Goal: Complete application form

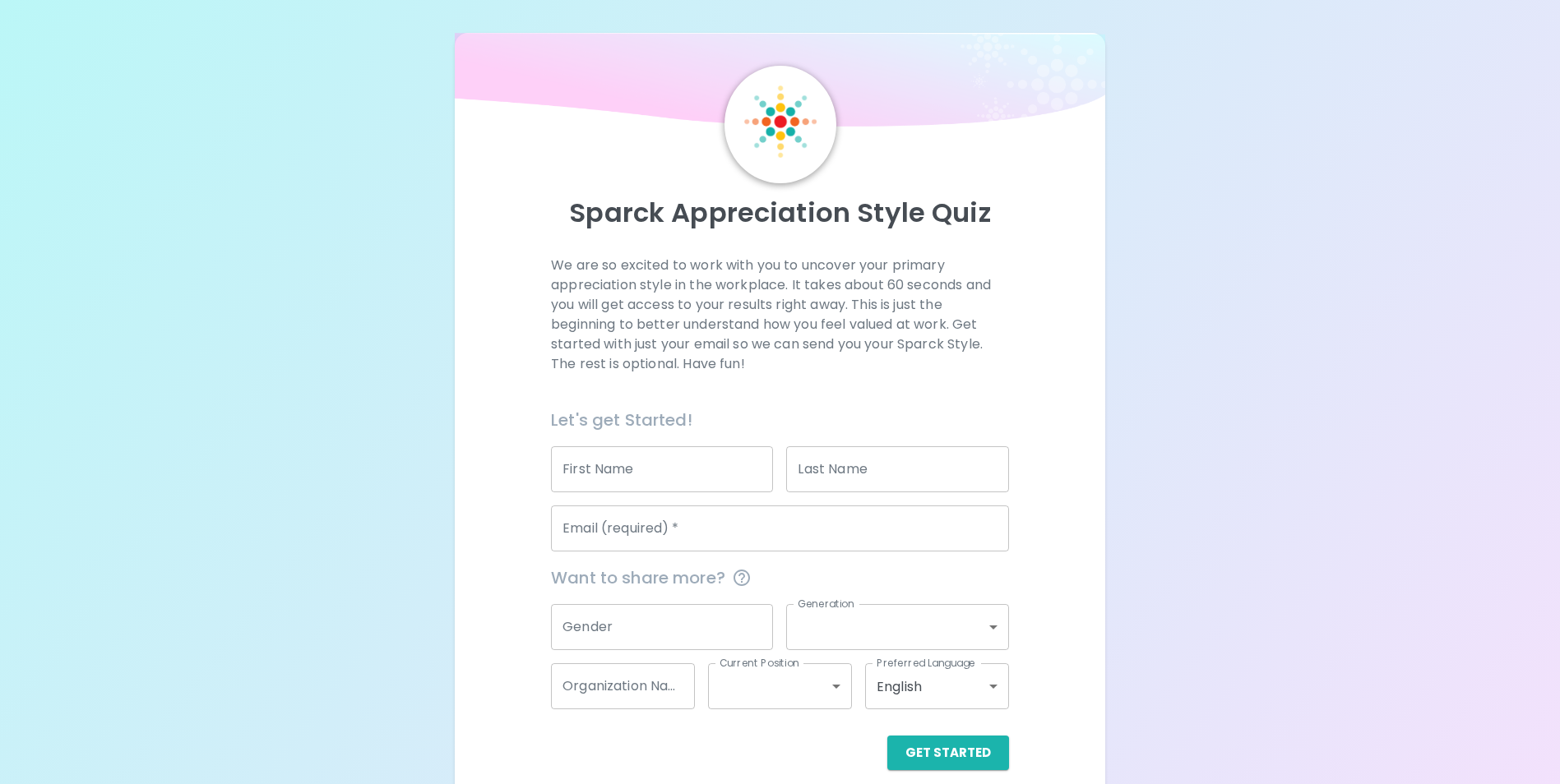
scroll to position [19, 0]
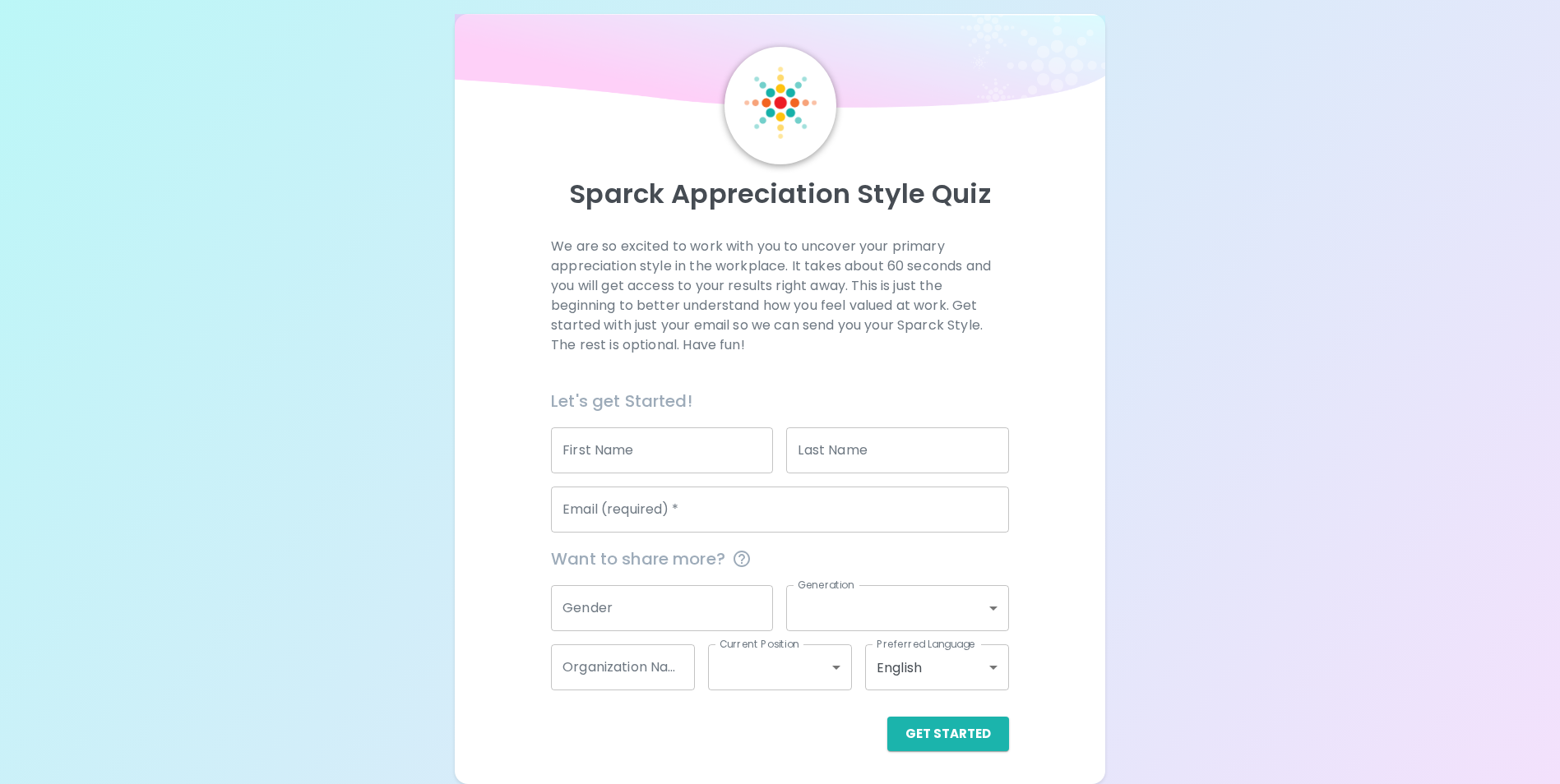
click at [745, 443] on input "First Name" at bounding box center [662, 450] width 222 height 46
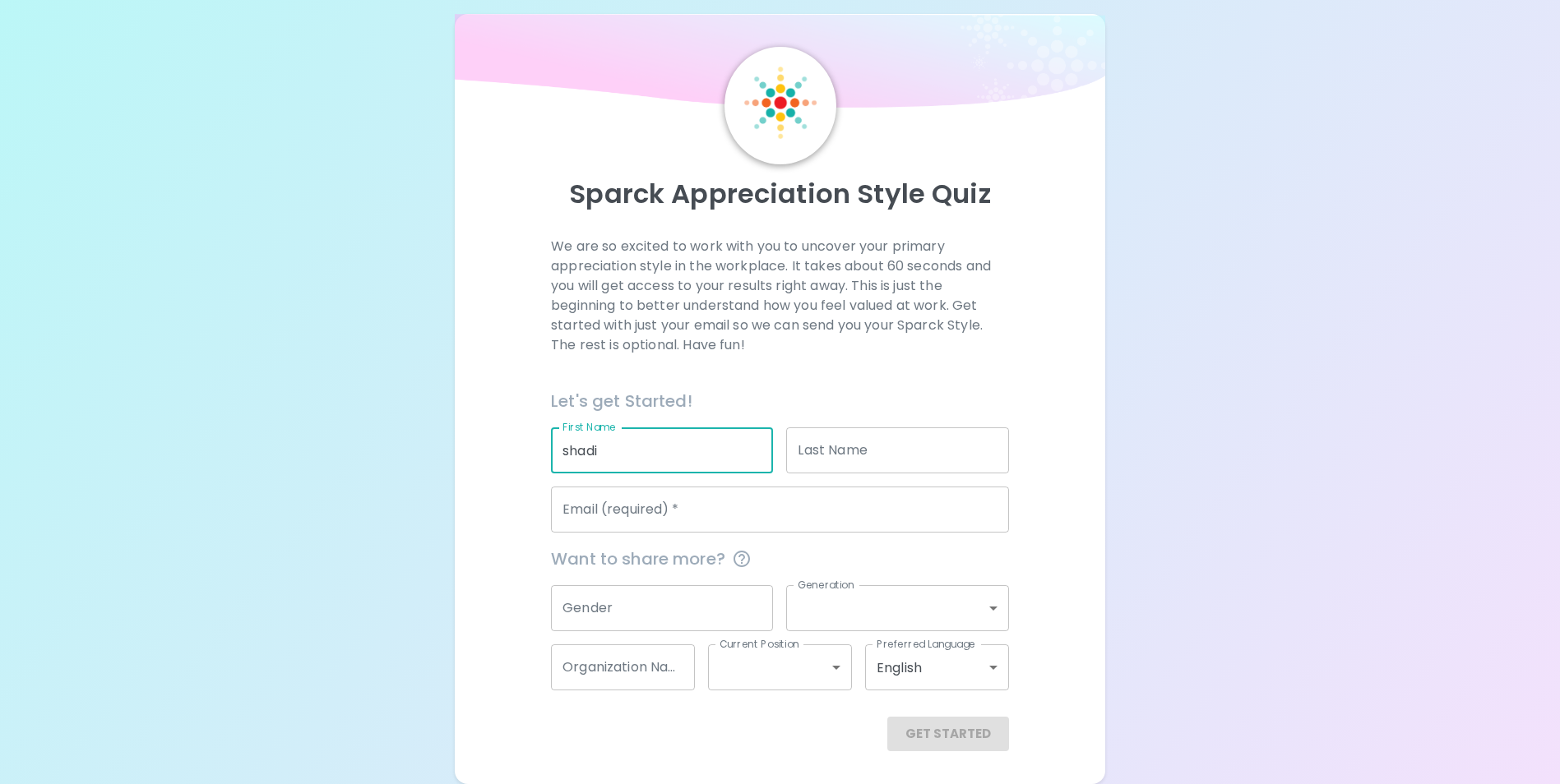
type input "shadi"
click at [823, 462] on input "Last Name" at bounding box center [897, 450] width 222 height 46
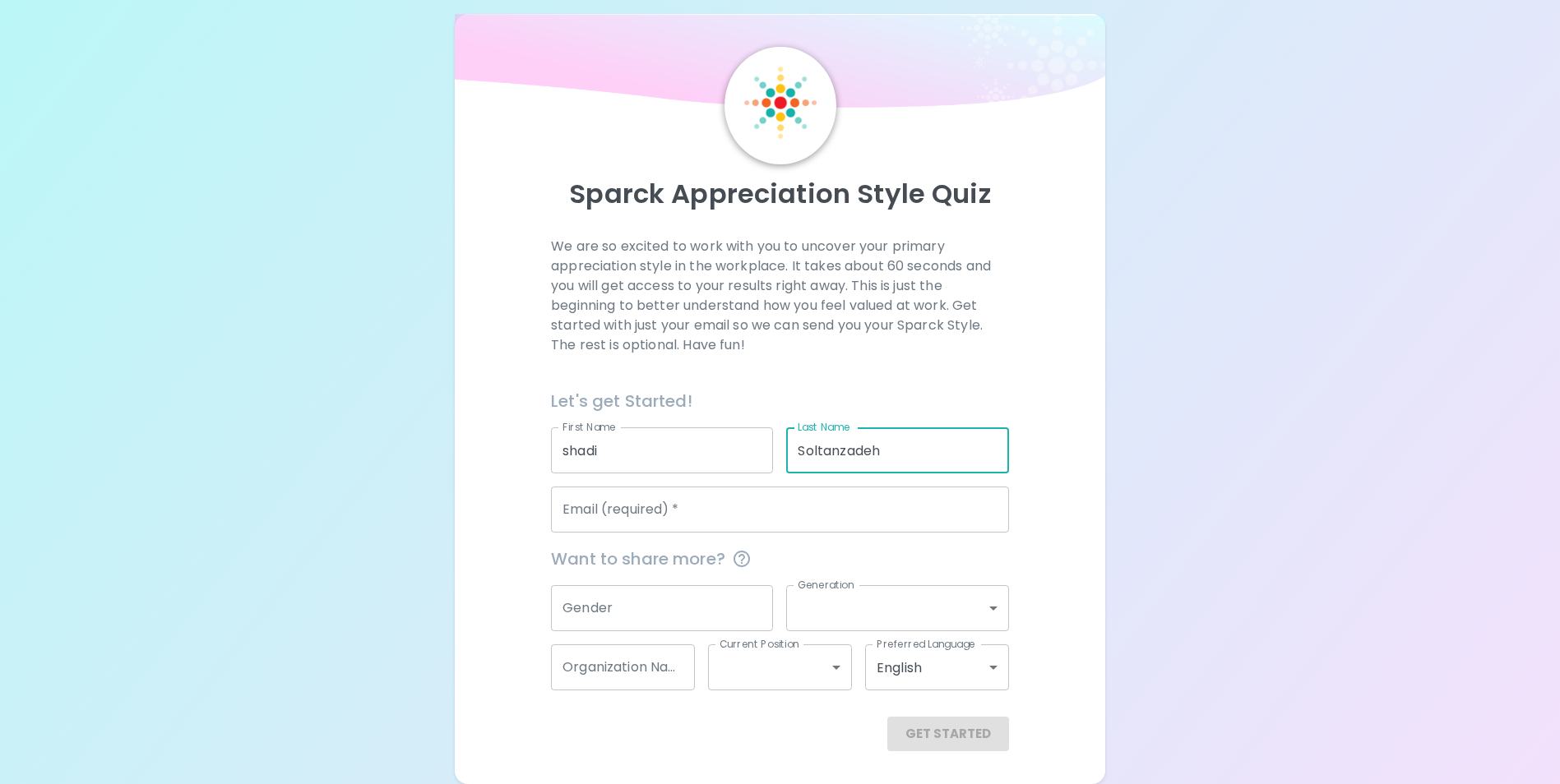
type input "Soltanzadeh"
click at [792, 509] on input "Email (required)   *" at bounding box center [780, 509] width 458 height 46
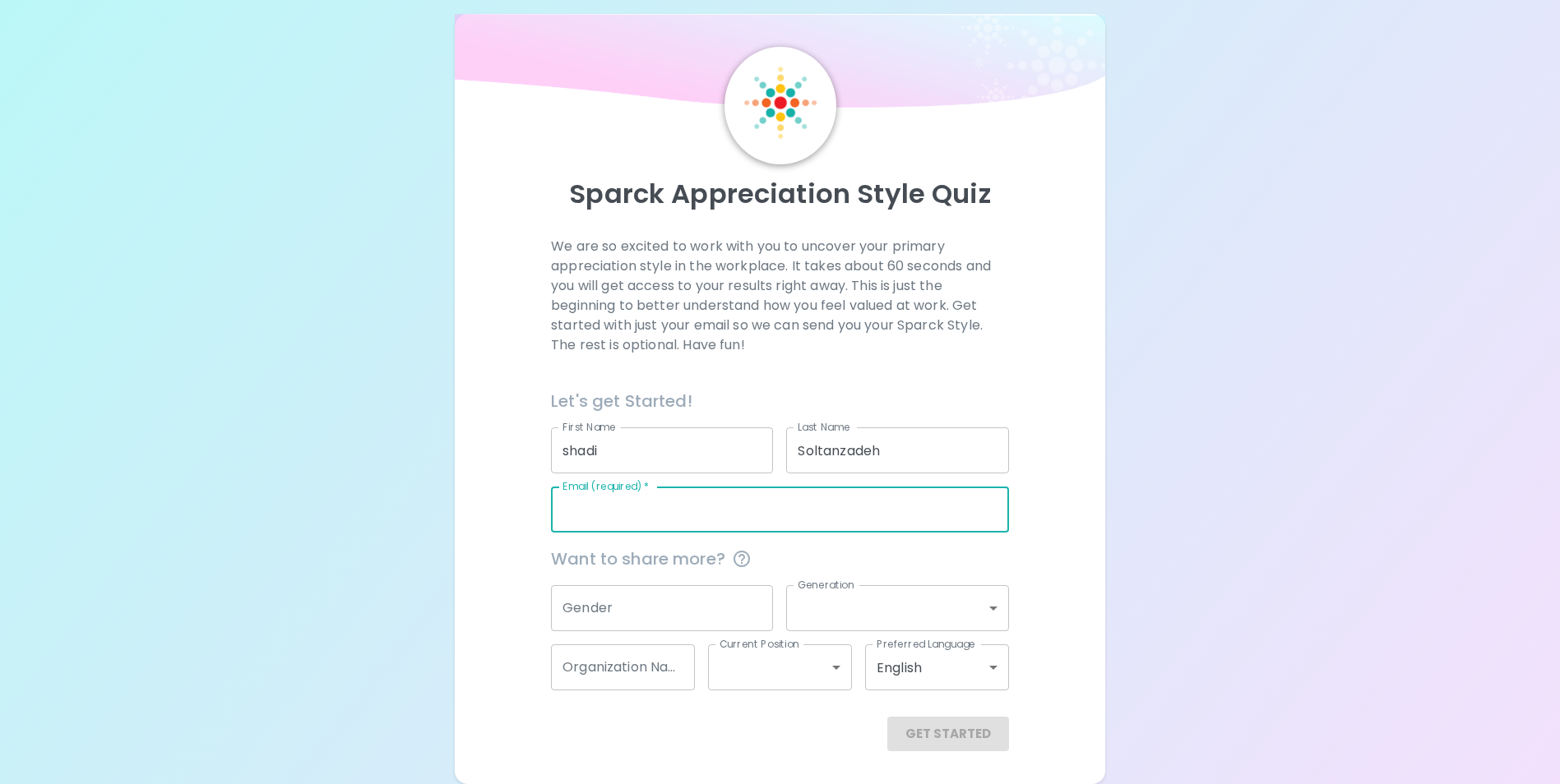
type input "shadi.soltanzadeh@viausila.com"
click at [704, 600] on input "Gender" at bounding box center [662, 608] width 222 height 46
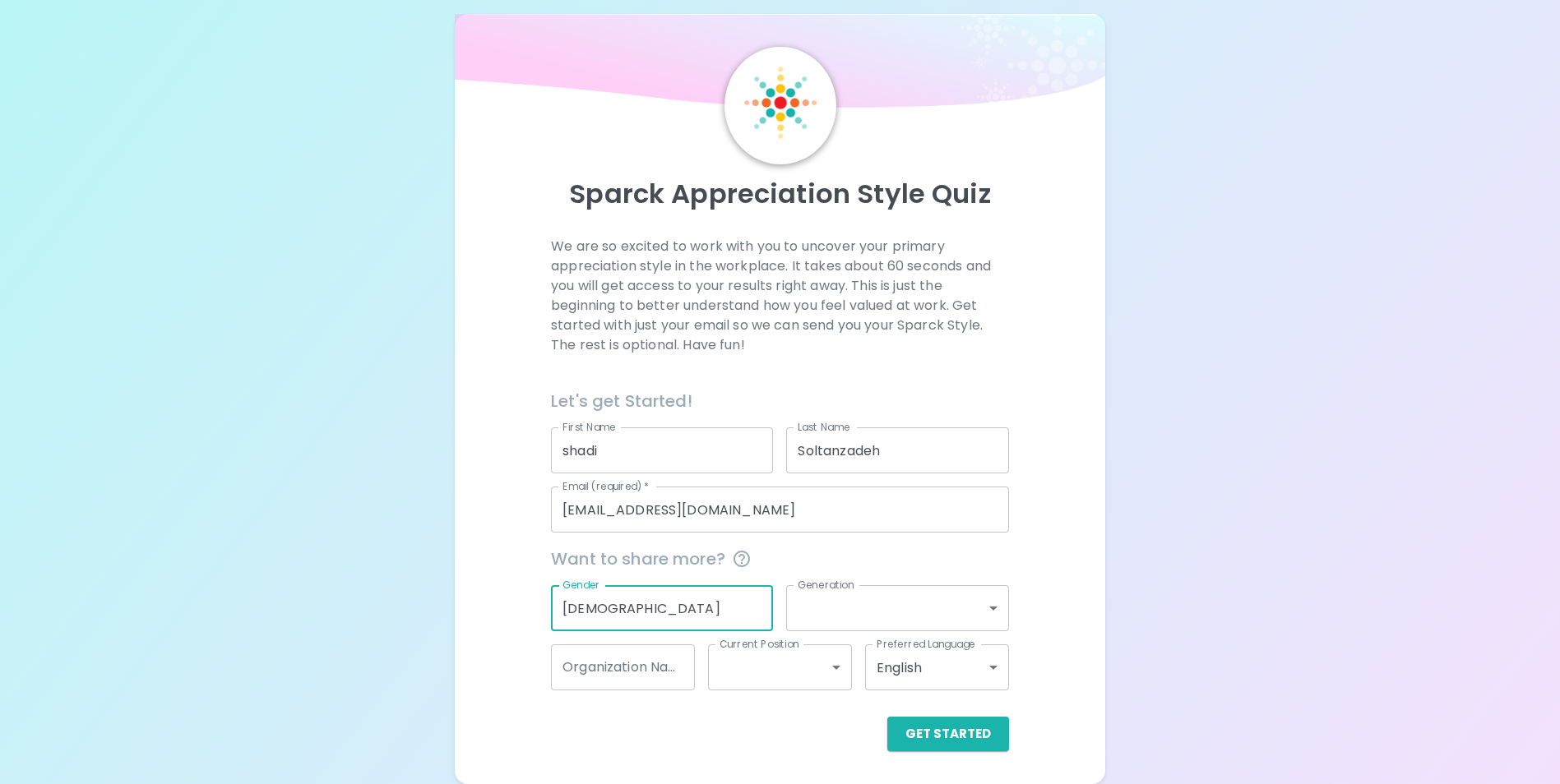
type input "Female"
click at [892, 619] on body "Sparck Appreciation Style Quiz We are so excited to work with you to uncover yo…" at bounding box center [786, 383] width 1573 height 803
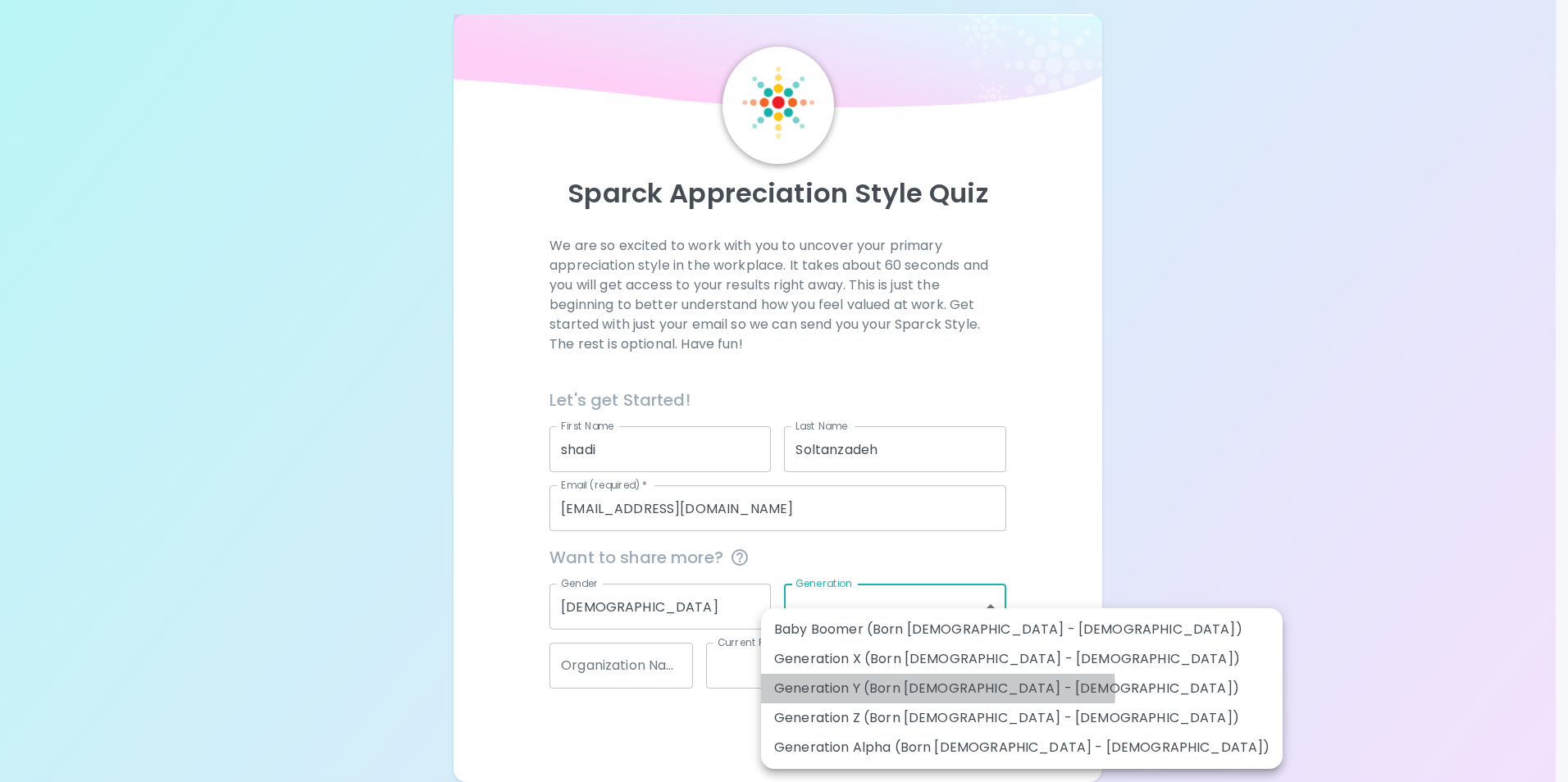
click at [937, 691] on li "Generation Y (Born 1981 - 1996)" at bounding box center [1021, 688] width 522 height 29
type input "generation_y"
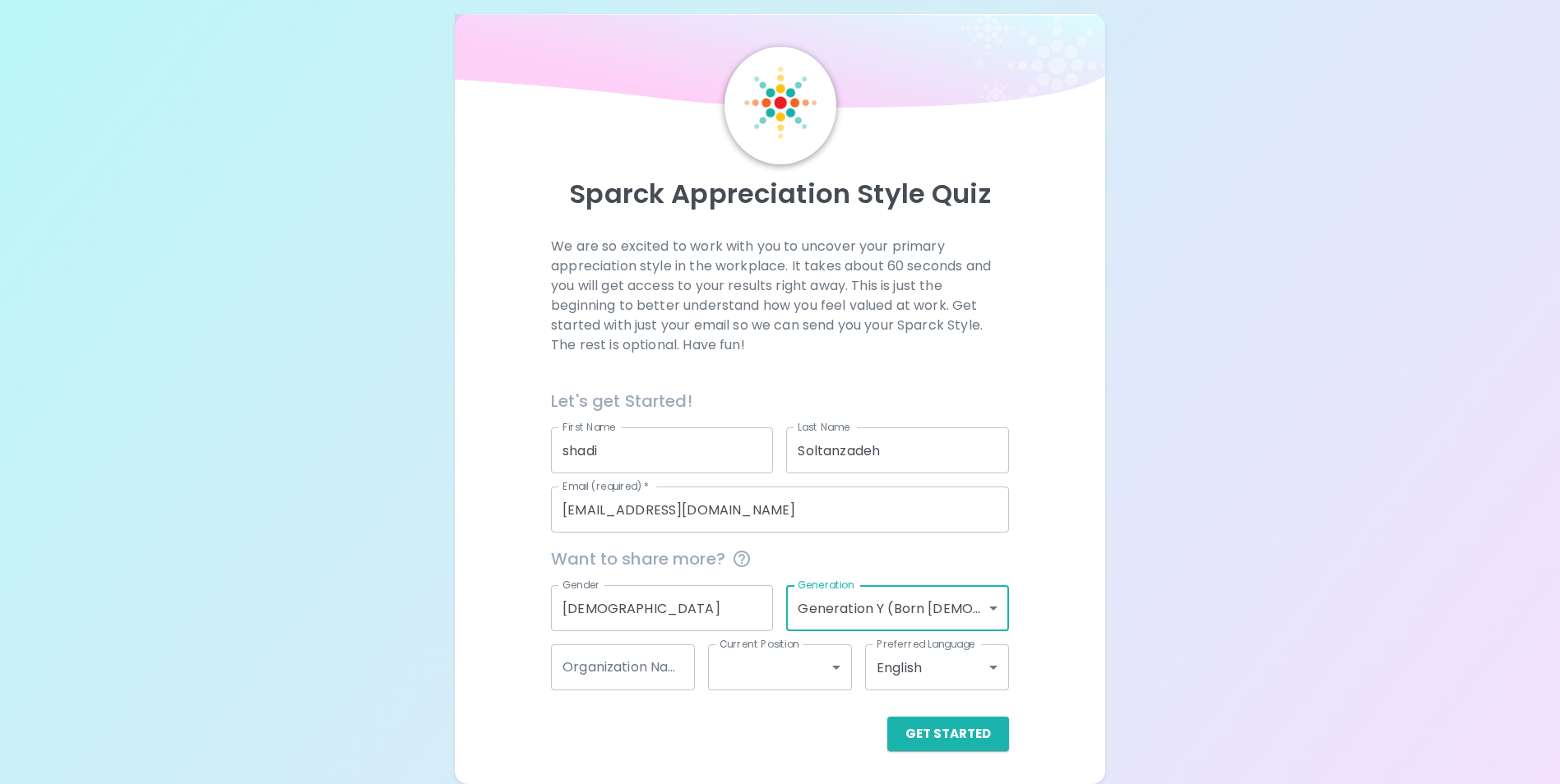
click at [677, 676] on input "Organization Name" at bounding box center [623, 667] width 144 height 46
type input "Viau"
click at [839, 670] on body "Sparck Appreciation Style Quiz We are so excited to work with you to uncover yo…" at bounding box center [780, 383] width 1560 height 803
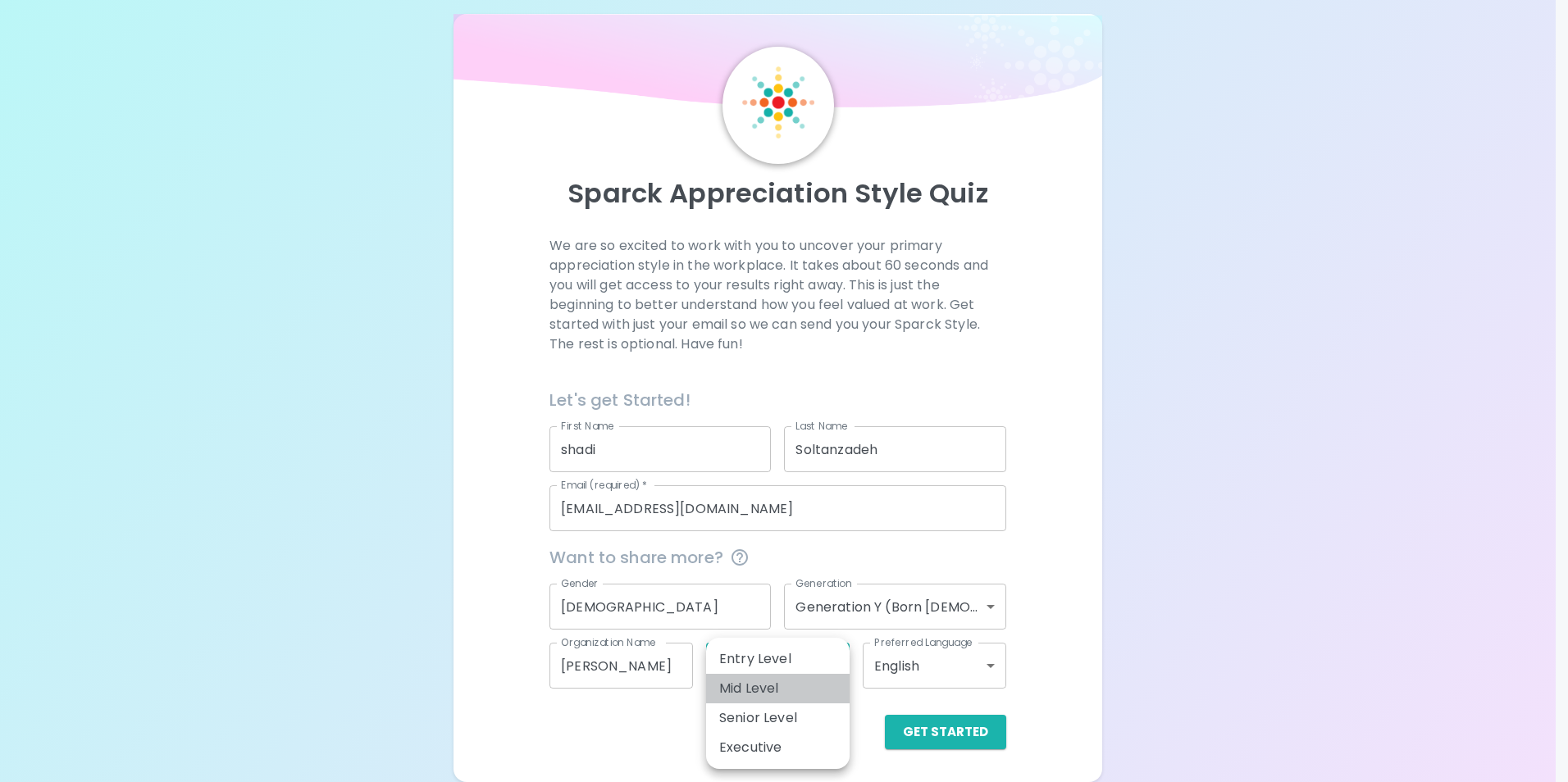
click at [829, 688] on li "Mid Level" at bounding box center [778, 688] width 144 height 29
type input "mid_level"
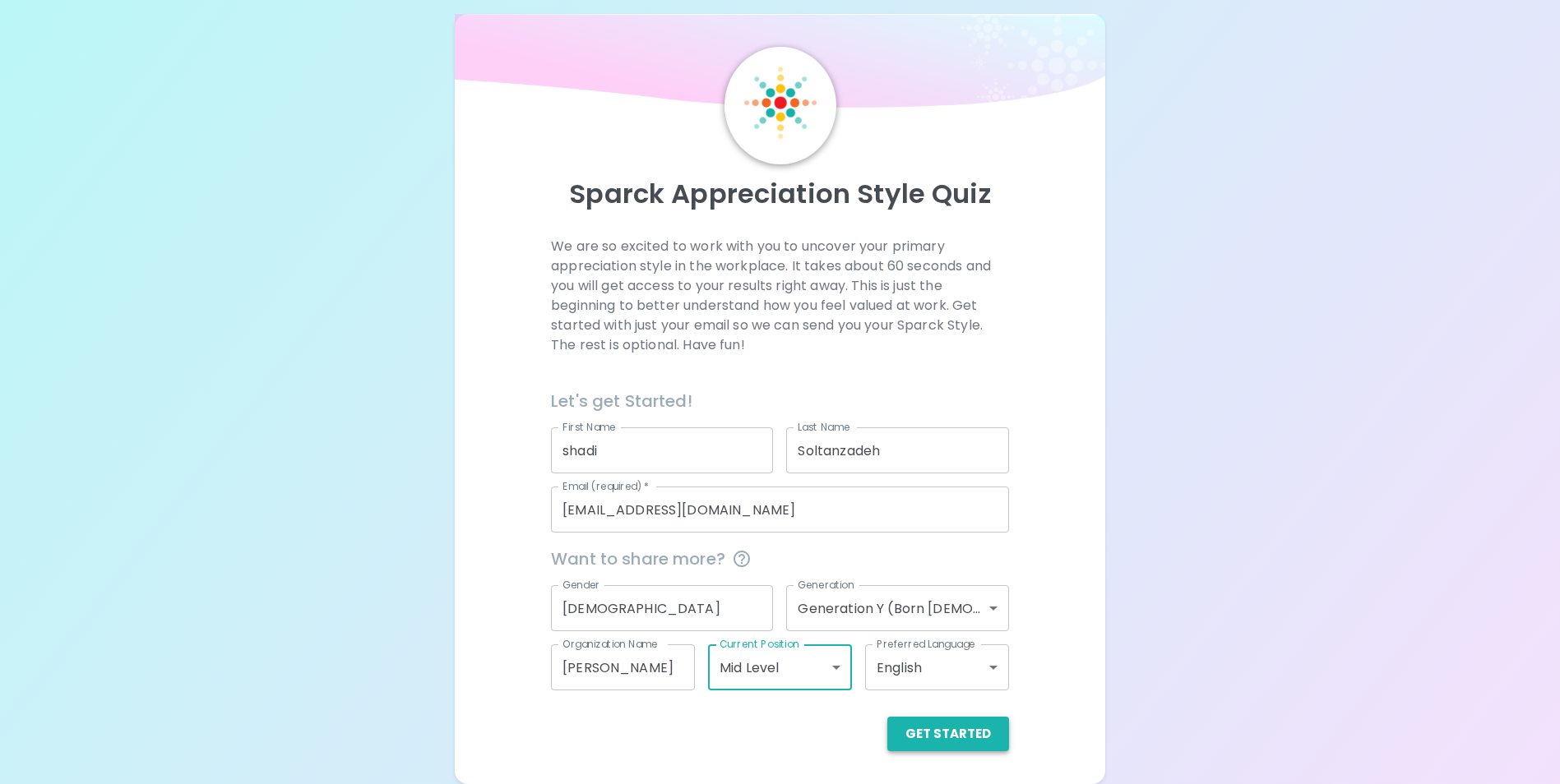
click at [975, 738] on button "Get Started" at bounding box center [948, 734] width 122 height 35
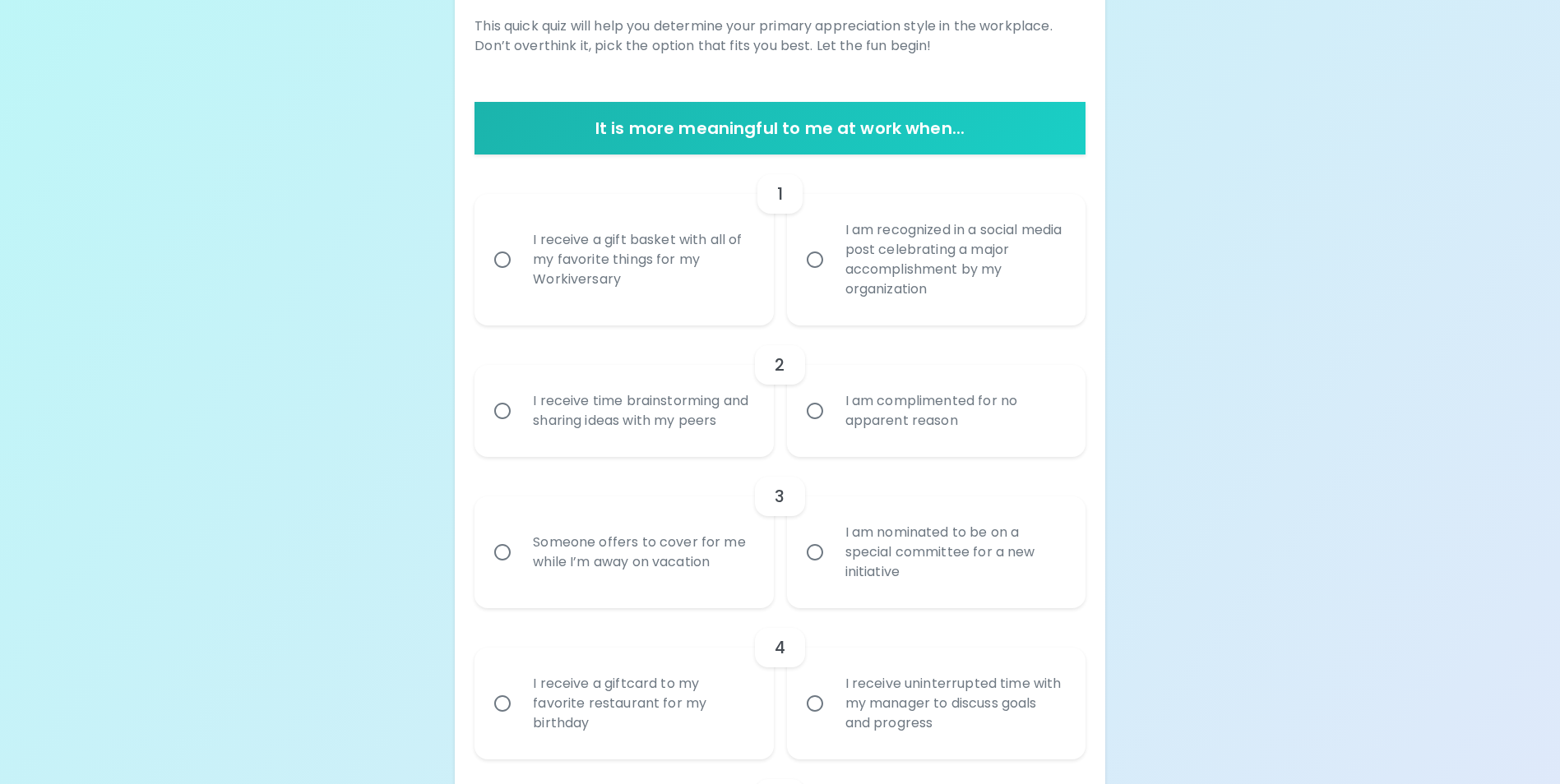
scroll to position [266, 0]
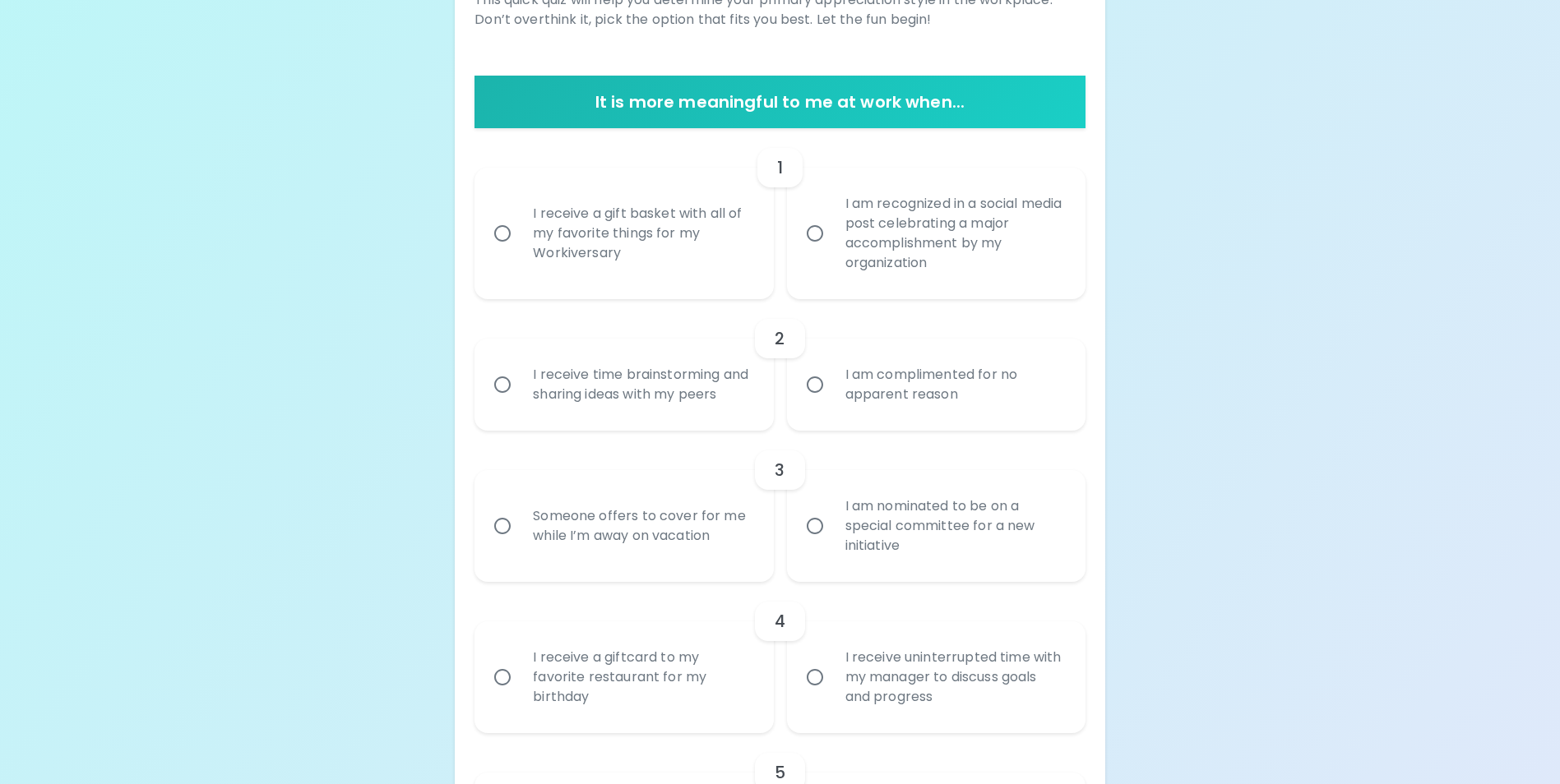
click at [634, 399] on div "I receive time brainstorming and sharing ideas with my peers" at bounding box center [641, 384] width 244 height 79
click at [520, 399] on input "I receive time brainstorming and sharing ideas with my peers" at bounding box center [502, 384] width 35 height 35
radio input "true"
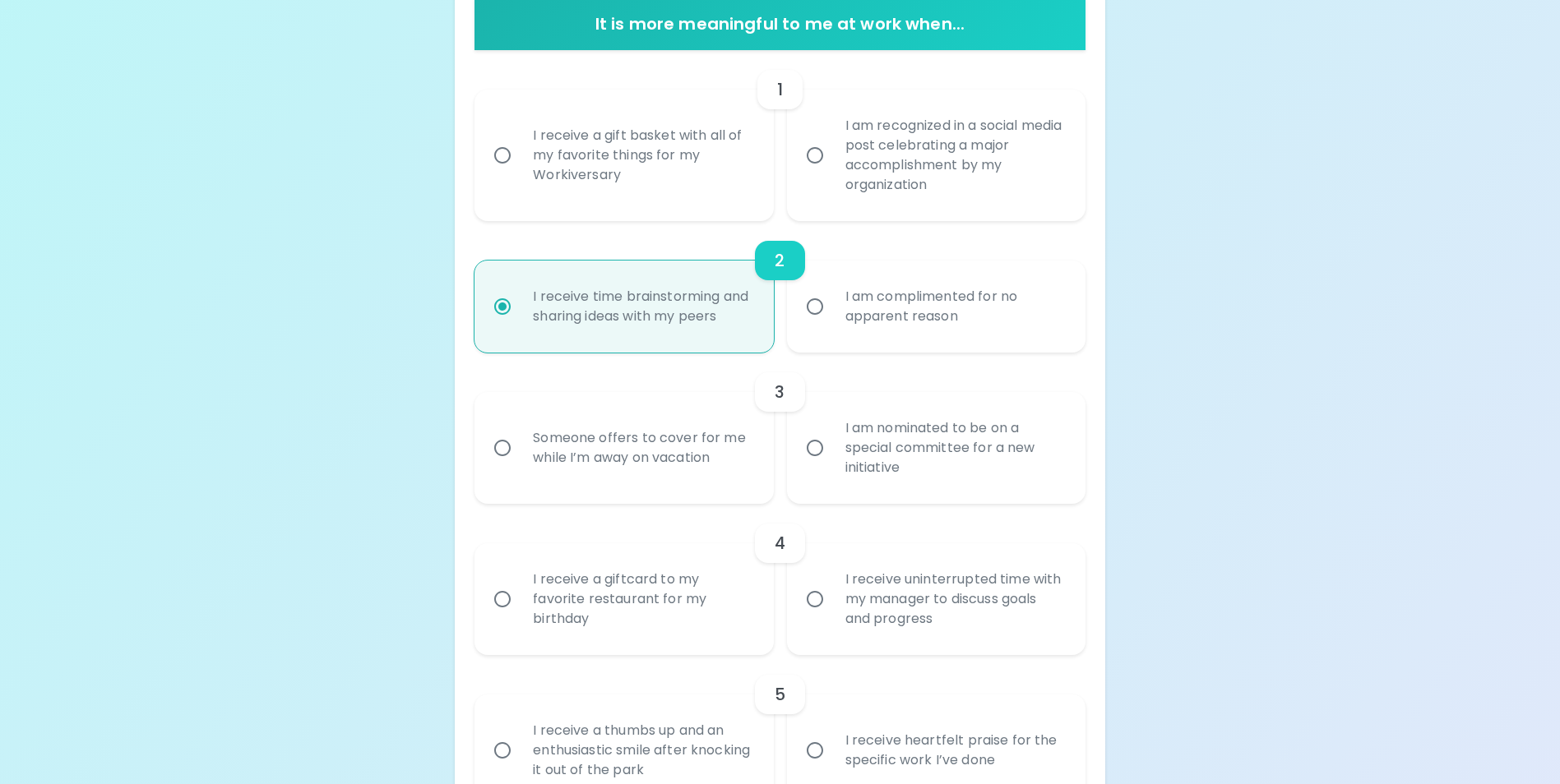
scroll to position [397, 0]
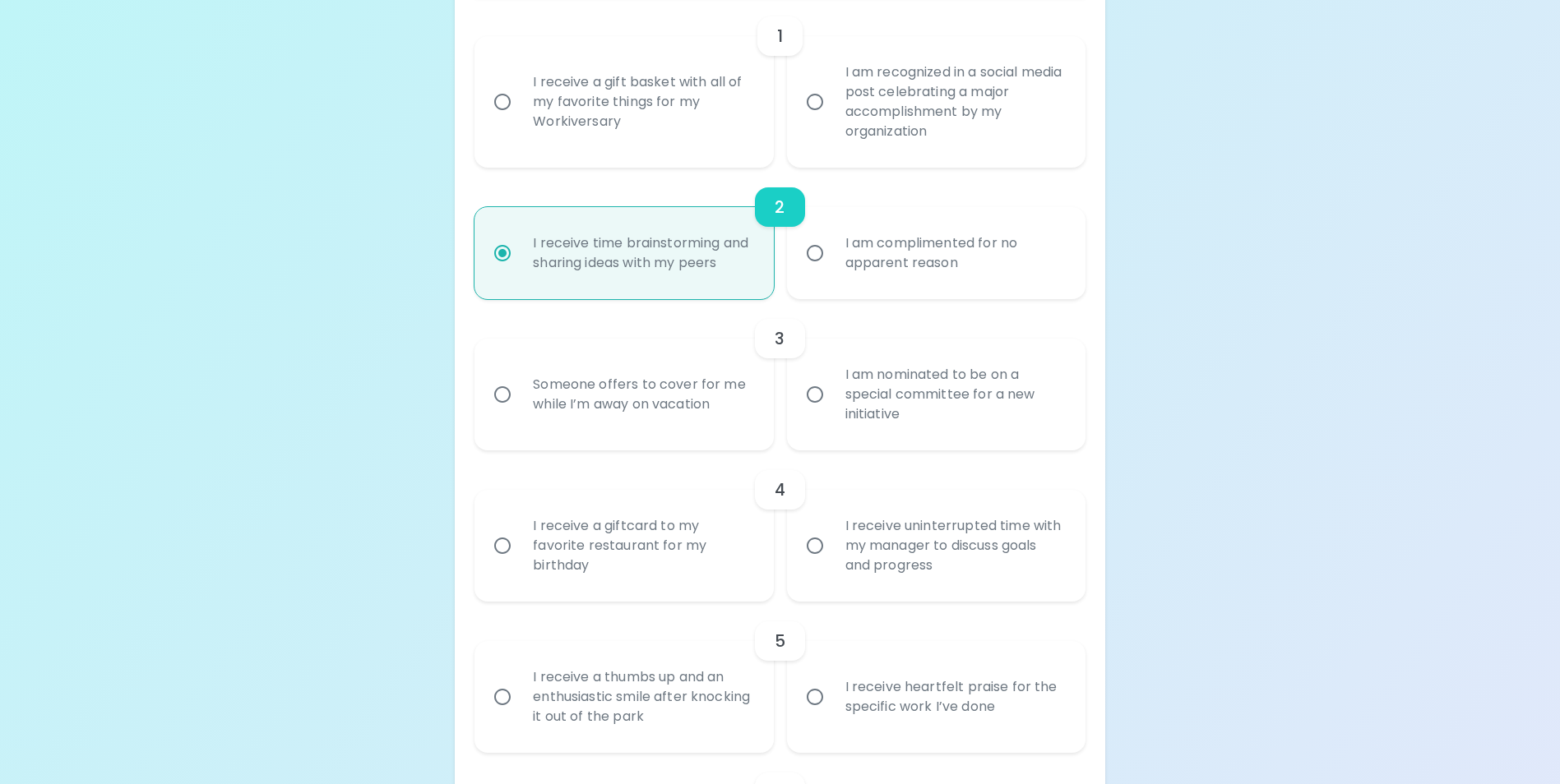
click at [647, 417] on div "Someone offers to cover for me while I’m away on vacation" at bounding box center [641, 394] width 244 height 79
click at [520, 412] on input "Someone offers to cover for me while I’m away on vacation" at bounding box center [502, 394] width 35 height 35
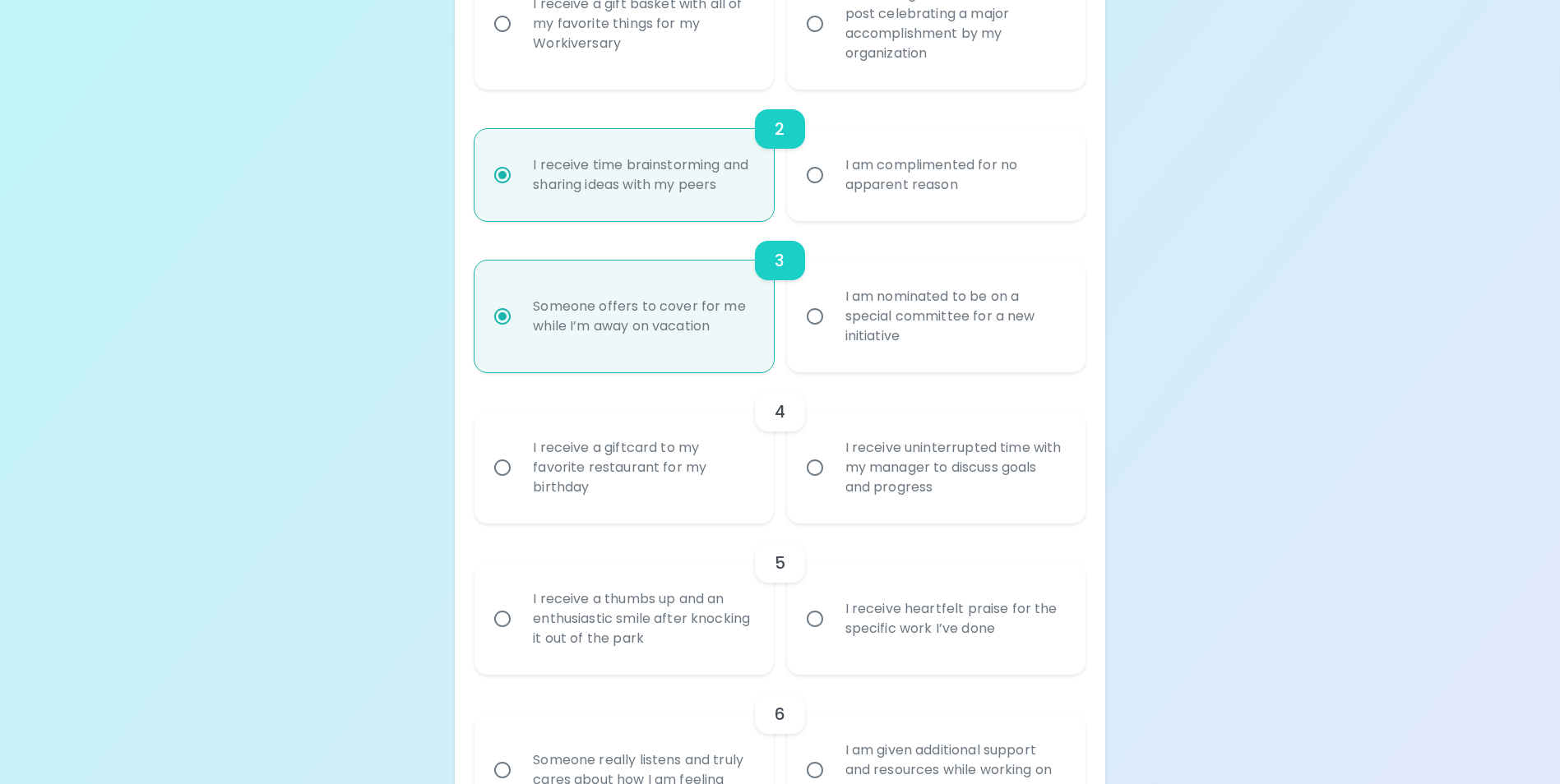
scroll to position [528, 0]
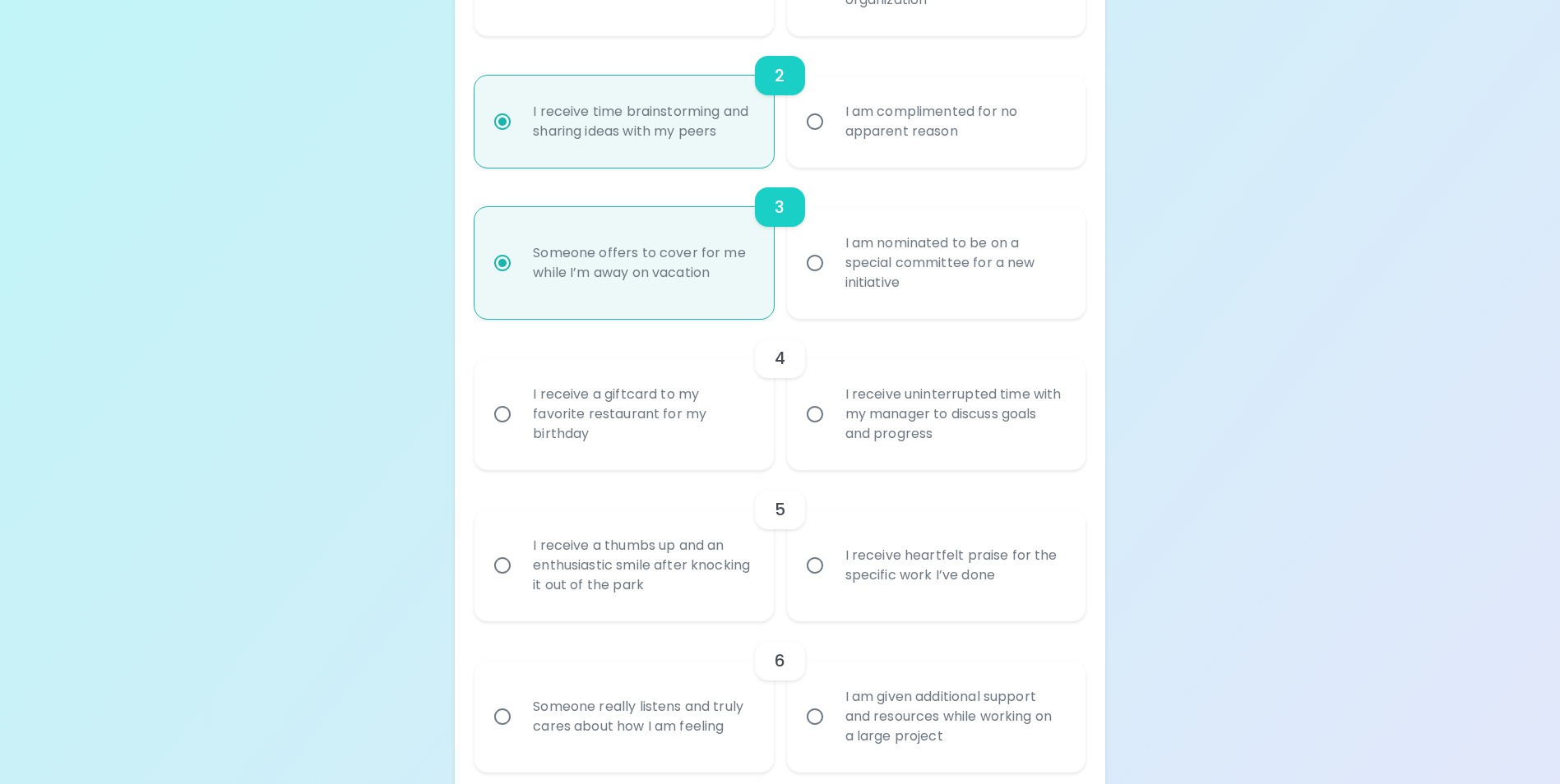
radio input "true"
click at [879, 272] on div "I am nominated to be on a special committee for a new initiative" at bounding box center [954, 263] width 244 height 98
click at [832, 272] on input "I am nominated to be on a special committee for a new initiative" at bounding box center [815, 263] width 35 height 35
radio input "true"
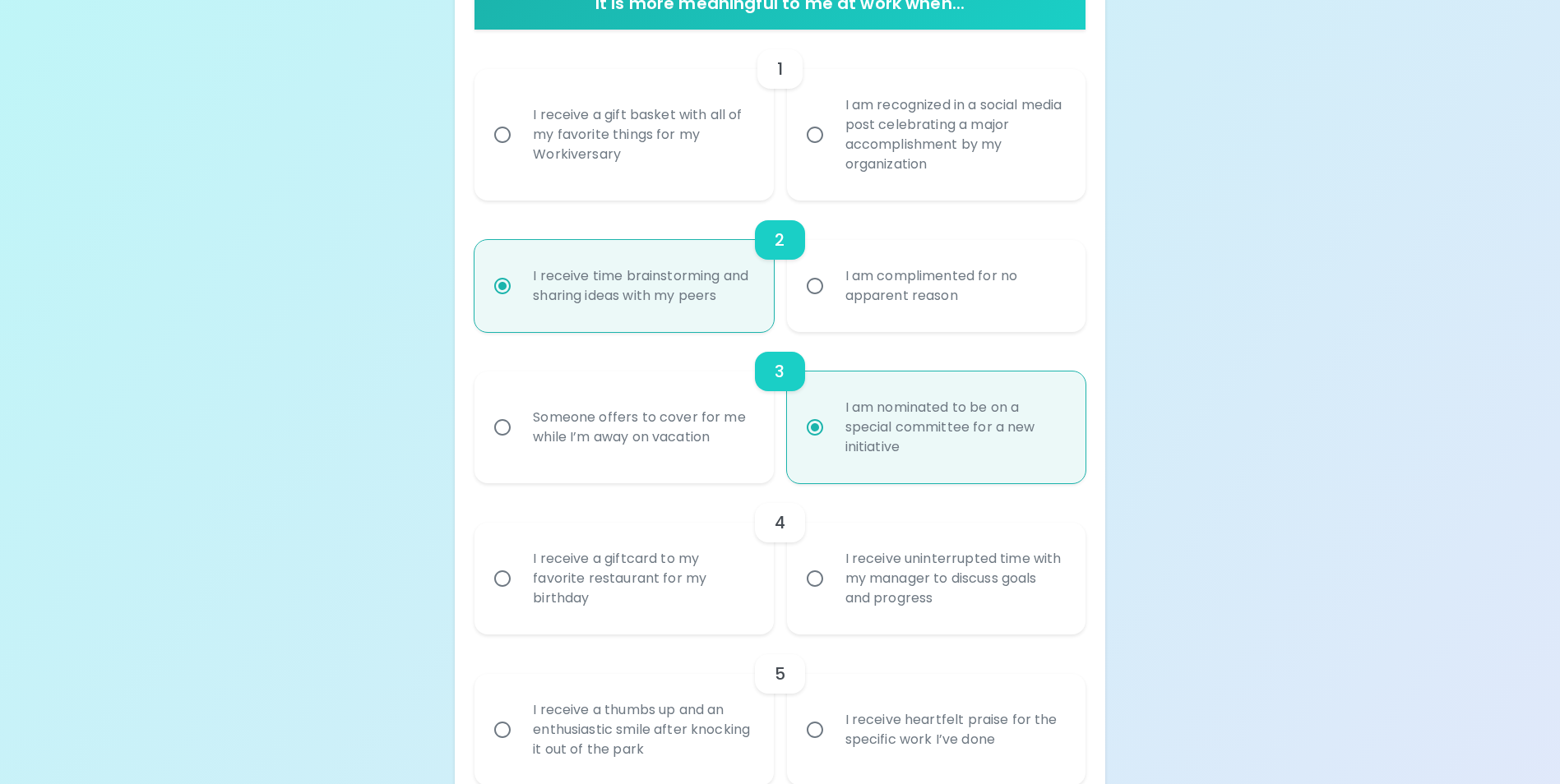
scroll to position [282, 0]
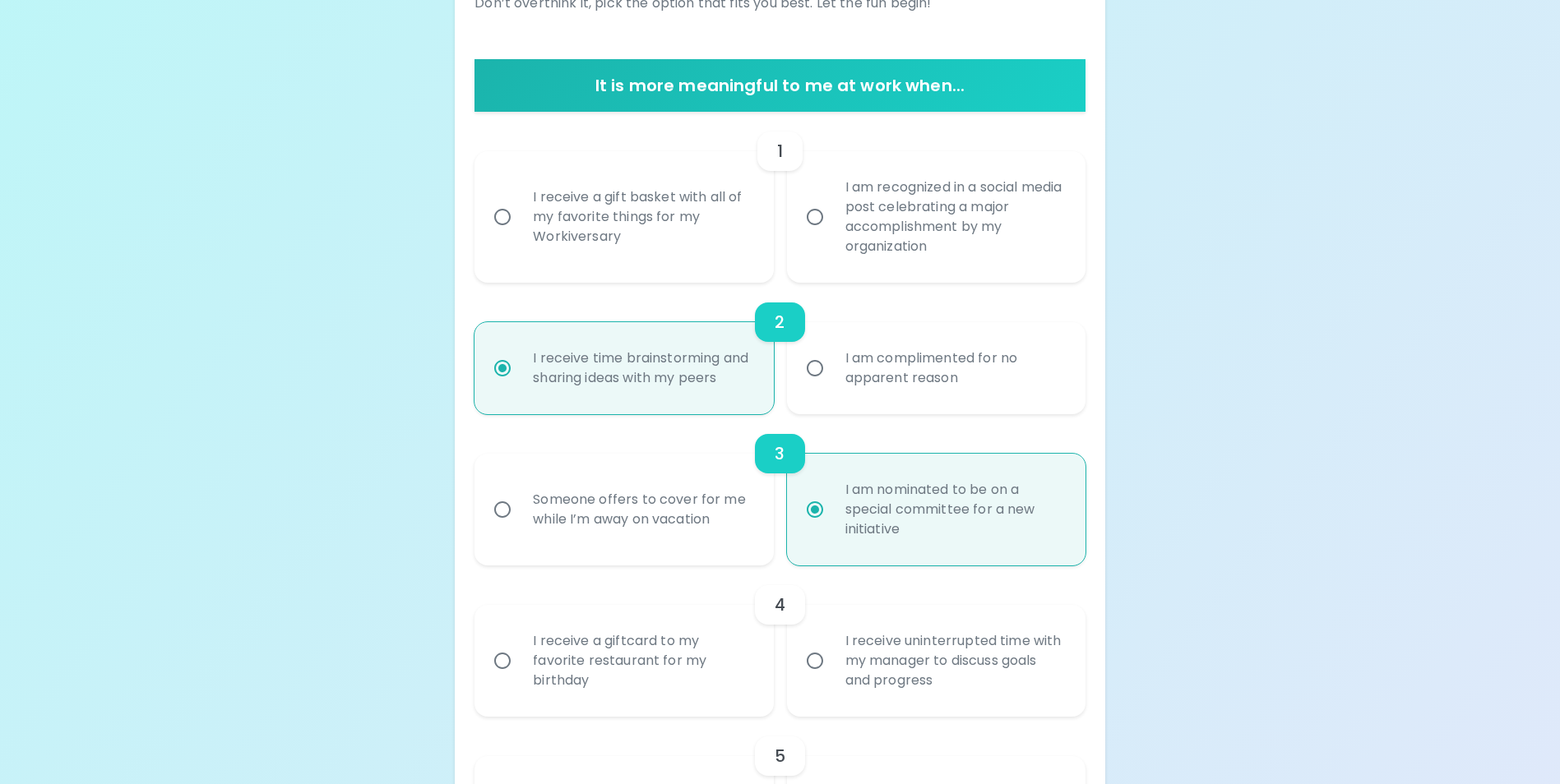
radio input "true"
click at [911, 221] on div "I am recognized in a social media post celebrating a major accomplishment by my…" at bounding box center [954, 217] width 244 height 118
click at [832, 221] on input "I am recognized in a social media post celebrating a major accomplishment by my…" at bounding box center [815, 216] width 35 height 35
radio input "false"
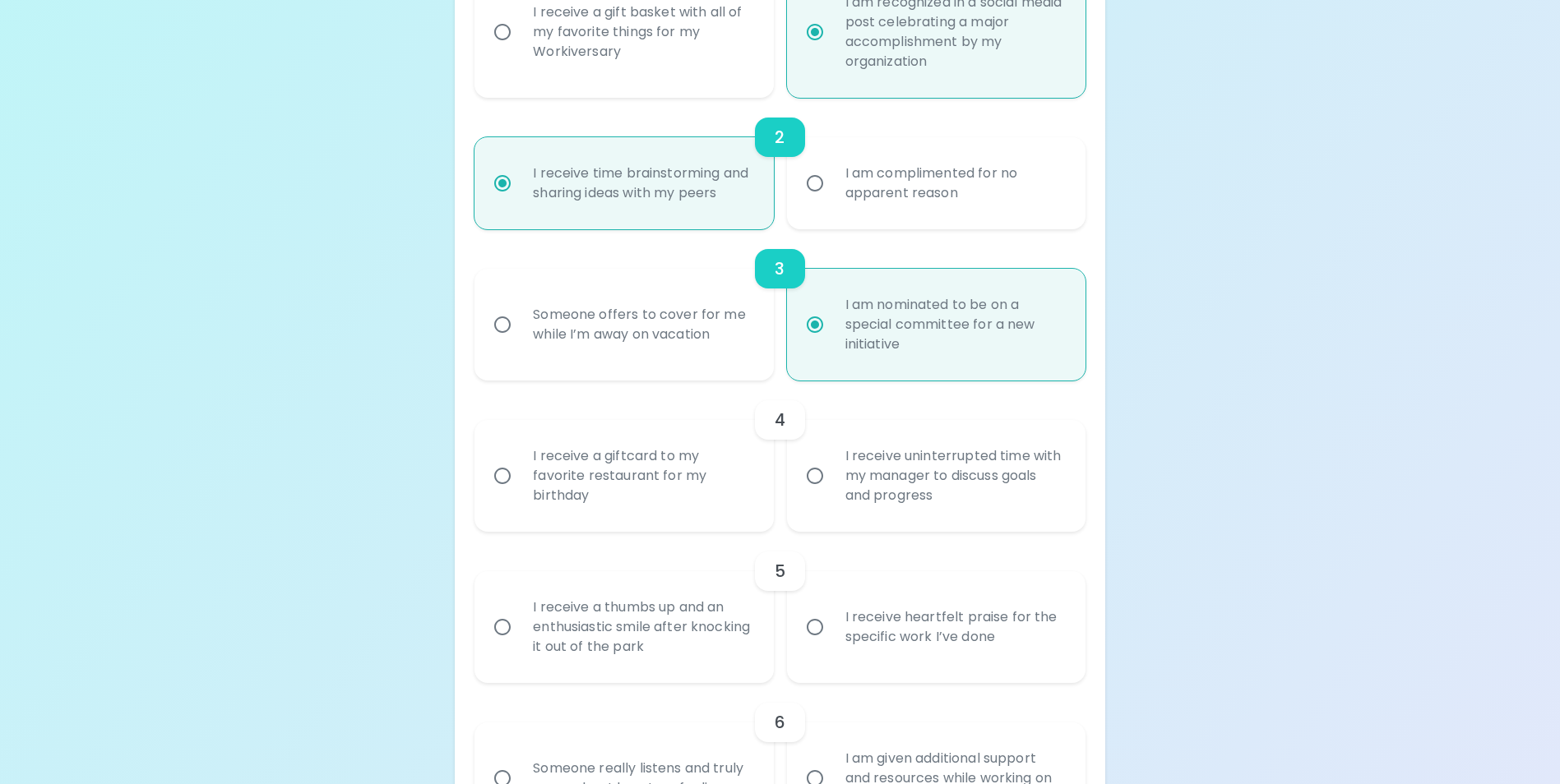
scroll to position [495, 0]
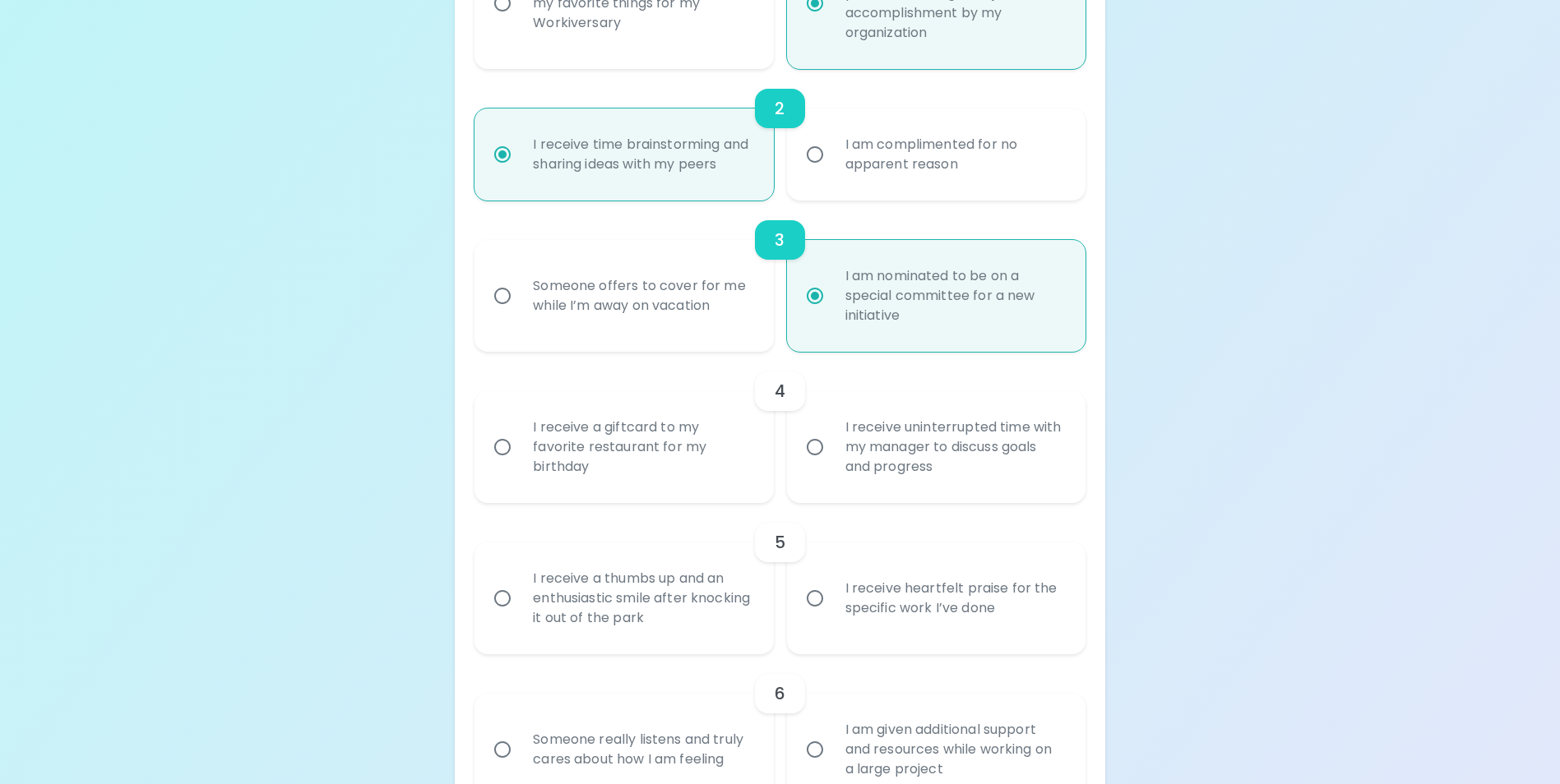
radio input "true"
click at [920, 468] on div "I receive uninterrupted time with my manager to discuss goals and progress" at bounding box center [954, 447] width 244 height 98
click at [832, 464] on input "I receive uninterrupted time with my manager to discuss goals and progress" at bounding box center [815, 447] width 35 height 35
radio input "false"
radio input "true"
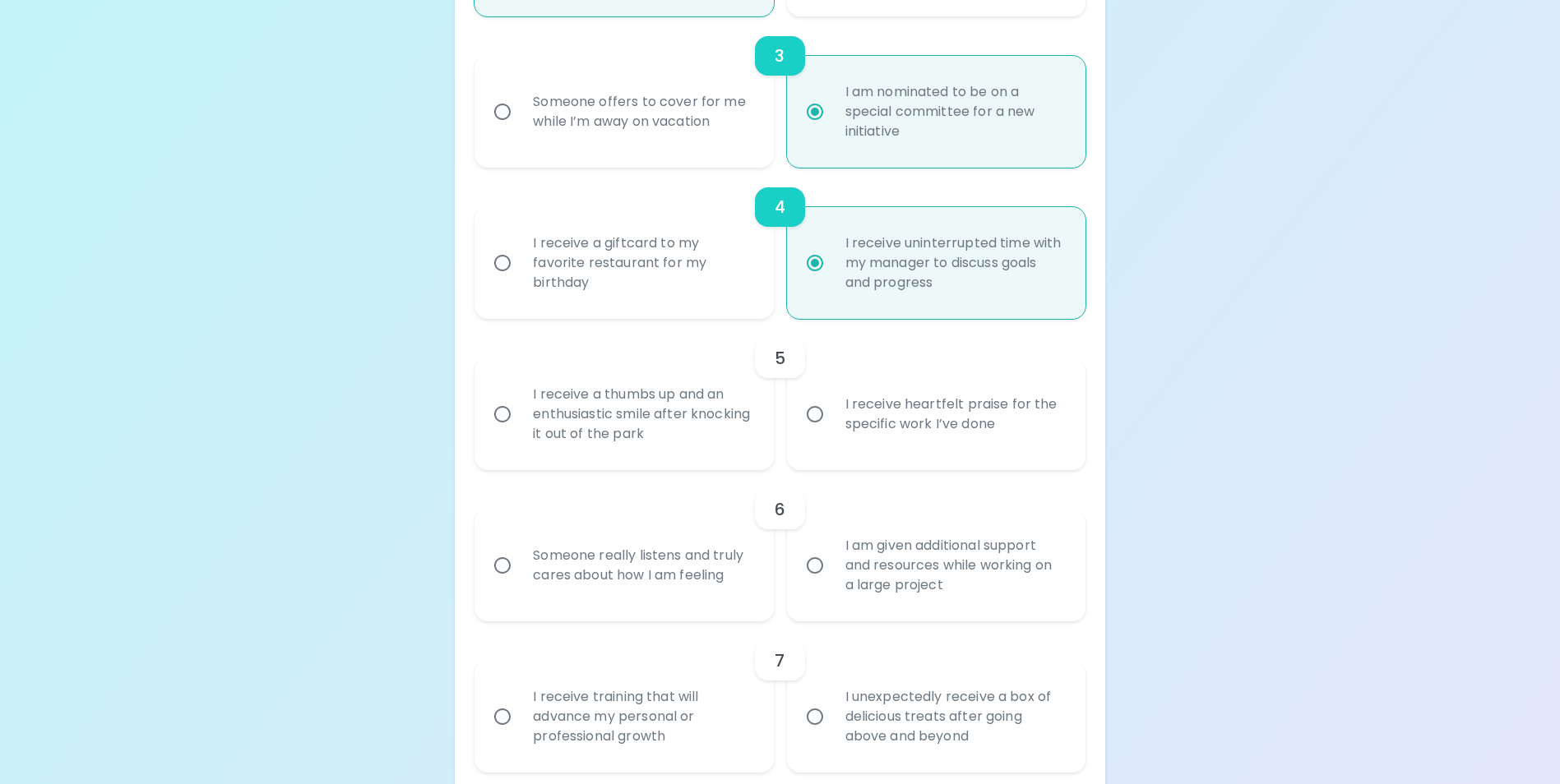
scroll to position [709, 0]
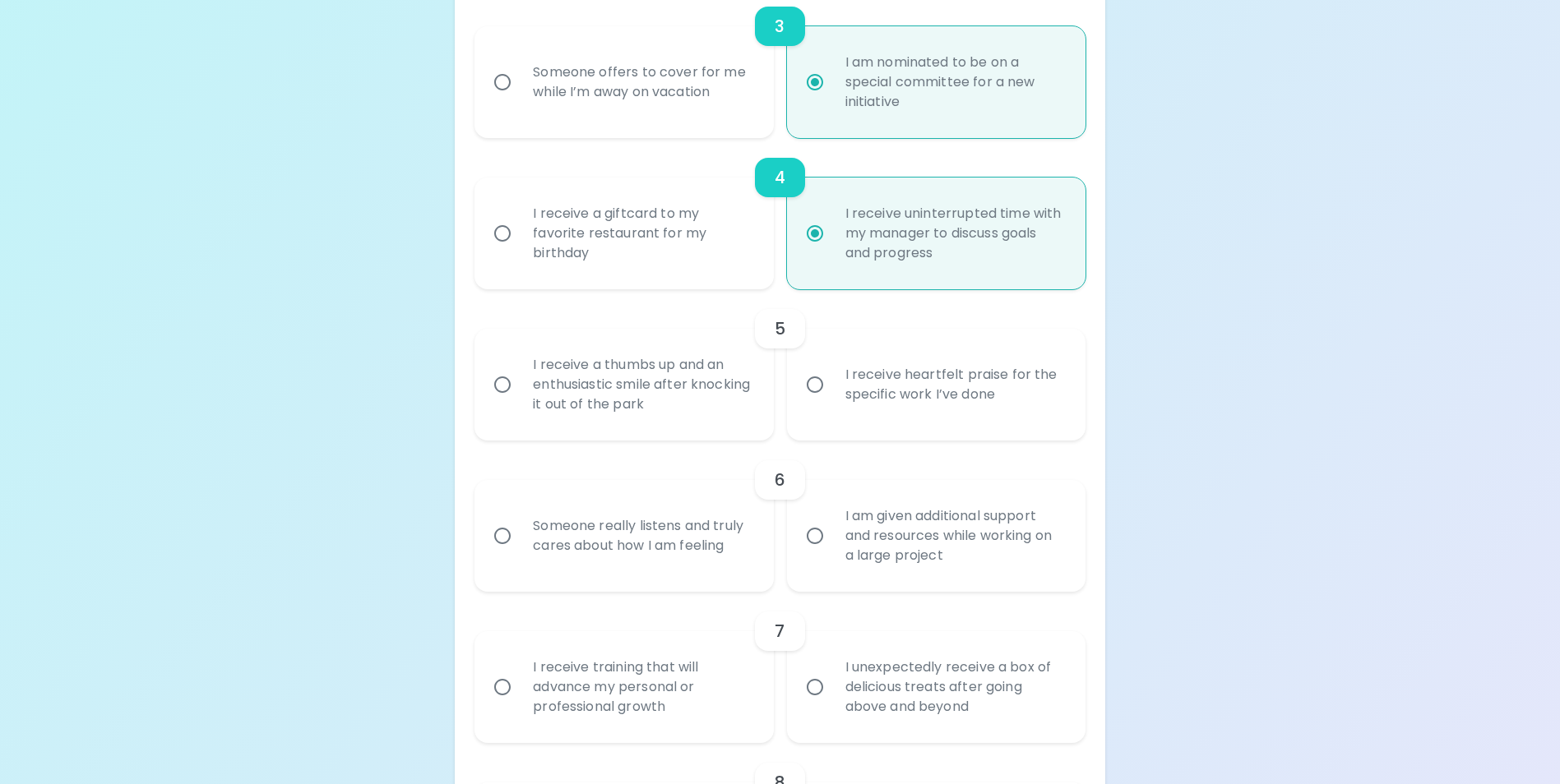
radio input "true"
click at [886, 410] on div "I receive heartfelt praise for the specific work I’ve done" at bounding box center [954, 384] width 244 height 79
click at [832, 402] on input "I receive heartfelt praise for the specific work I’ve done" at bounding box center [815, 384] width 35 height 35
radio input "false"
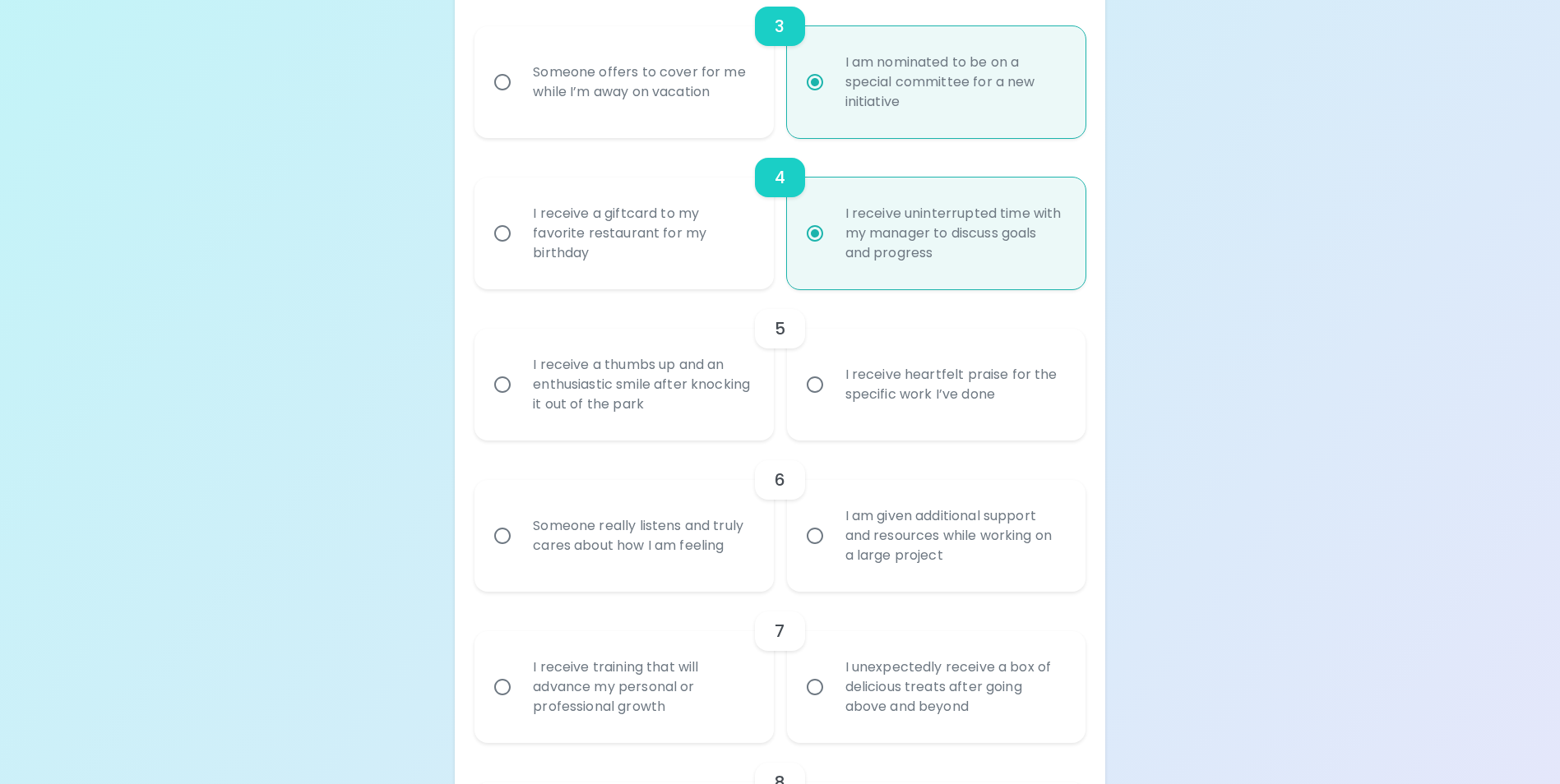
radio input "false"
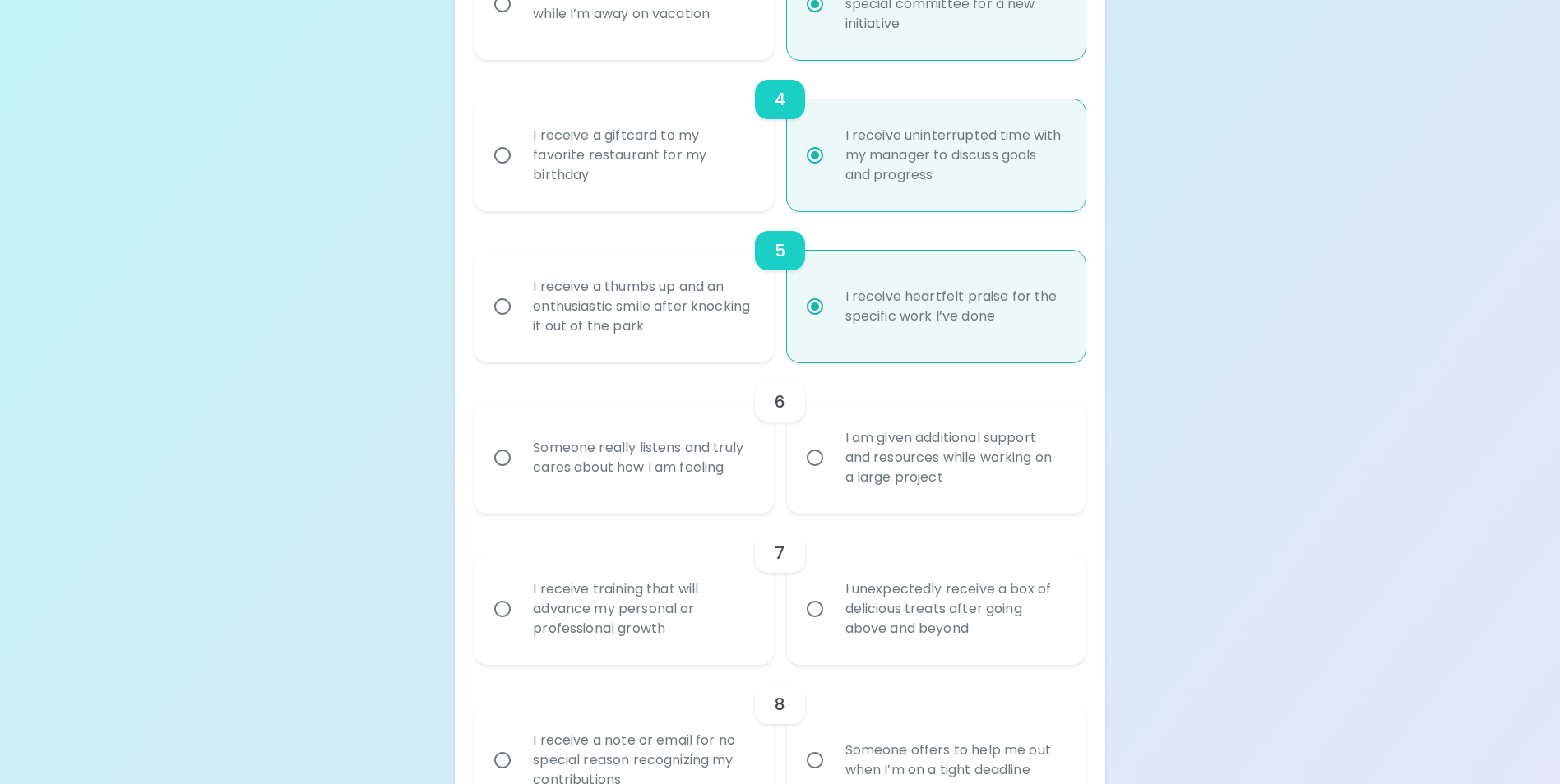
scroll to position [840, 0]
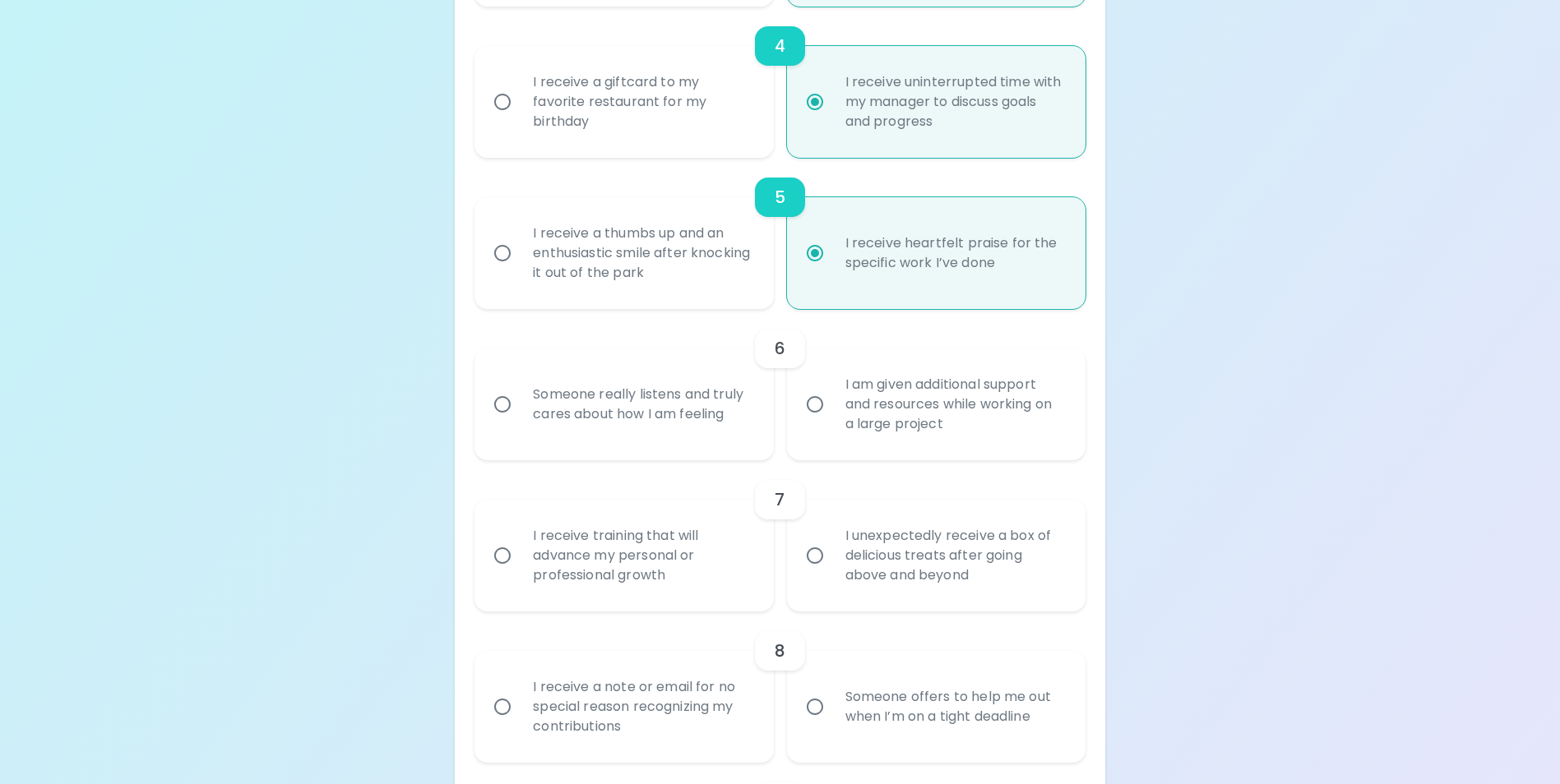
radio input "true"
click at [884, 437] on div "I am given additional support and resources while working on a large project" at bounding box center [954, 404] width 244 height 98
click at [832, 422] on input "I am given additional support and resources while working on a large project" at bounding box center [815, 404] width 35 height 35
radio input "false"
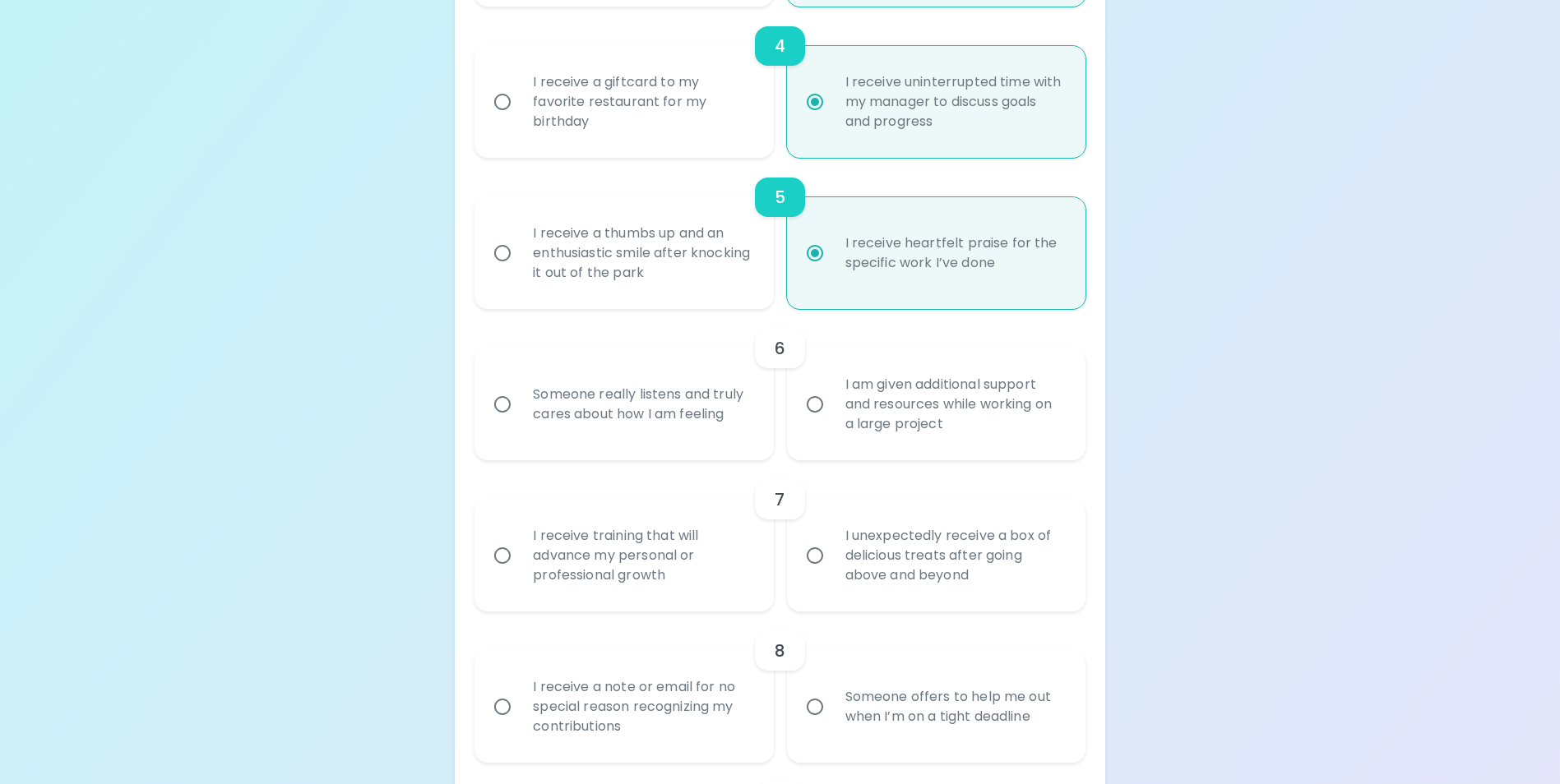
radio input "false"
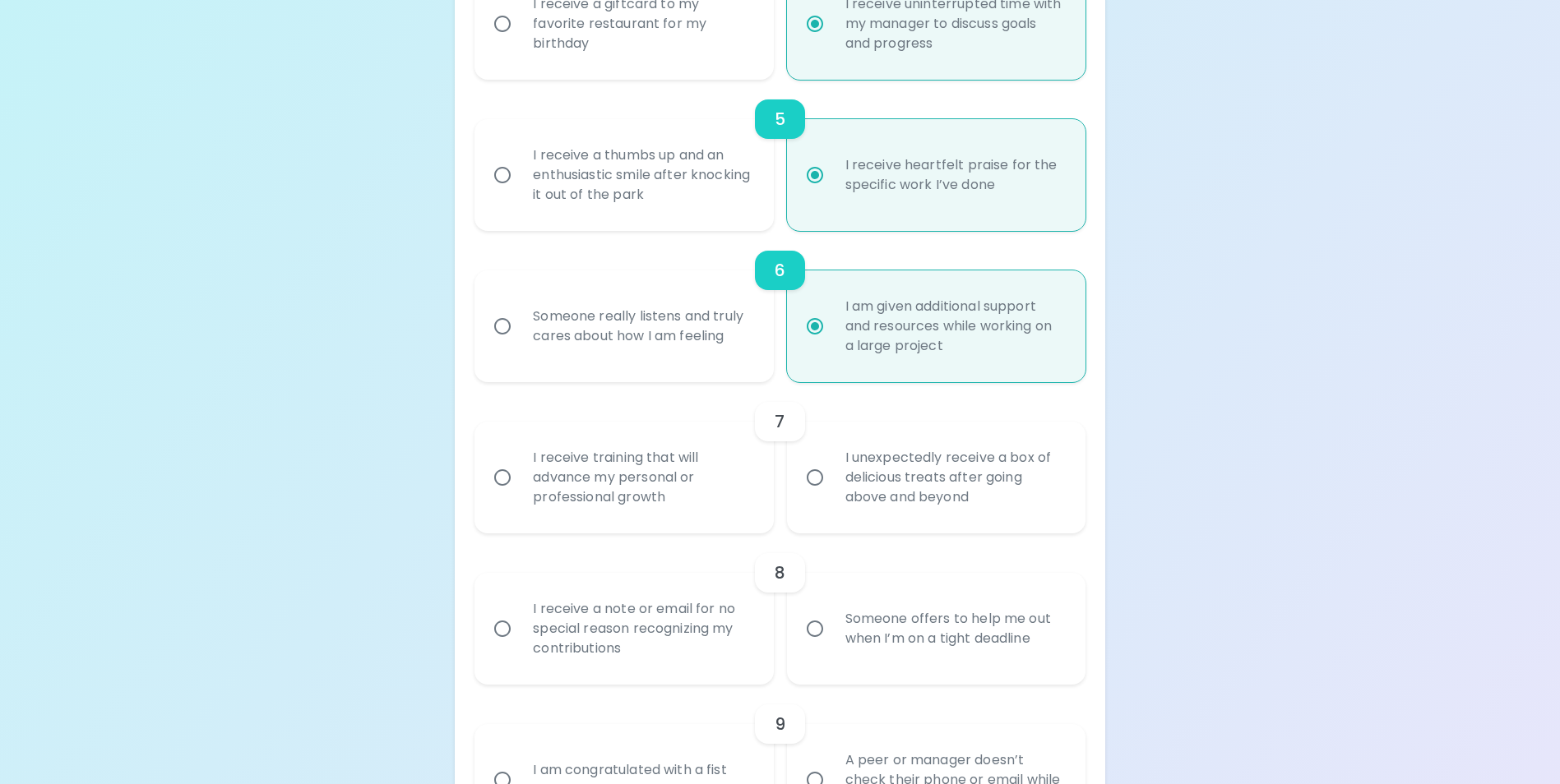
scroll to position [973, 0]
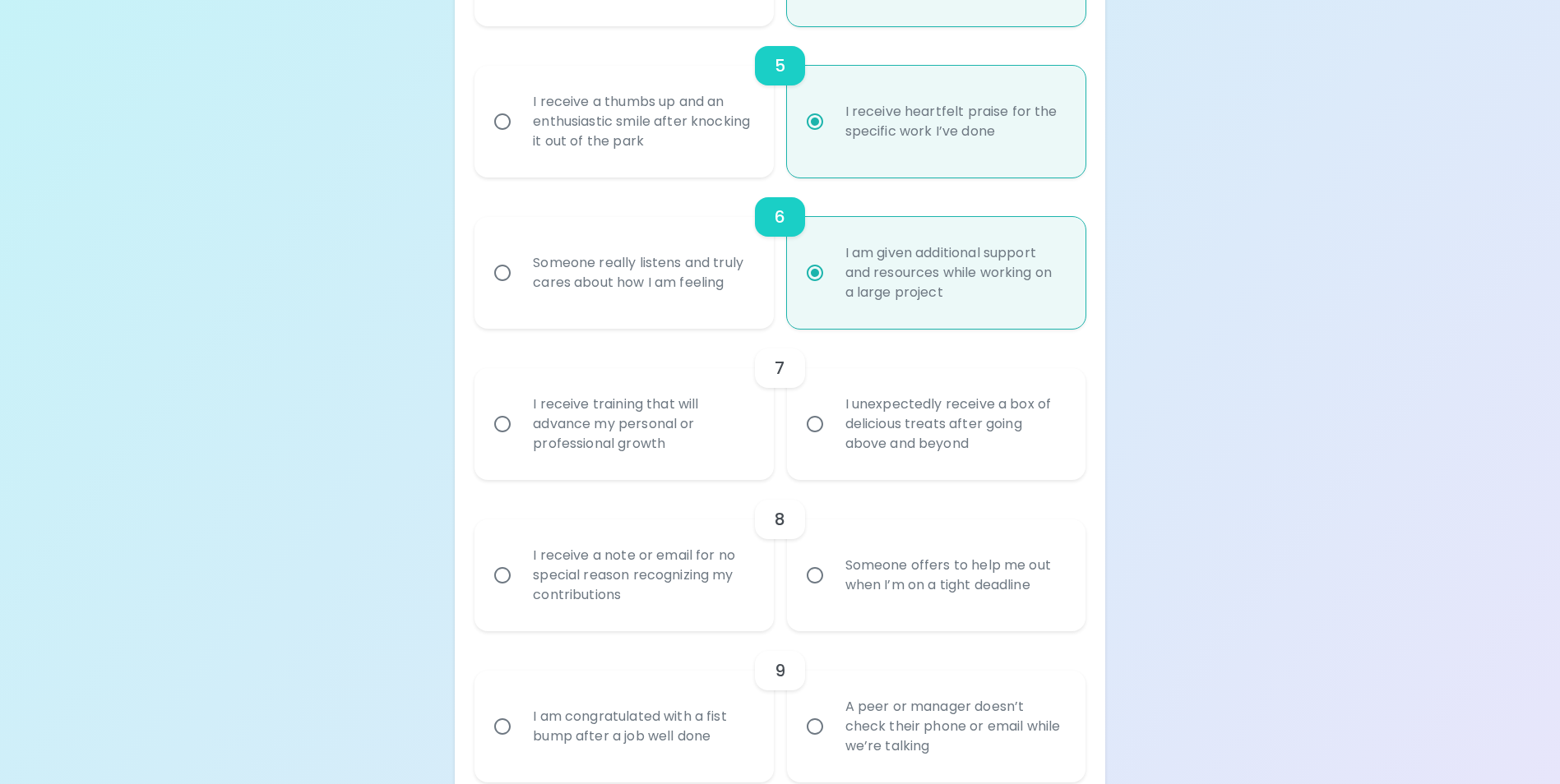
radio input "true"
click at [641, 453] on div "I receive training that will advance my personal or professional growth" at bounding box center [641, 424] width 244 height 98
click at [520, 442] on input "I receive training that will advance my personal or professional growth" at bounding box center [502, 424] width 35 height 35
radio input "false"
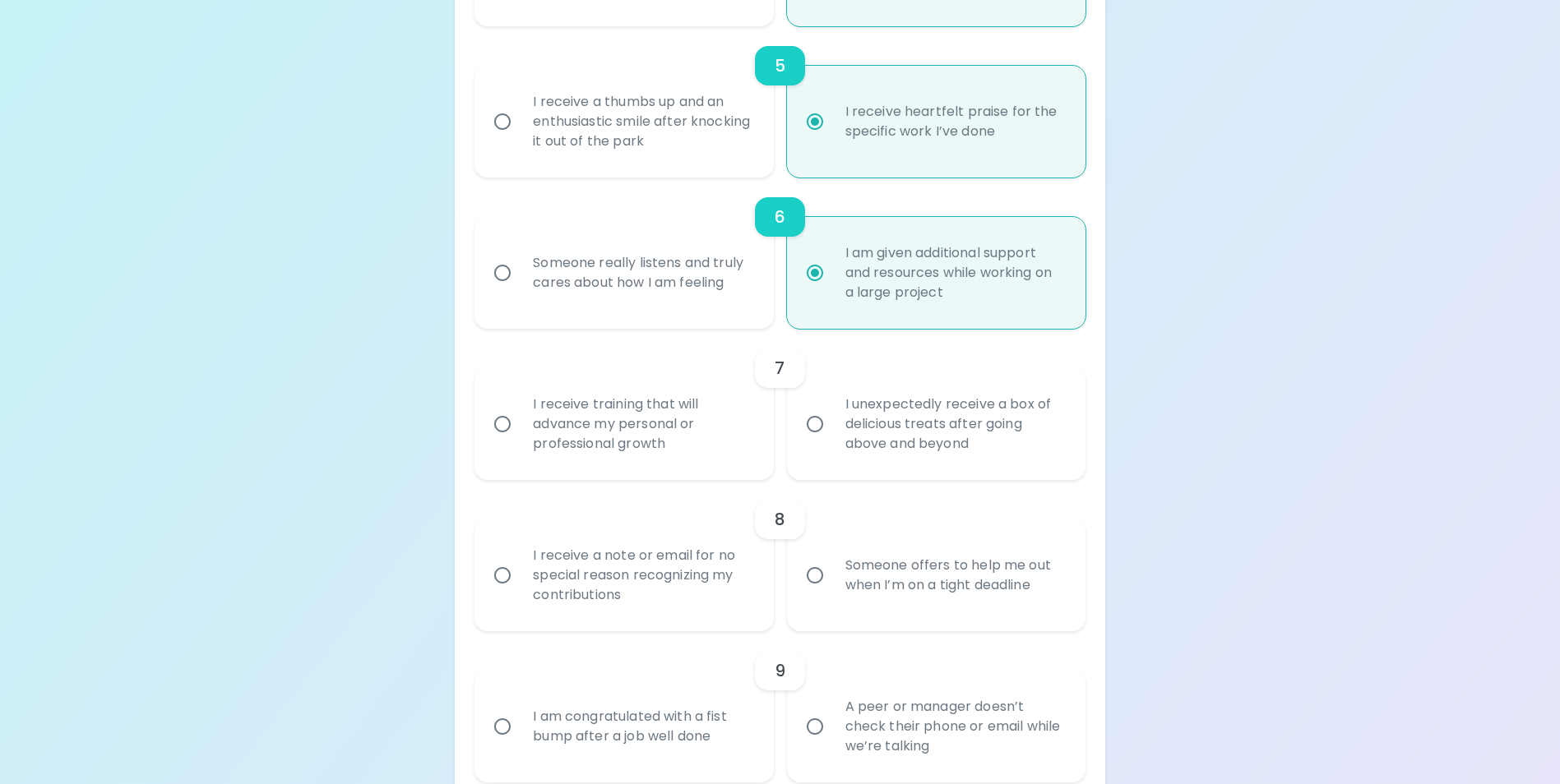
radio input "false"
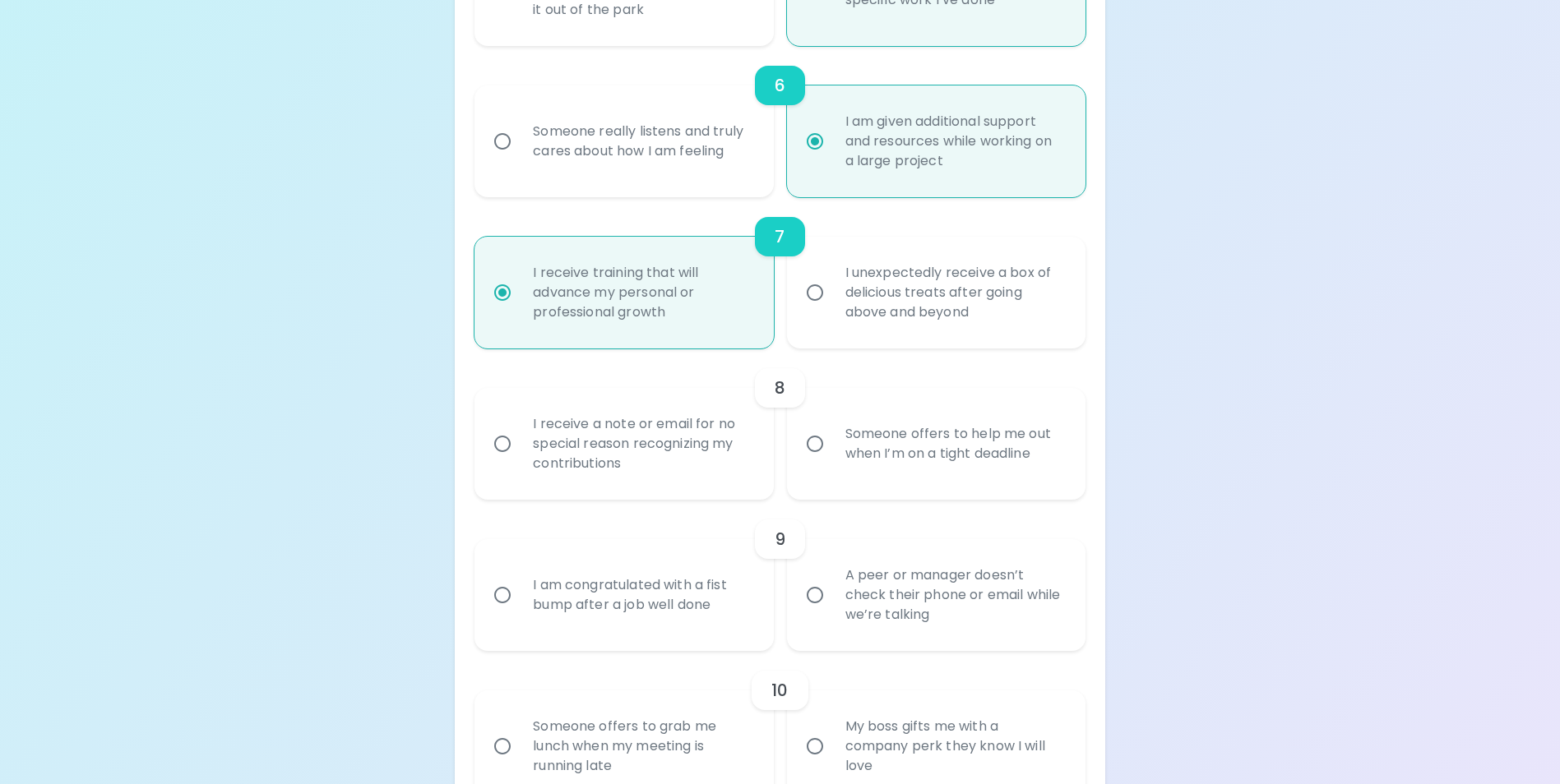
scroll to position [1186, 0]
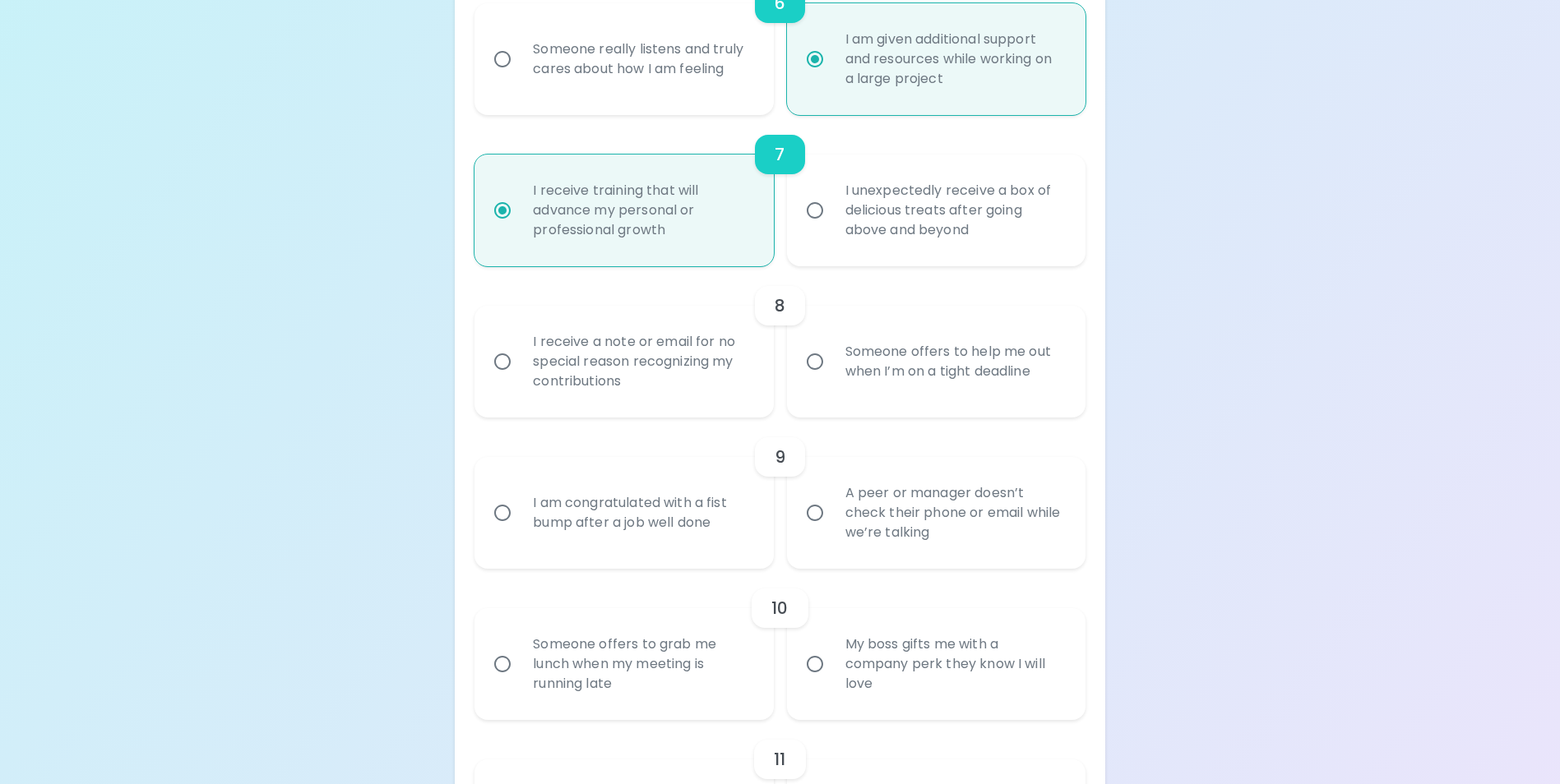
radio input "true"
click at [851, 382] on div "Someone offers to help me out when I’m on a tight deadline" at bounding box center [954, 361] width 244 height 79
click at [832, 379] on input "Someone offers to help me out when I’m on a tight deadline" at bounding box center [815, 361] width 35 height 35
radio input "false"
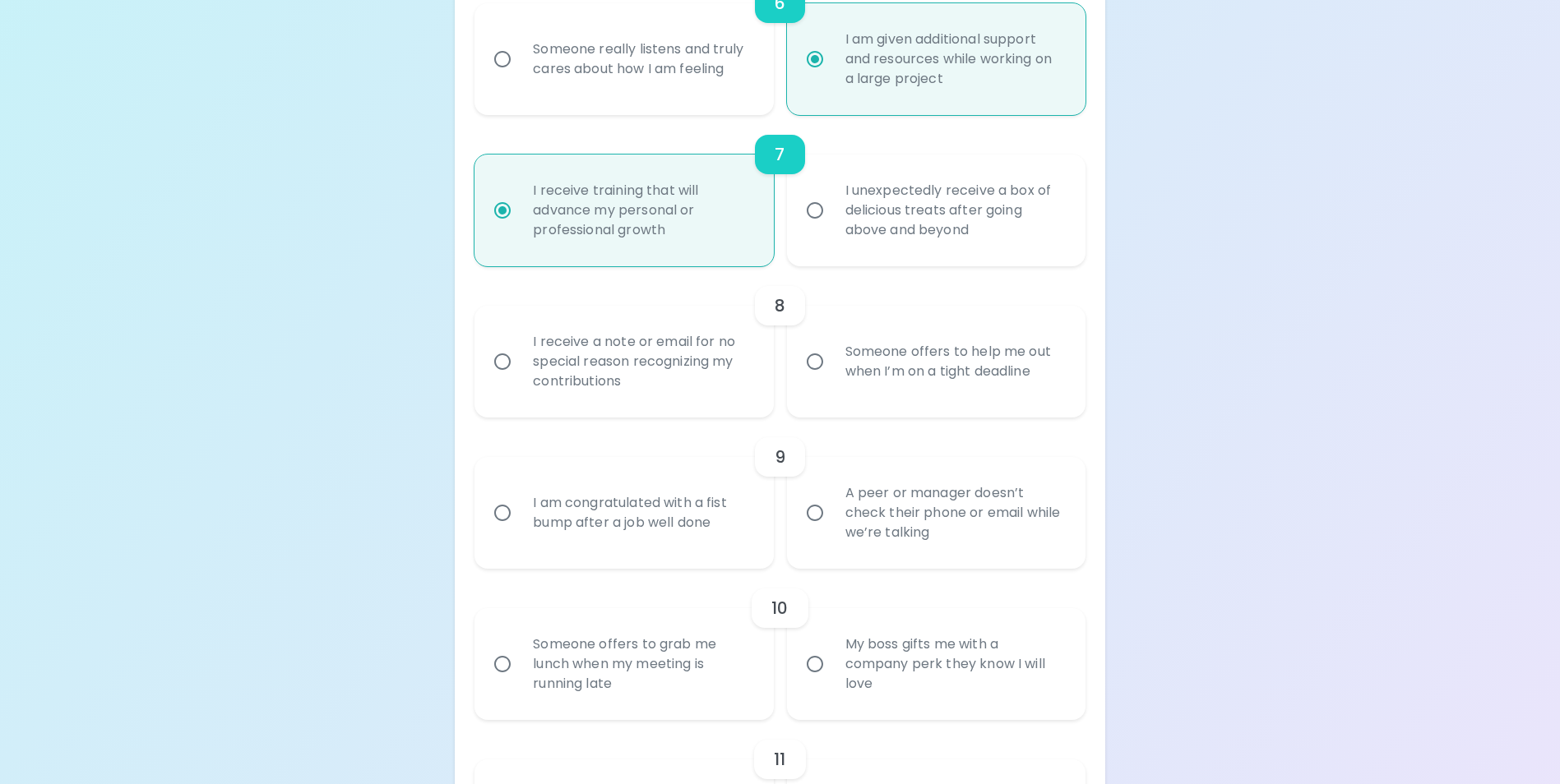
radio input "false"
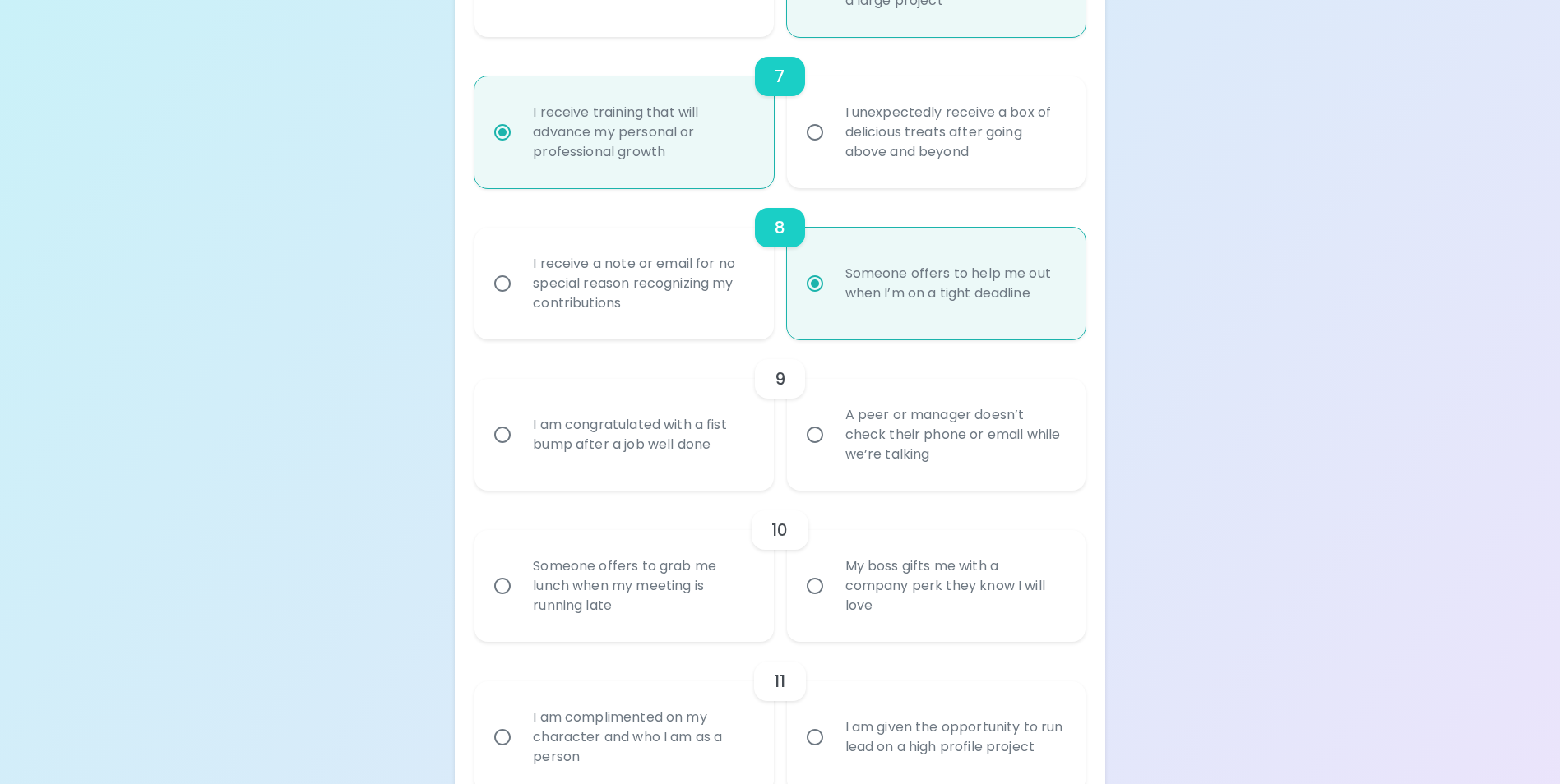
scroll to position [1318, 0]
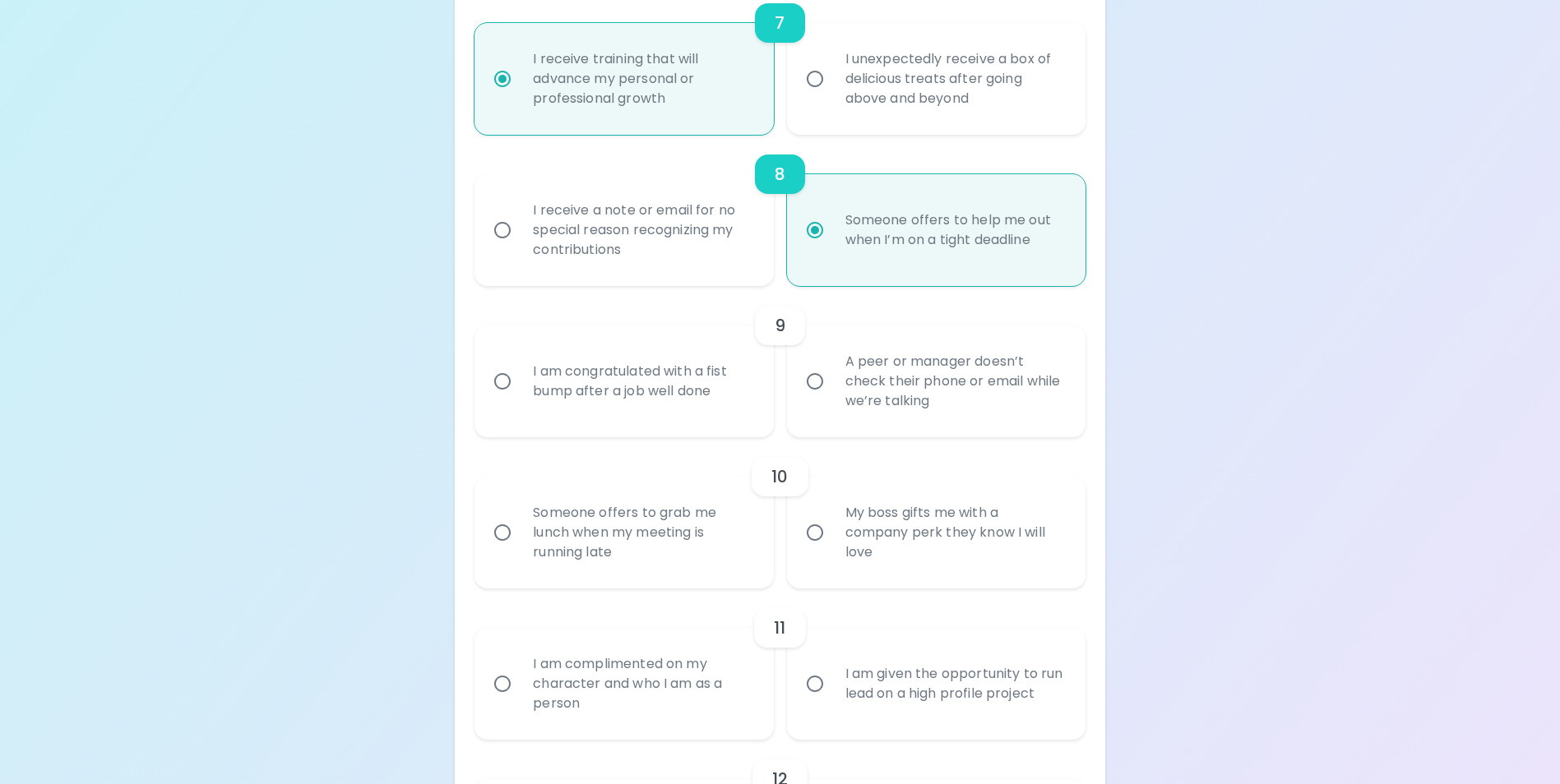
radio input "true"
click at [892, 409] on div "A peer or manager doesn’t check their phone or email while we’re talking" at bounding box center [954, 381] width 244 height 98
click at [832, 399] on input "A peer or manager doesn’t check their phone or email while we’re talking" at bounding box center [815, 381] width 35 height 35
radio input "false"
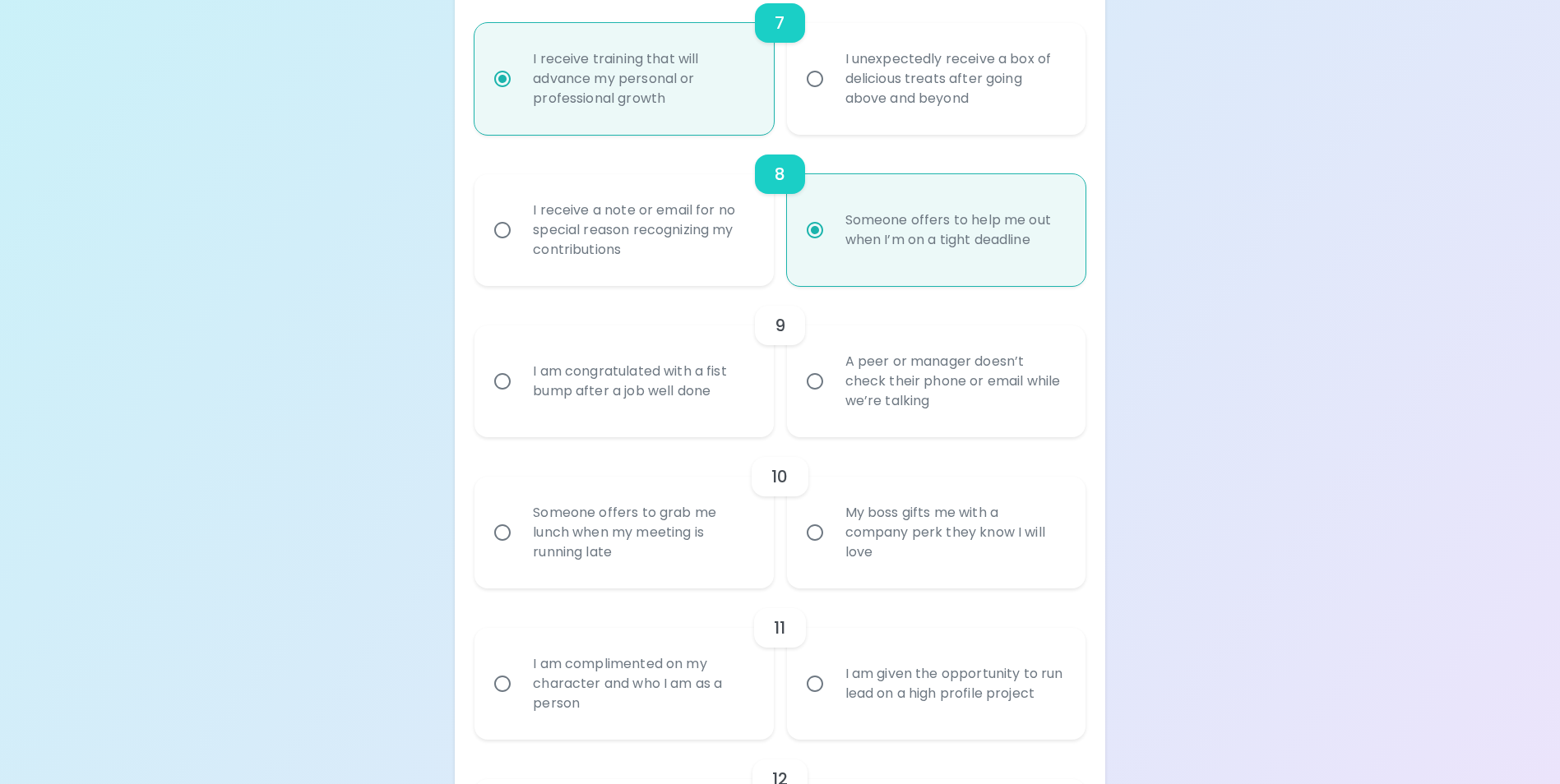
radio input "false"
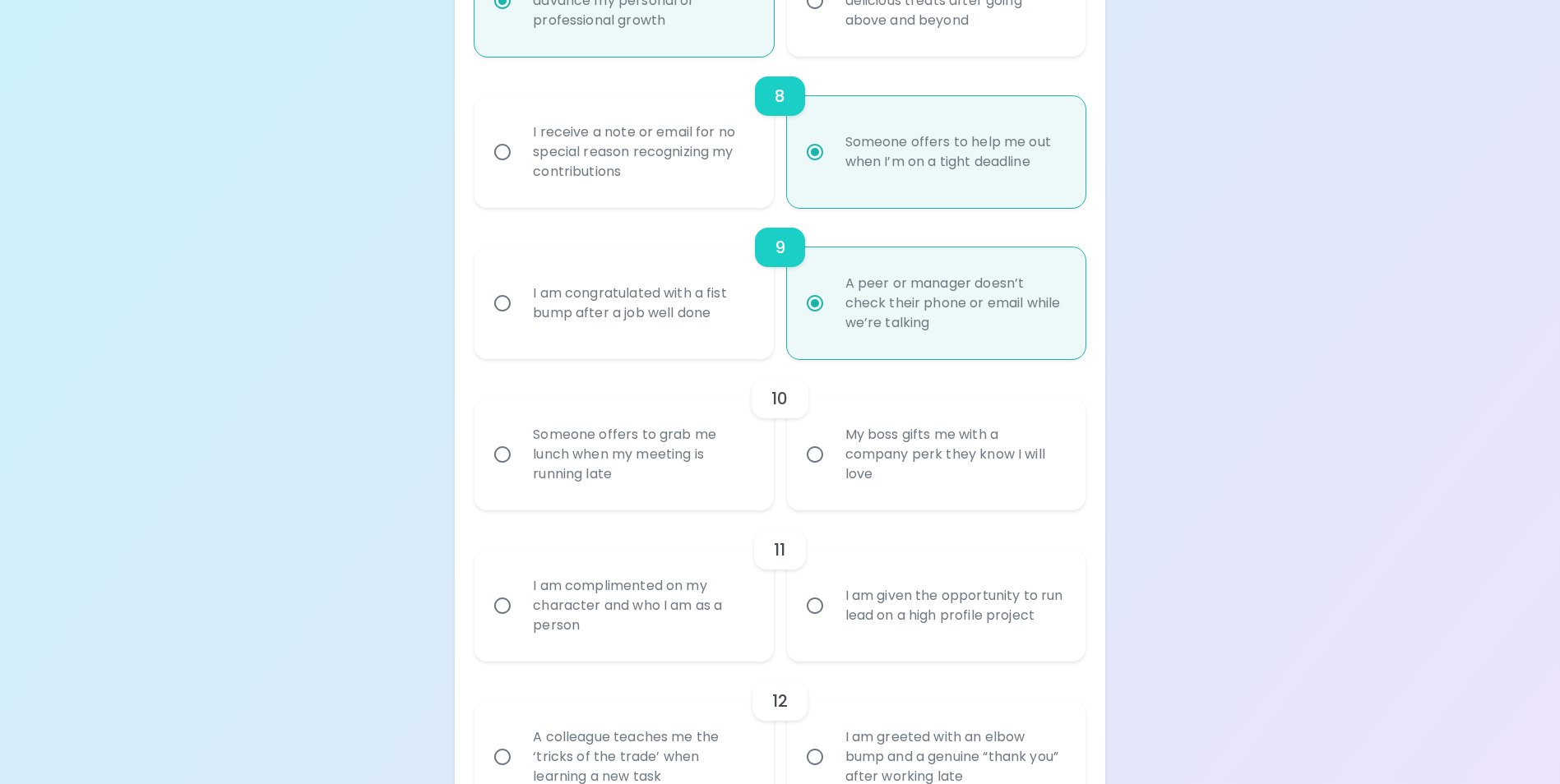
scroll to position [1449, 0]
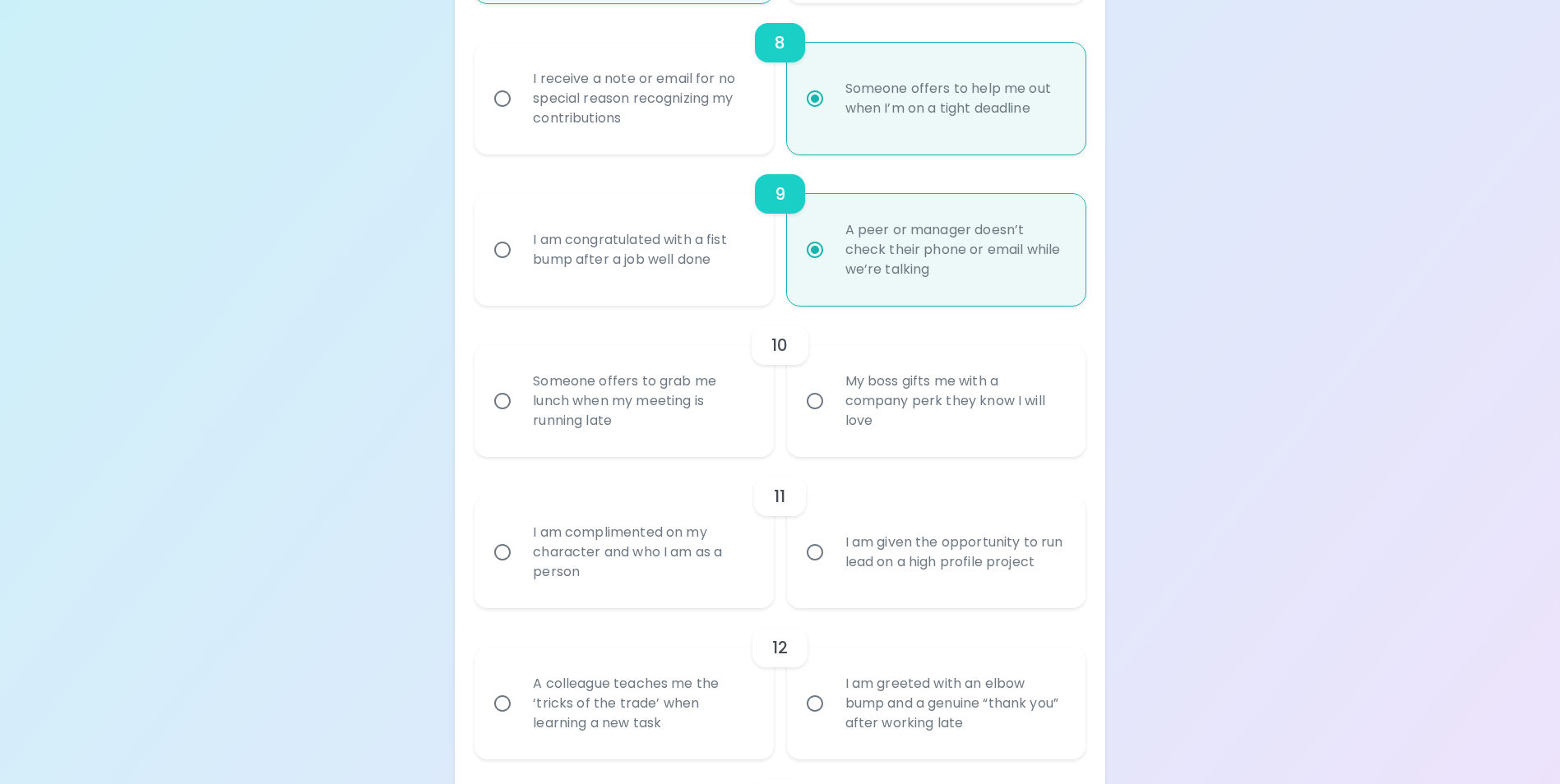
radio input "true"
click at [682, 417] on div "Someone offers to grab me lunch when my meeting is running late" at bounding box center [641, 400] width 244 height 98
click at [520, 417] on input "Someone offers to grab me lunch when my meeting is running late" at bounding box center [502, 400] width 35 height 35
radio input "false"
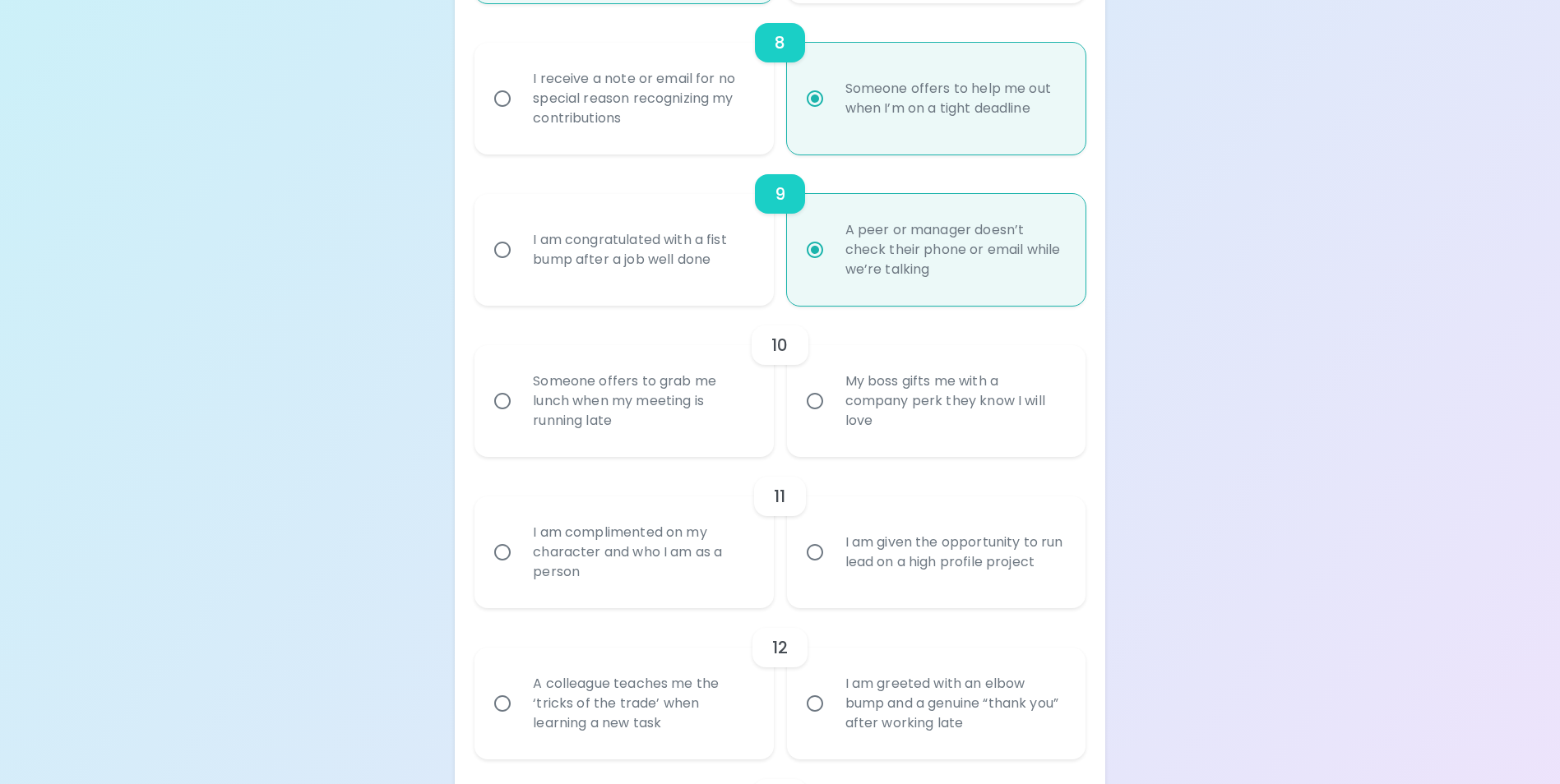
radio input "false"
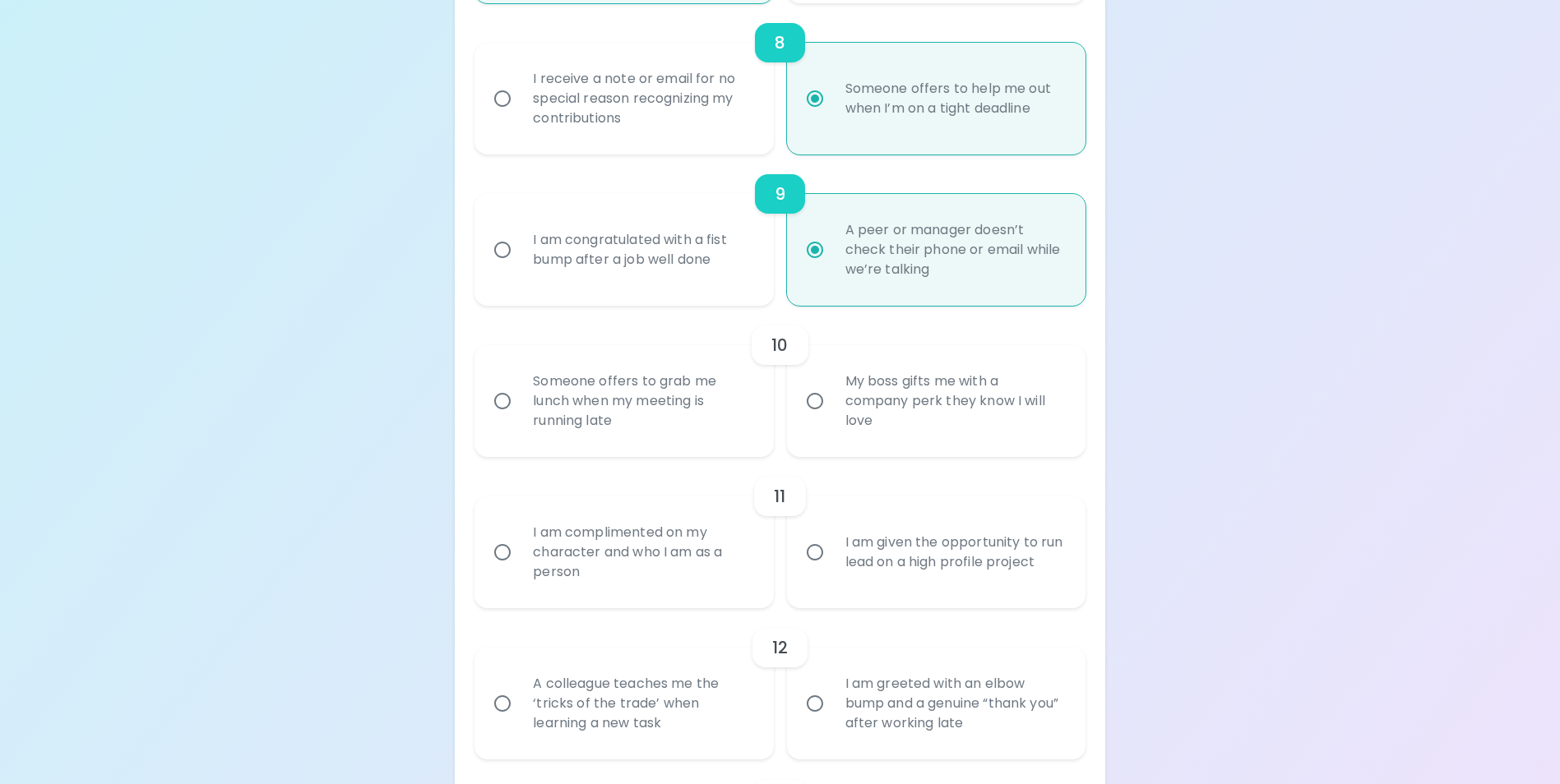
radio input "false"
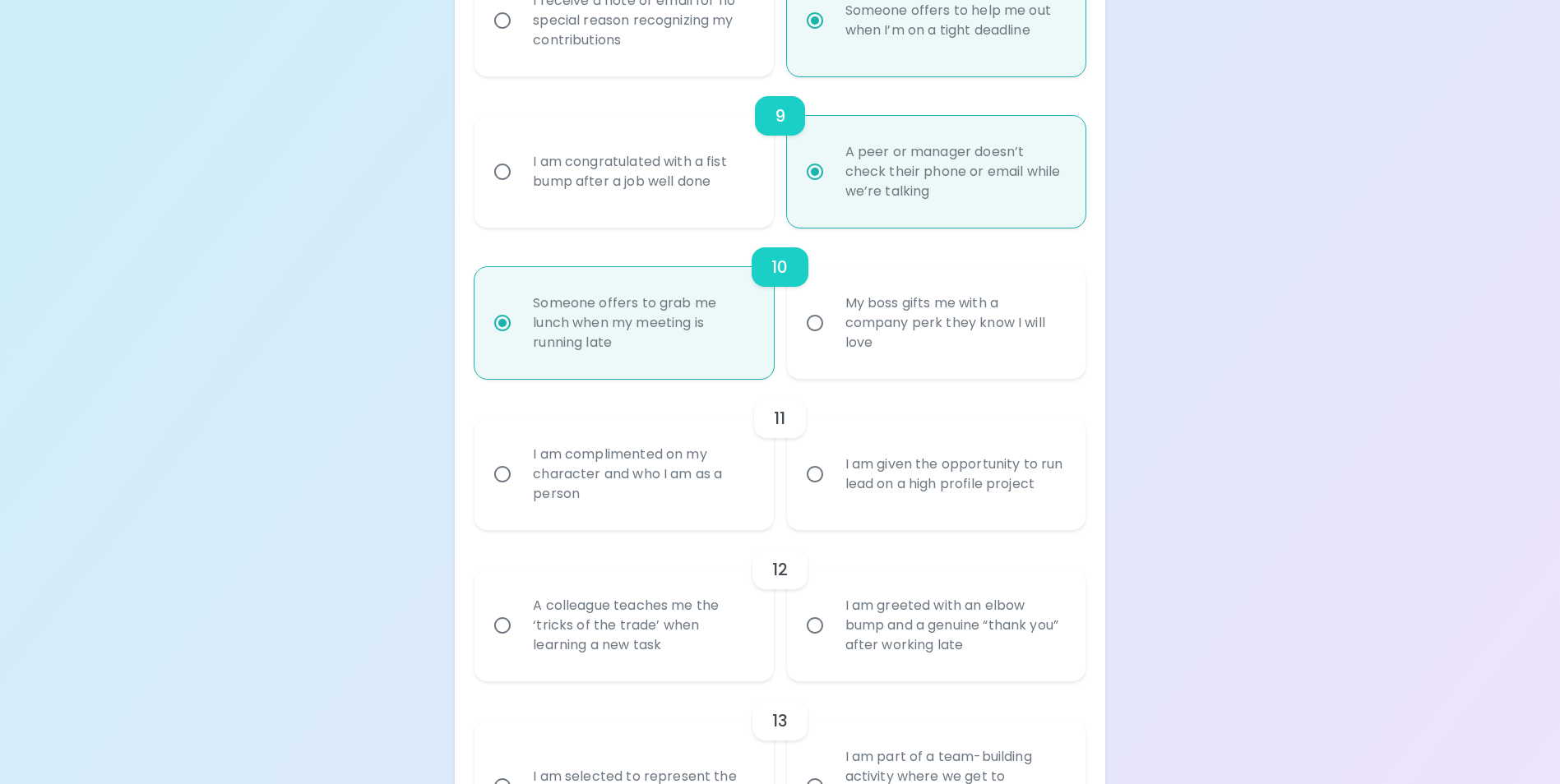
scroll to position [1581, 0]
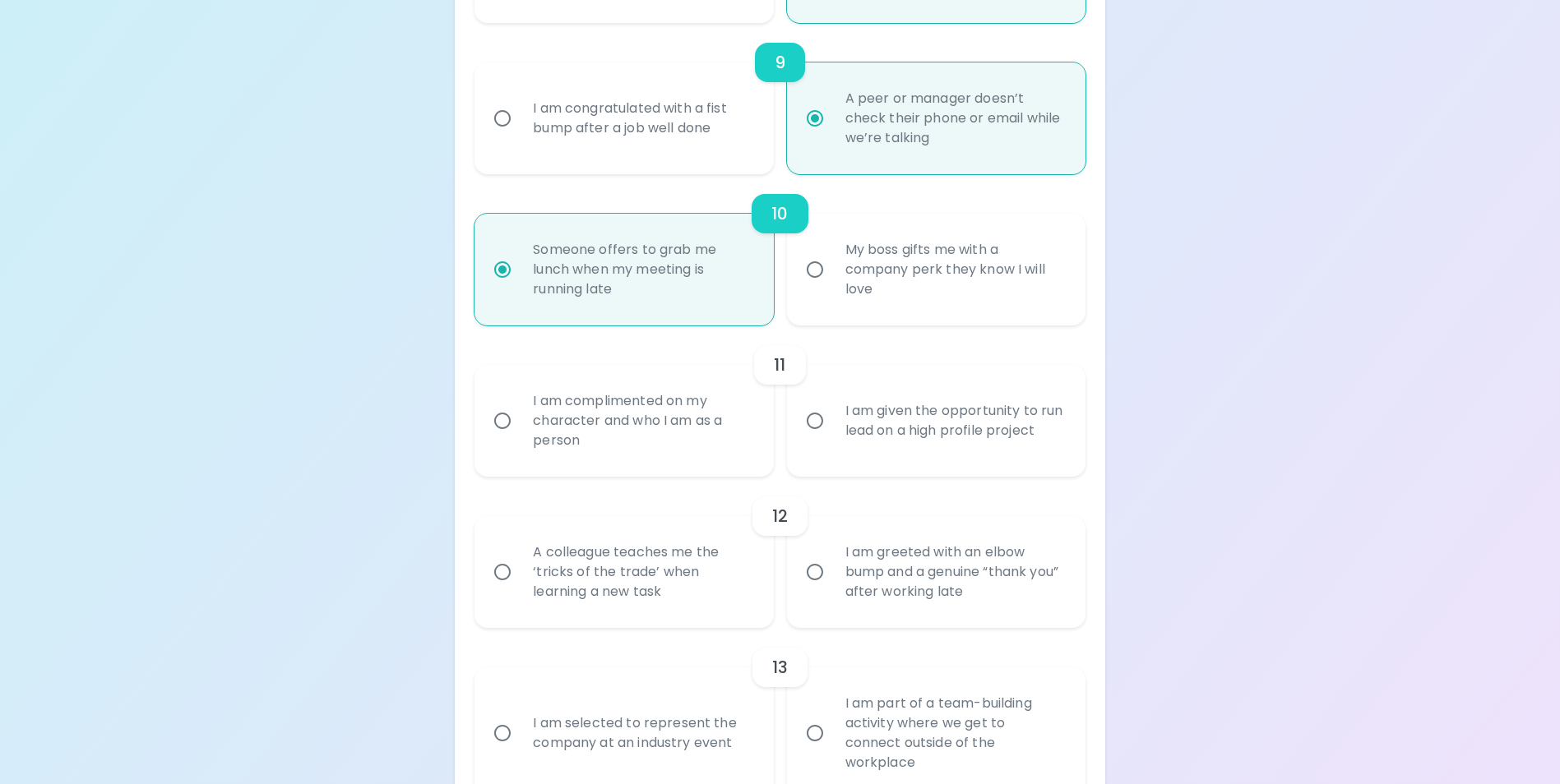
radio input "true"
click at [920, 443] on div "I am given the opportunity to run lead on a high profile project" at bounding box center [954, 421] width 244 height 79
click at [832, 438] on input "I am given the opportunity to run lead on a high profile project" at bounding box center [815, 420] width 35 height 35
radio input "false"
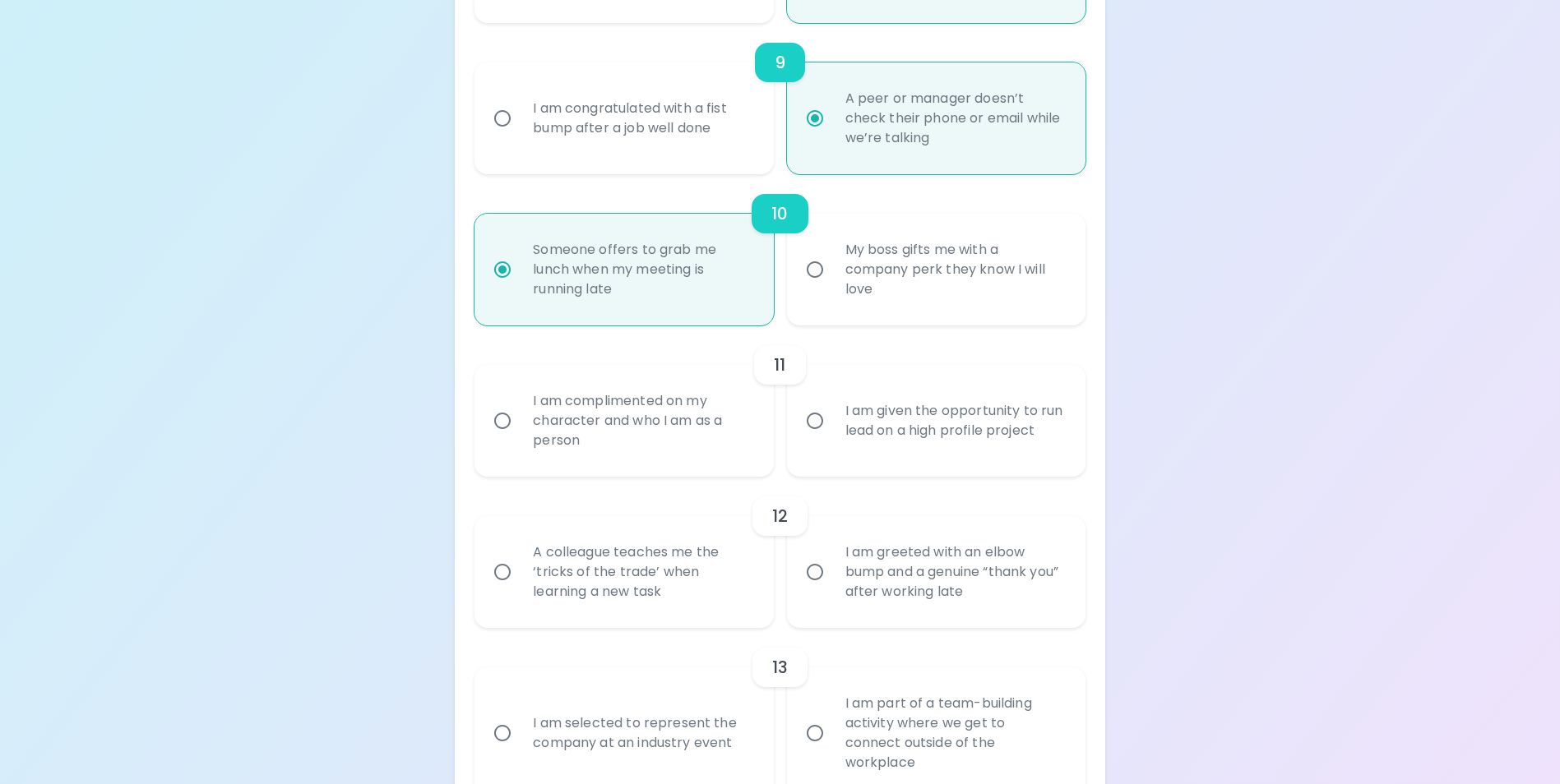
radio input "false"
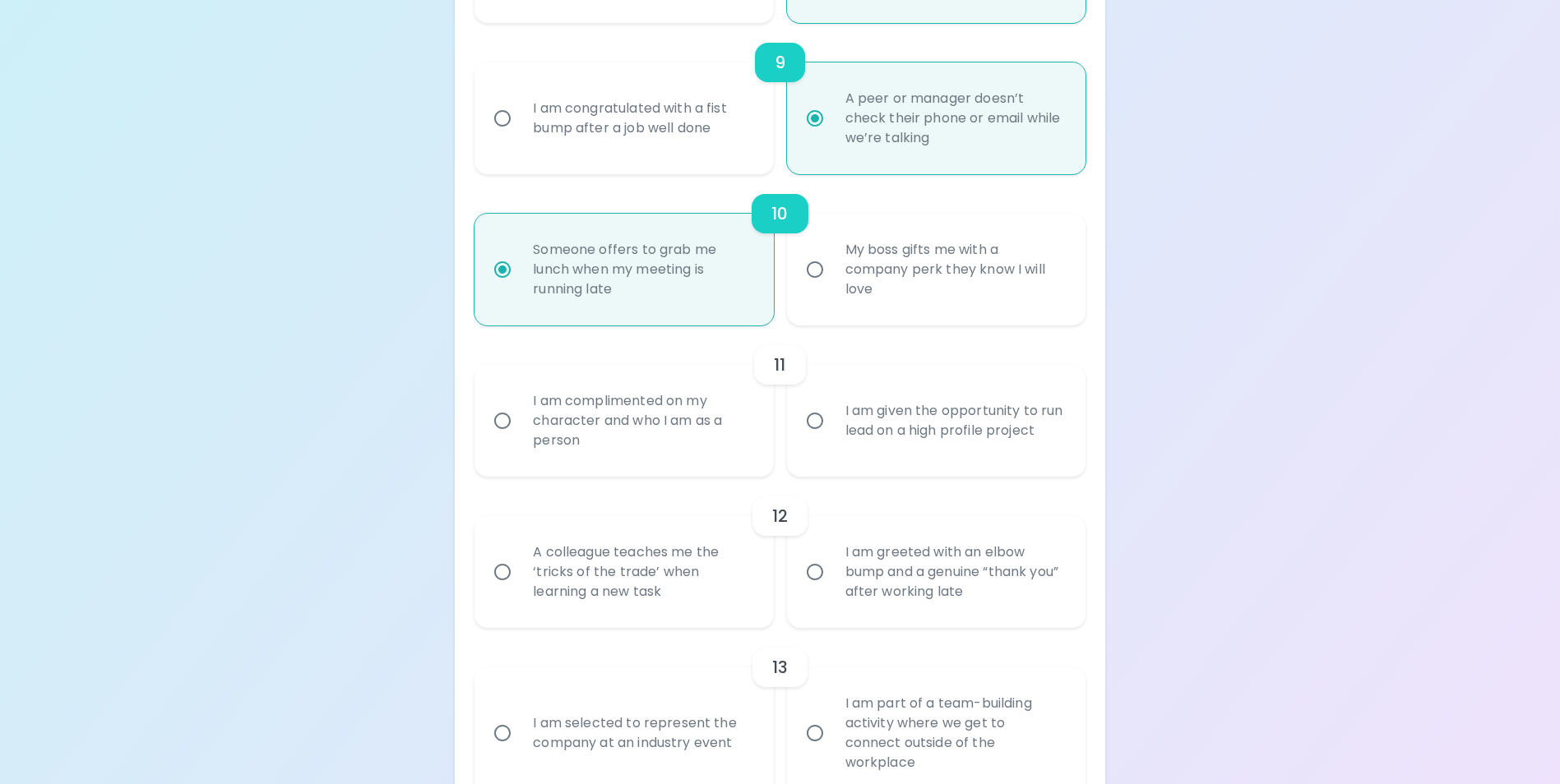
radio input "false"
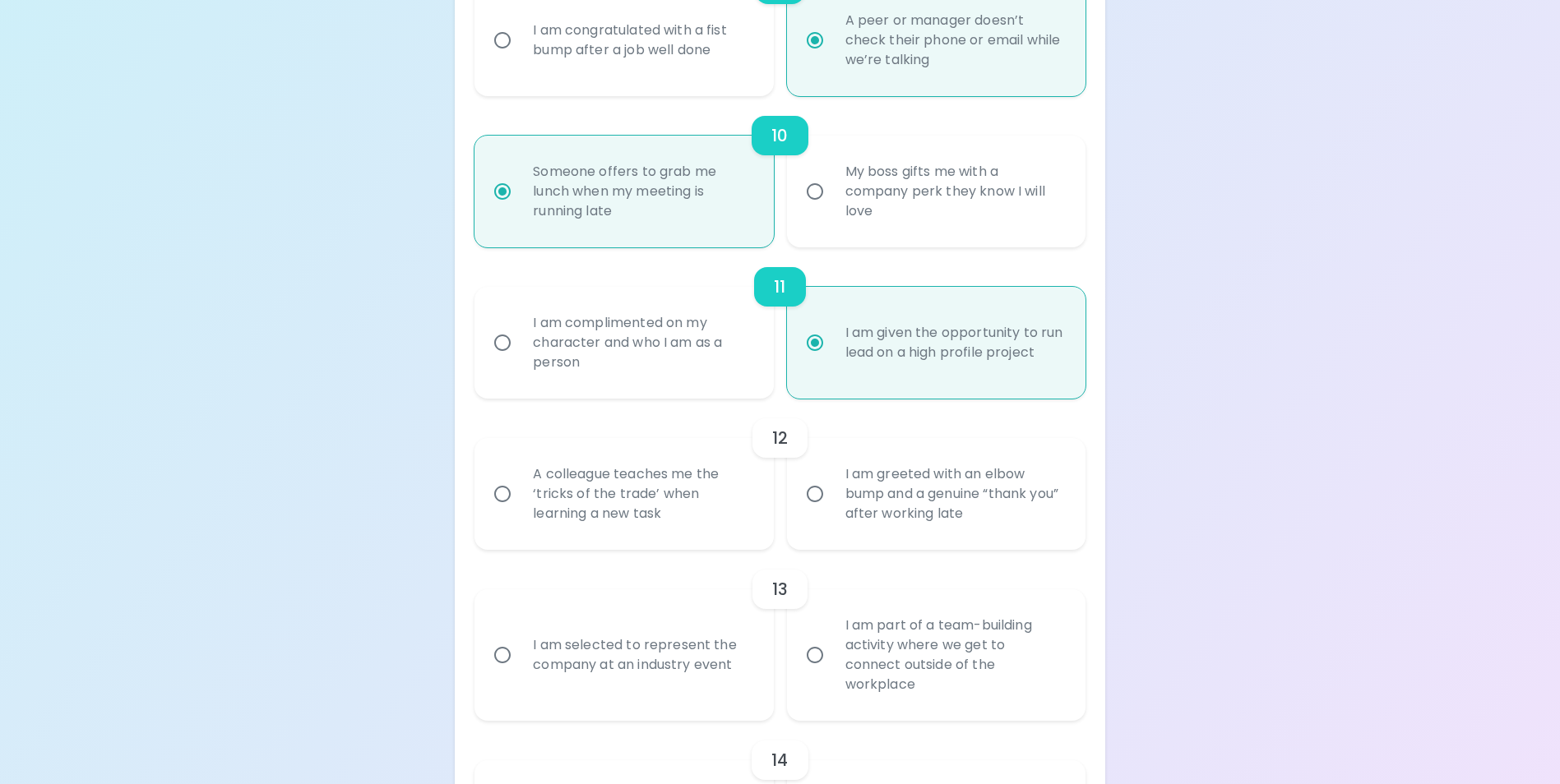
scroll to position [1712, 0]
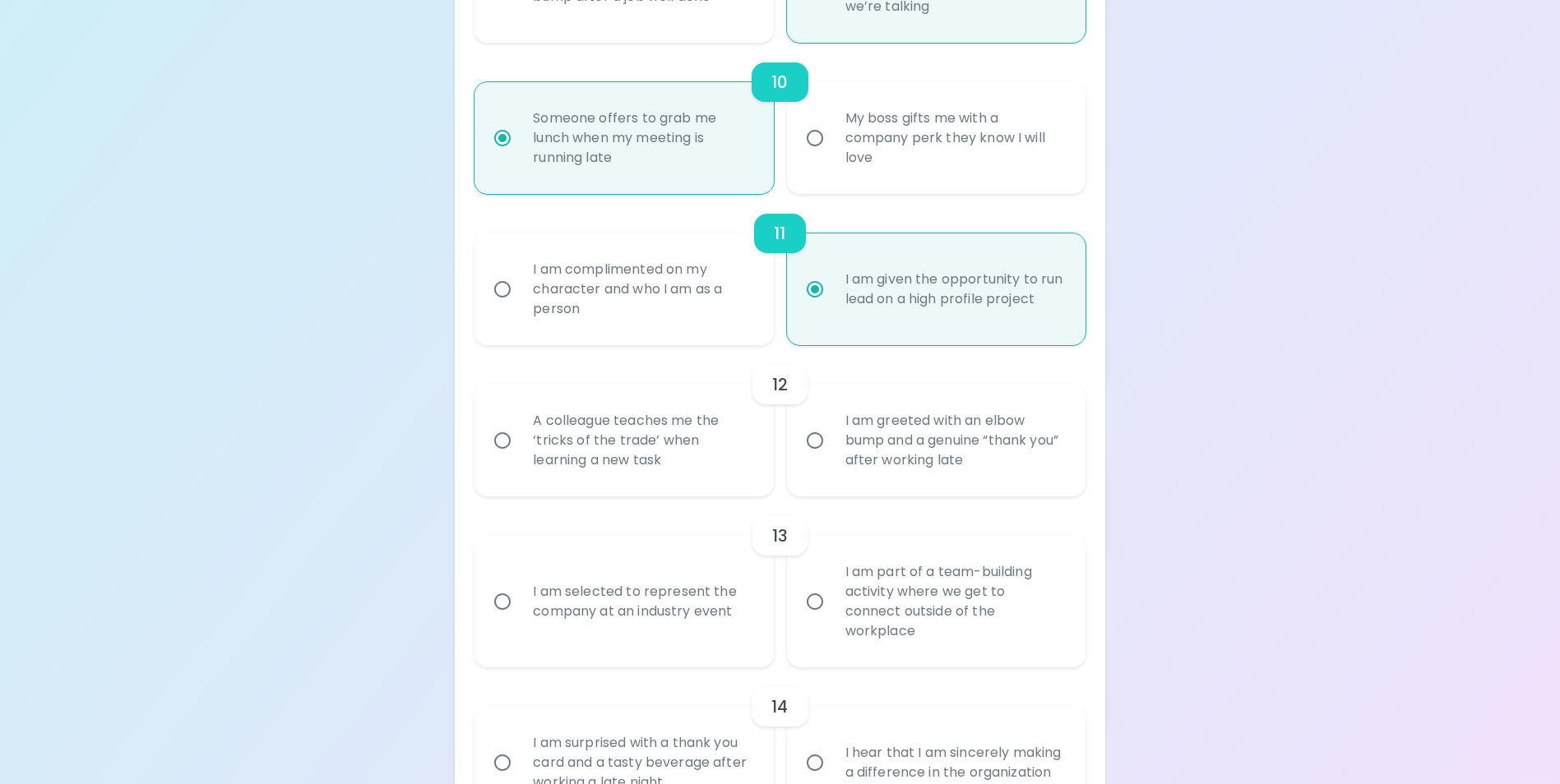
radio input "true"
click at [677, 464] on div "A colleague teaches me the ‘tricks of the trade’ when learning a new task" at bounding box center [641, 441] width 244 height 98
click at [520, 458] on input "A colleague teaches me the ‘tricks of the trade’ when learning a new task" at bounding box center [502, 440] width 35 height 35
radio input "false"
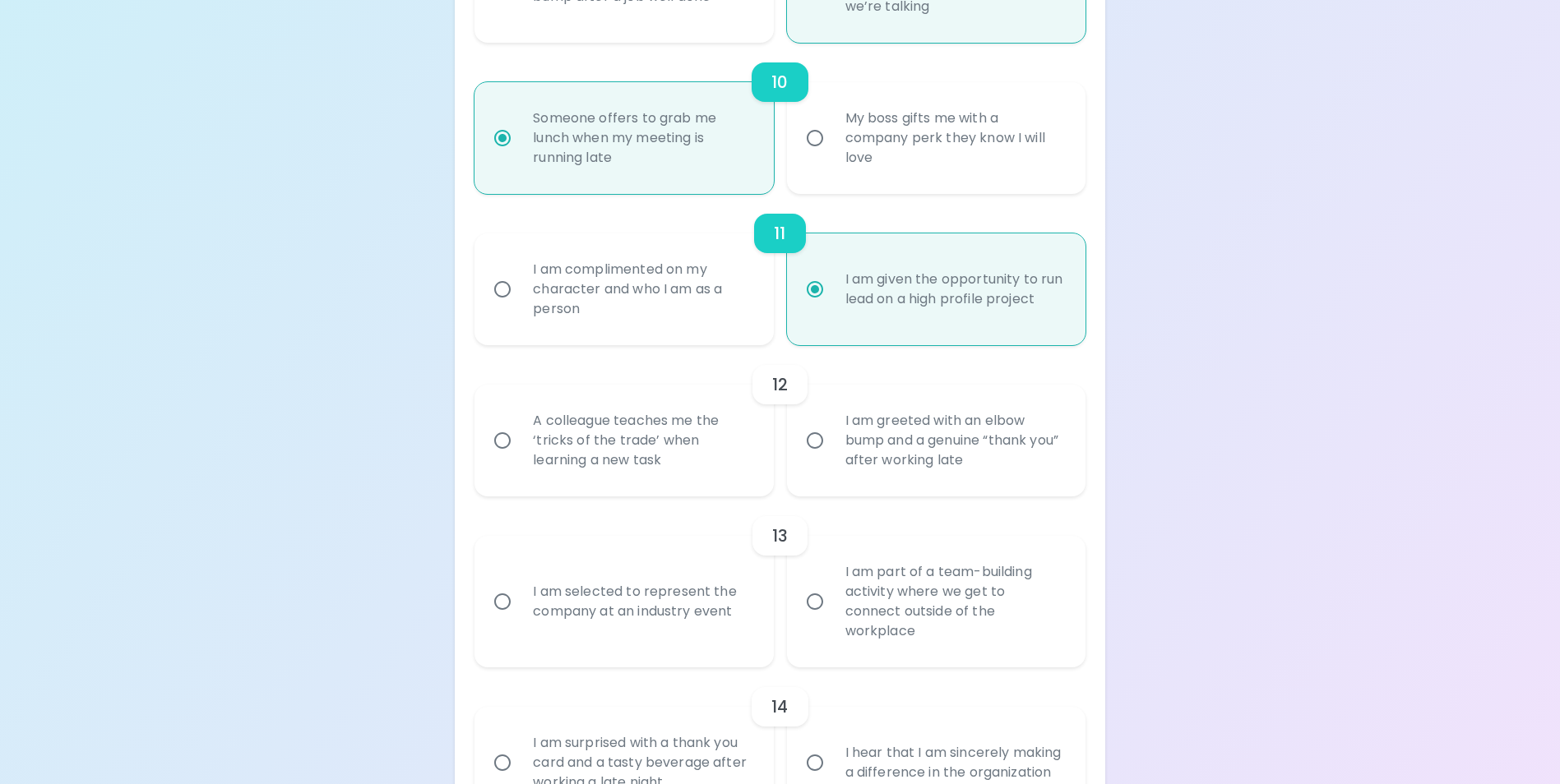
radio input "false"
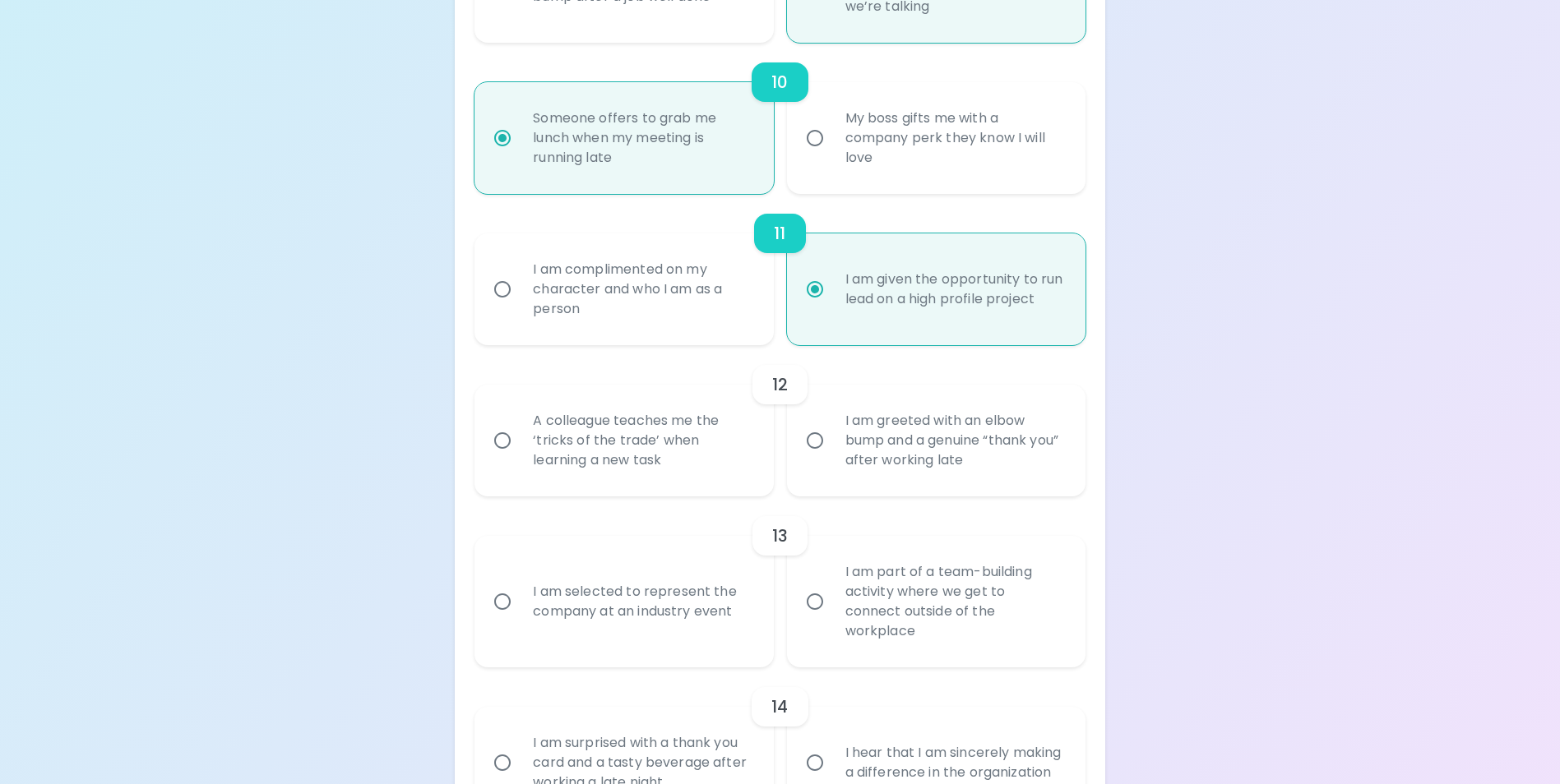
radio input "false"
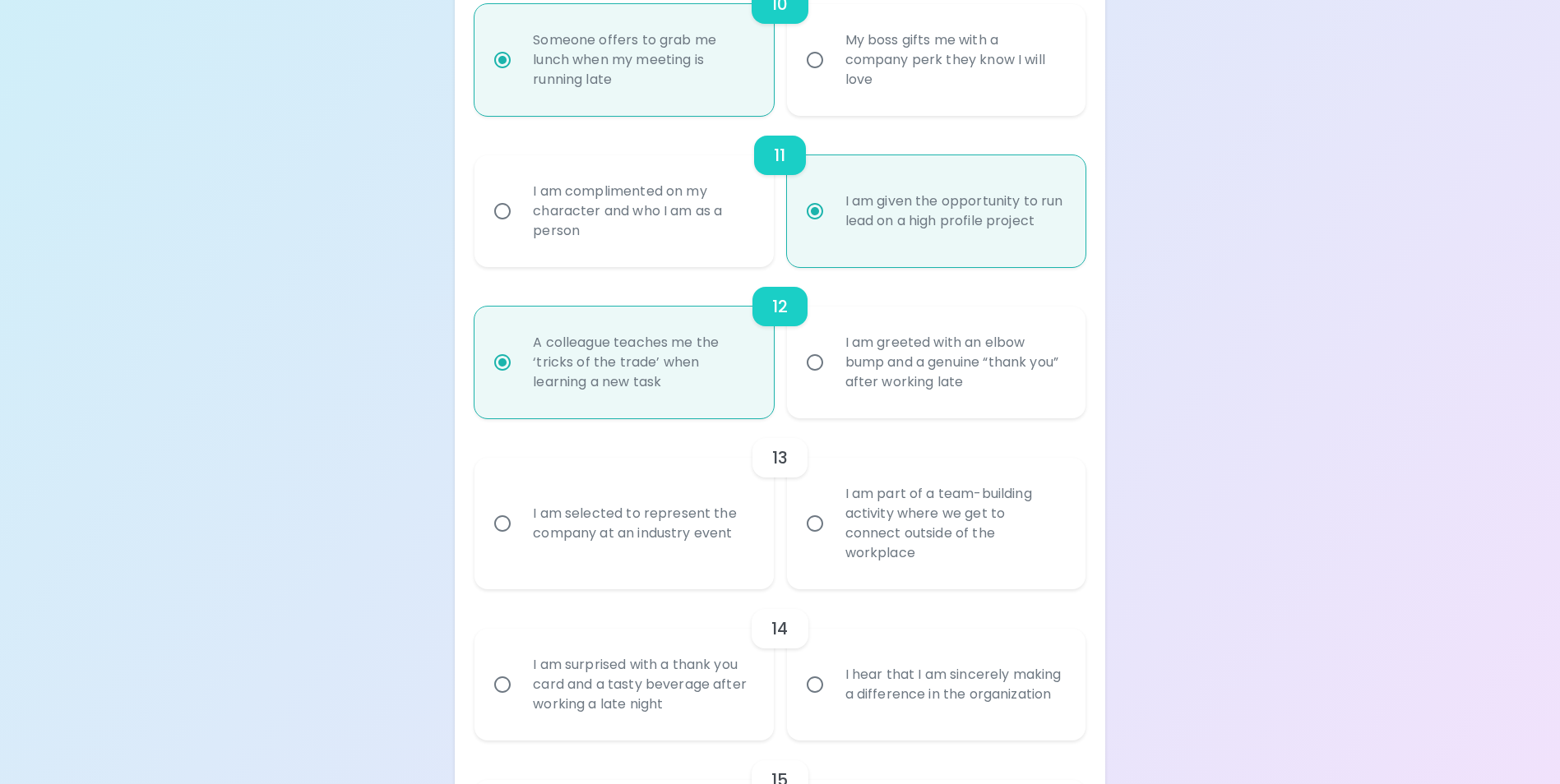
scroll to position [1843, 0]
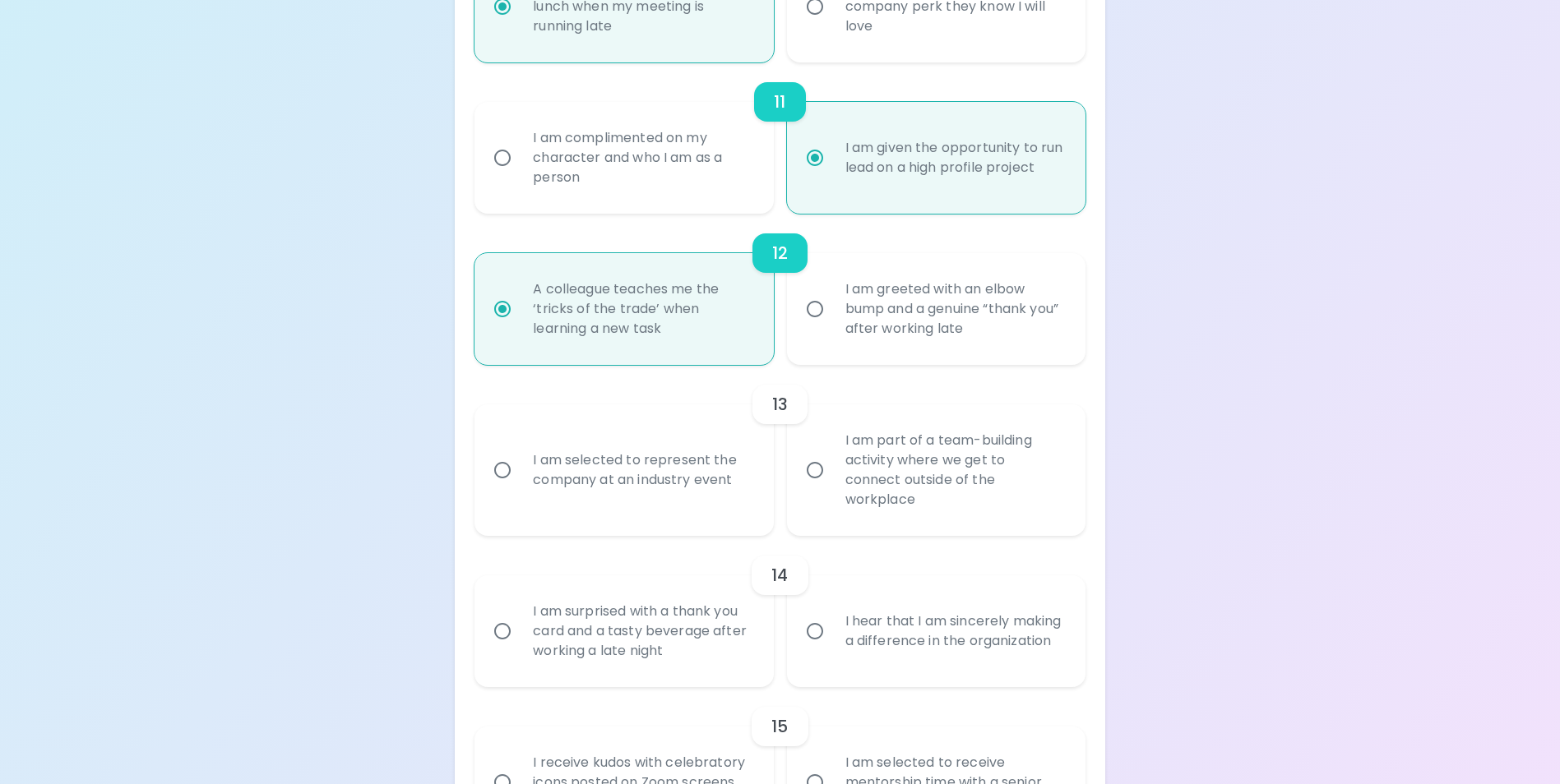
radio input "true"
click at [925, 494] on div "I am part of a team-building activity where we get to connect outside of the wo…" at bounding box center [954, 470] width 244 height 118
click at [832, 487] on input "I am part of a team-building activity where we get to connect outside of the wo…" at bounding box center [815, 470] width 35 height 35
radio input "false"
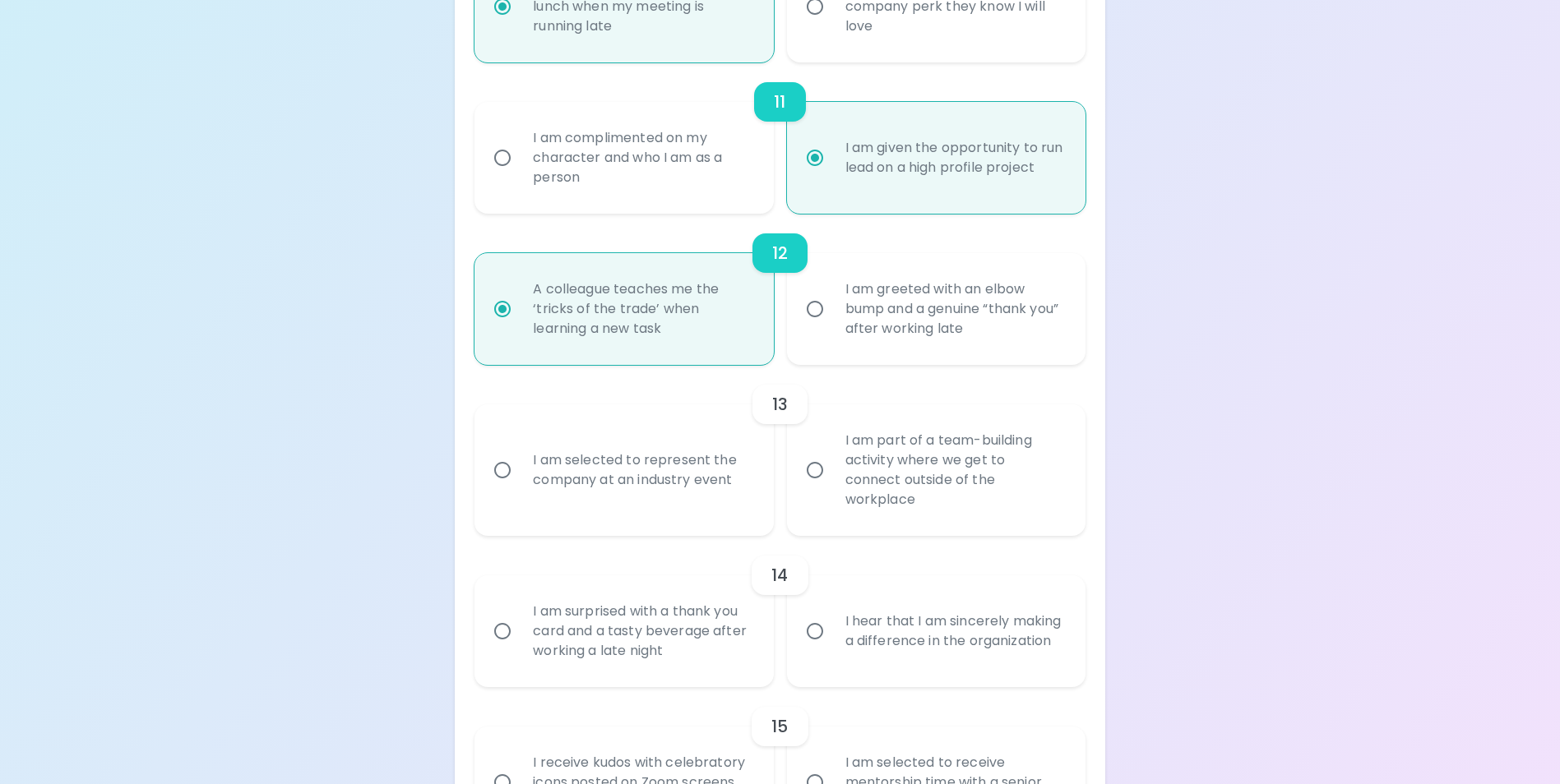
radio input "false"
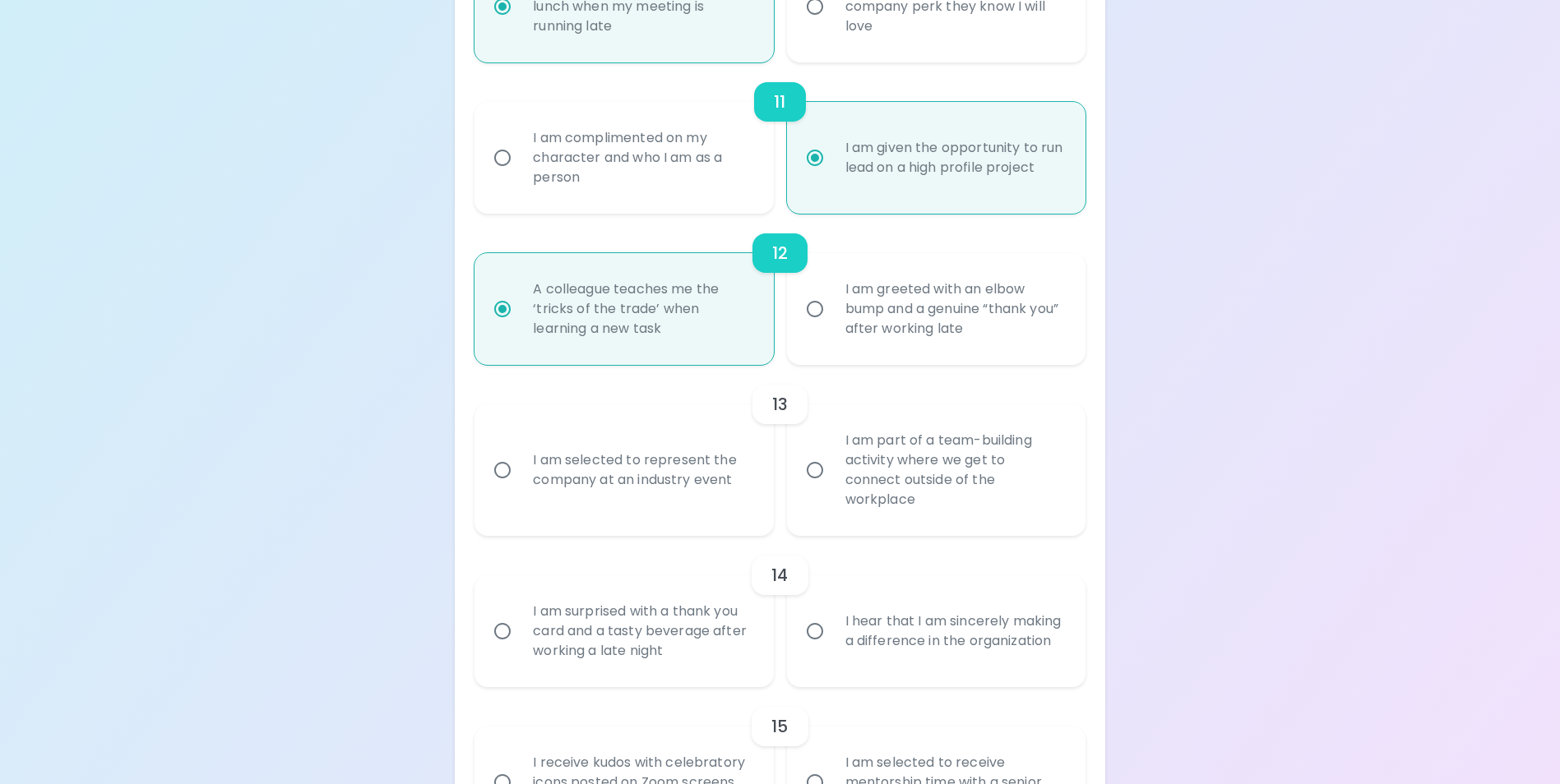
radio input "false"
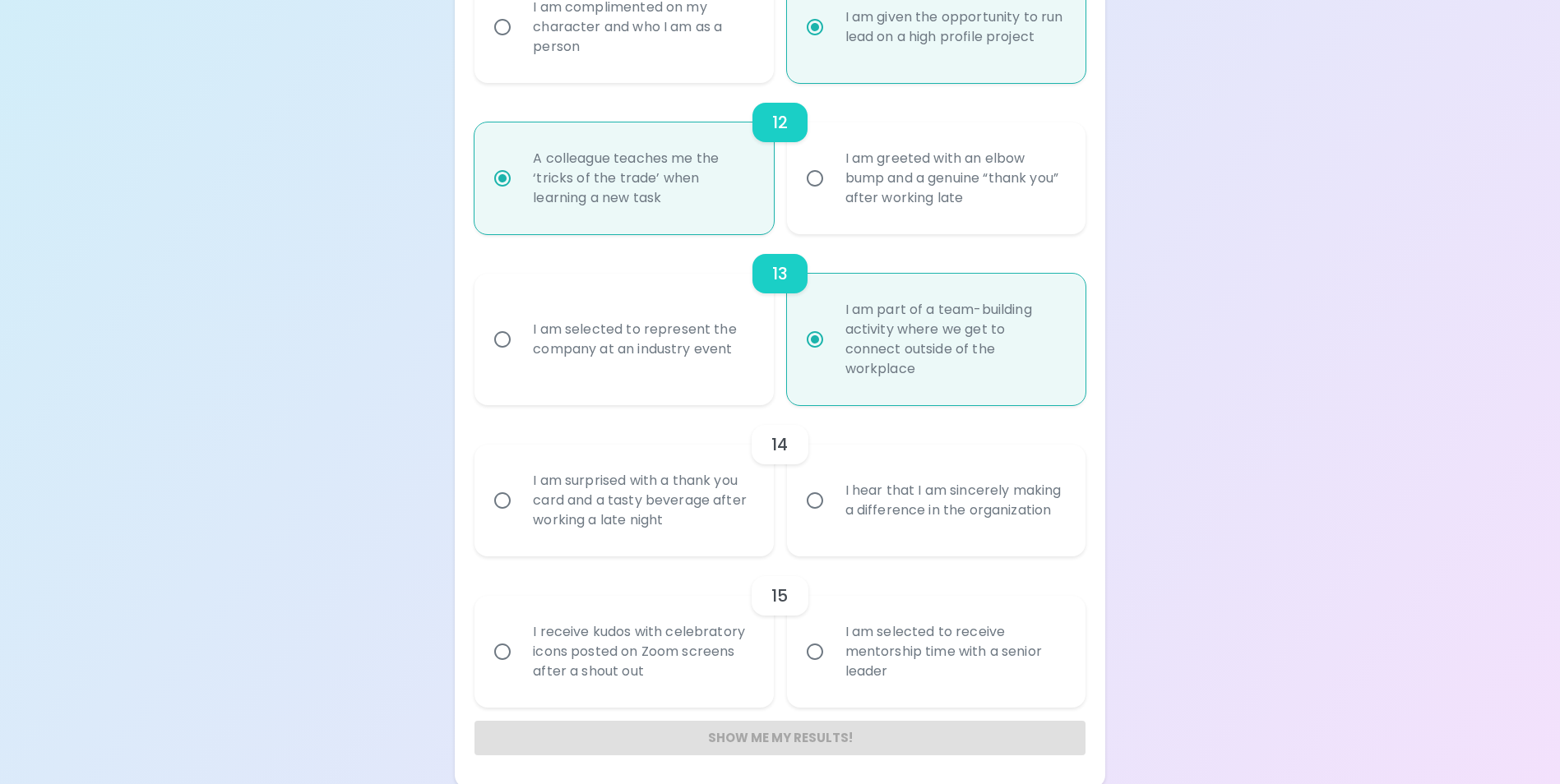
scroll to position [1975, 0]
radio input "true"
click at [939, 503] on div "I hear that I am sincerely making a difference in the organization" at bounding box center [954, 500] width 244 height 79
click at [832, 503] on input "I hear that I am sincerely making a difference in the organization" at bounding box center [815, 500] width 35 height 35
radio input "false"
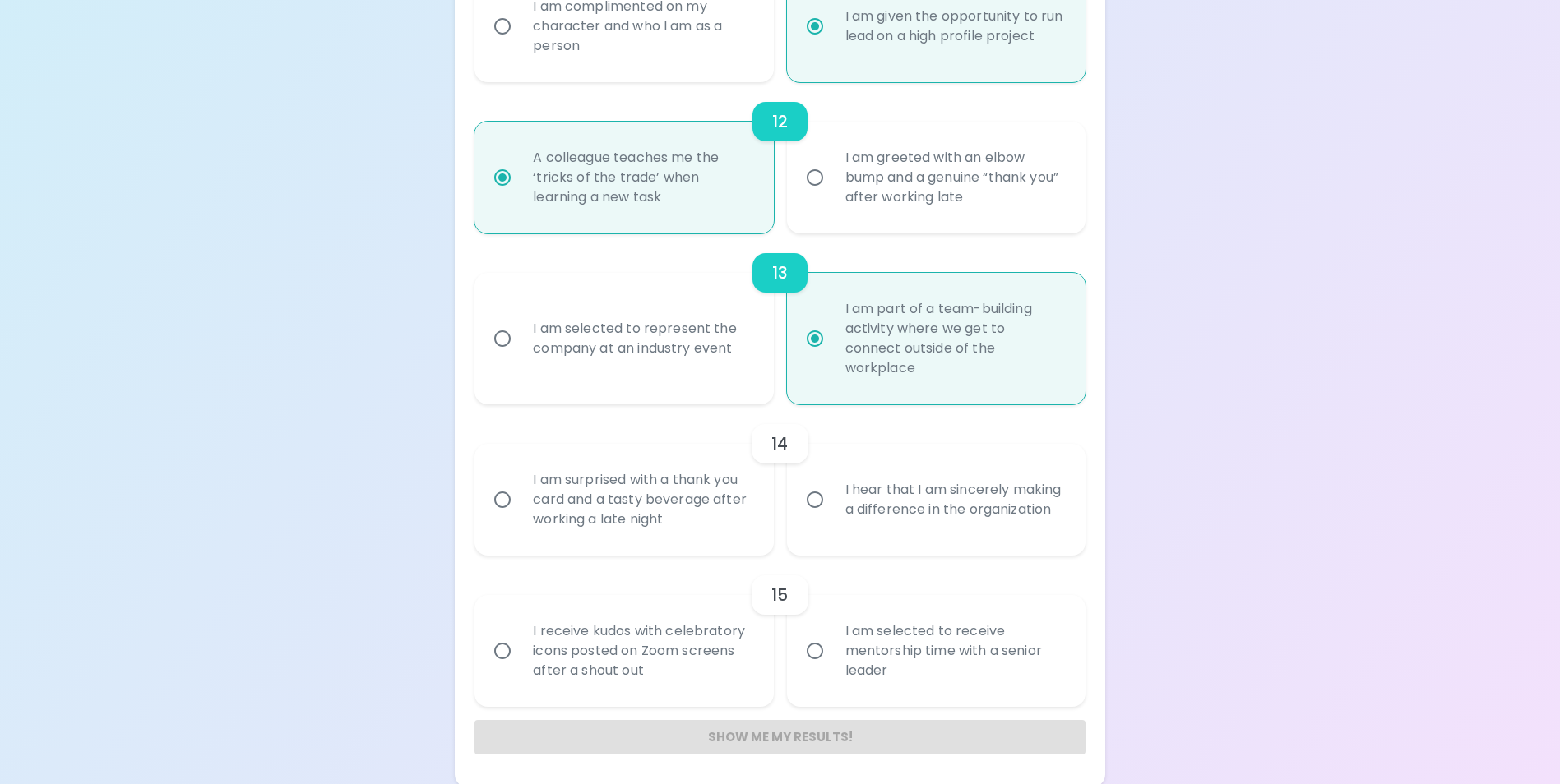
radio input "false"
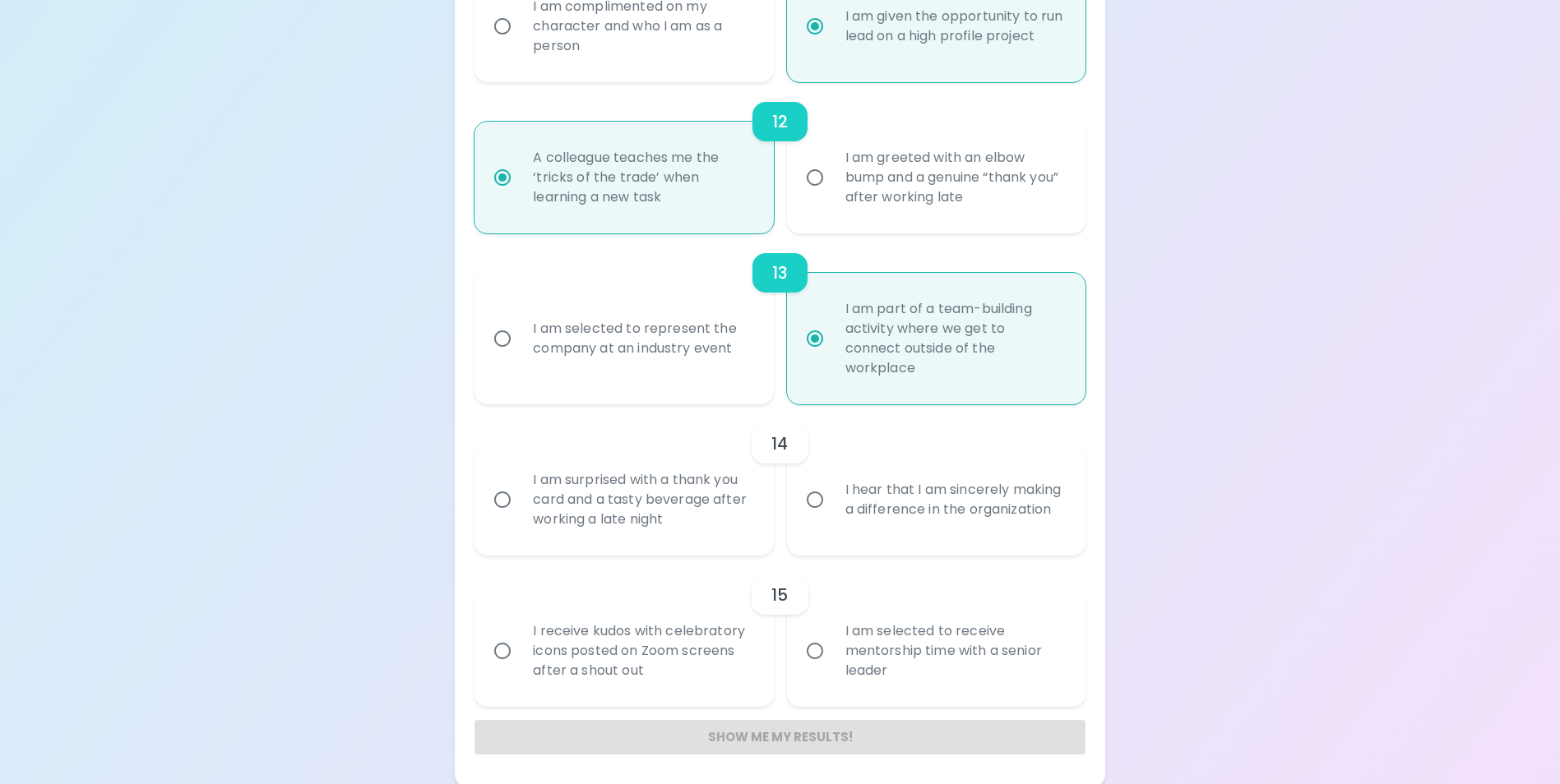
radio input "false"
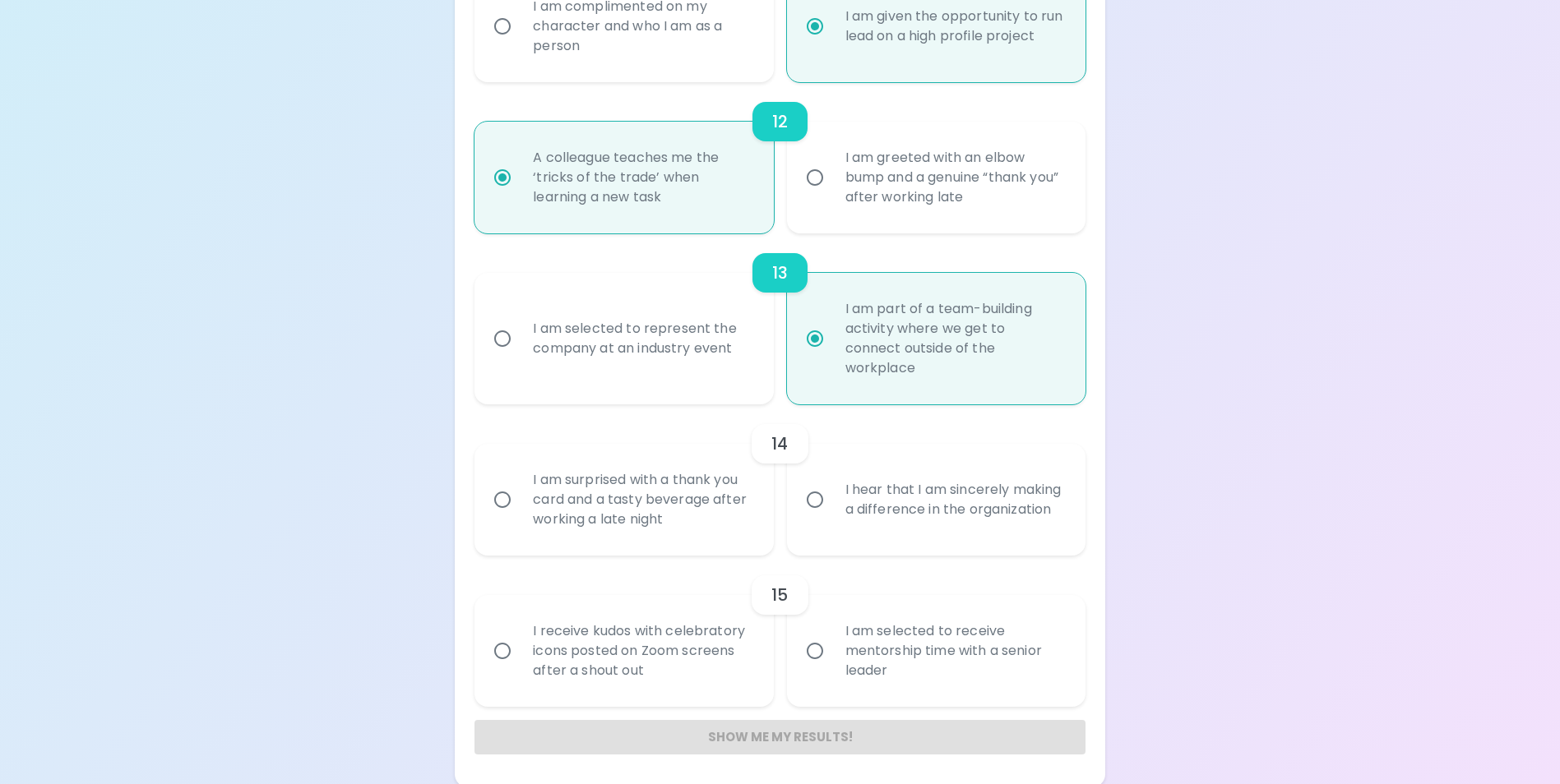
radio input "false"
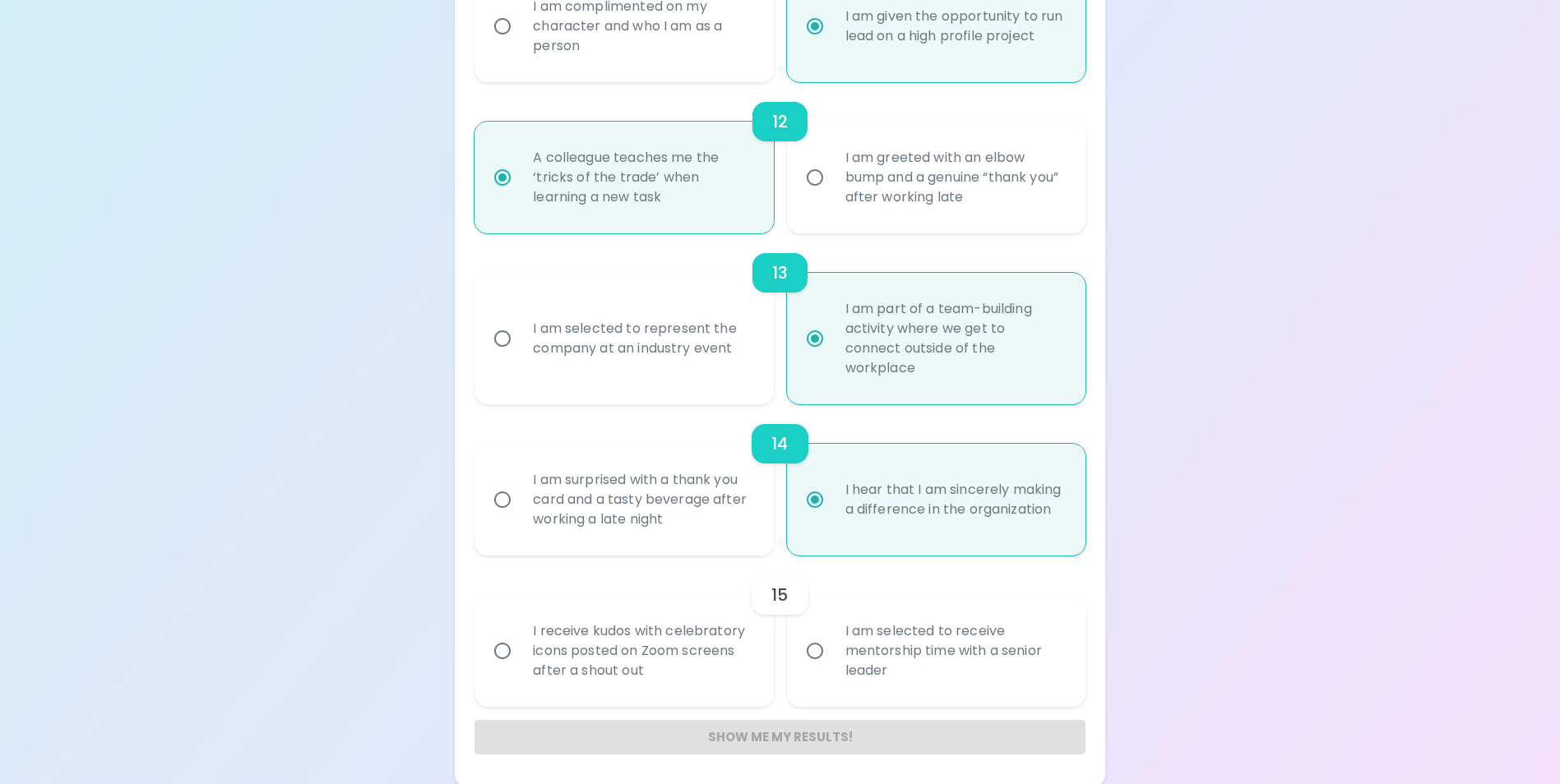
scroll to position [1978, 0]
radio input "true"
click at [913, 652] on div "I am selected to receive mentorship time with a senior leader" at bounding box center [954, 647] width 244 height 98
click at [832, 652] on input "I am selected to receive mentorship time with a senior leader" at bounding box center [815, 647] width 35 height 35
radio input "false"
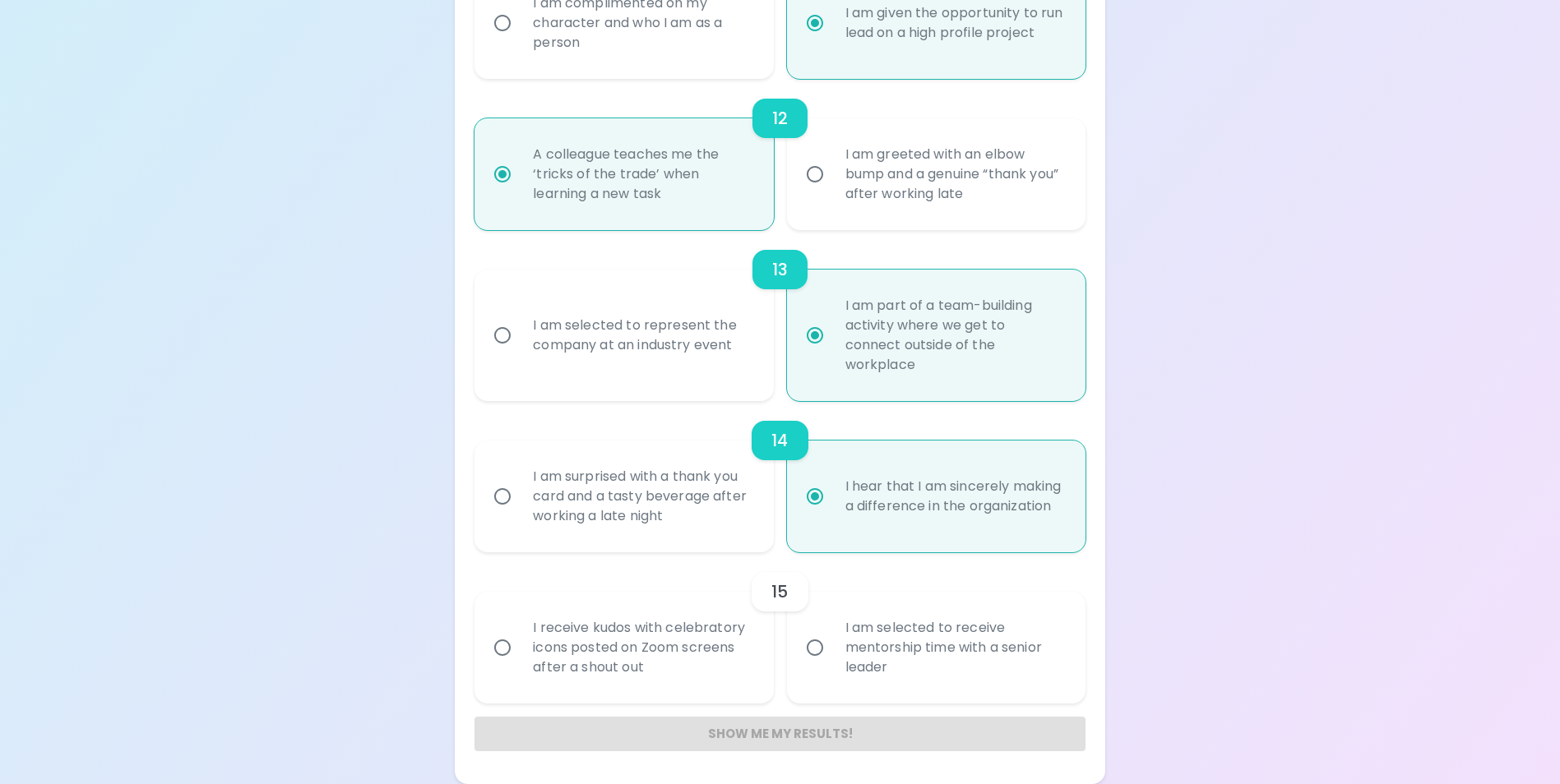
radio input "false"
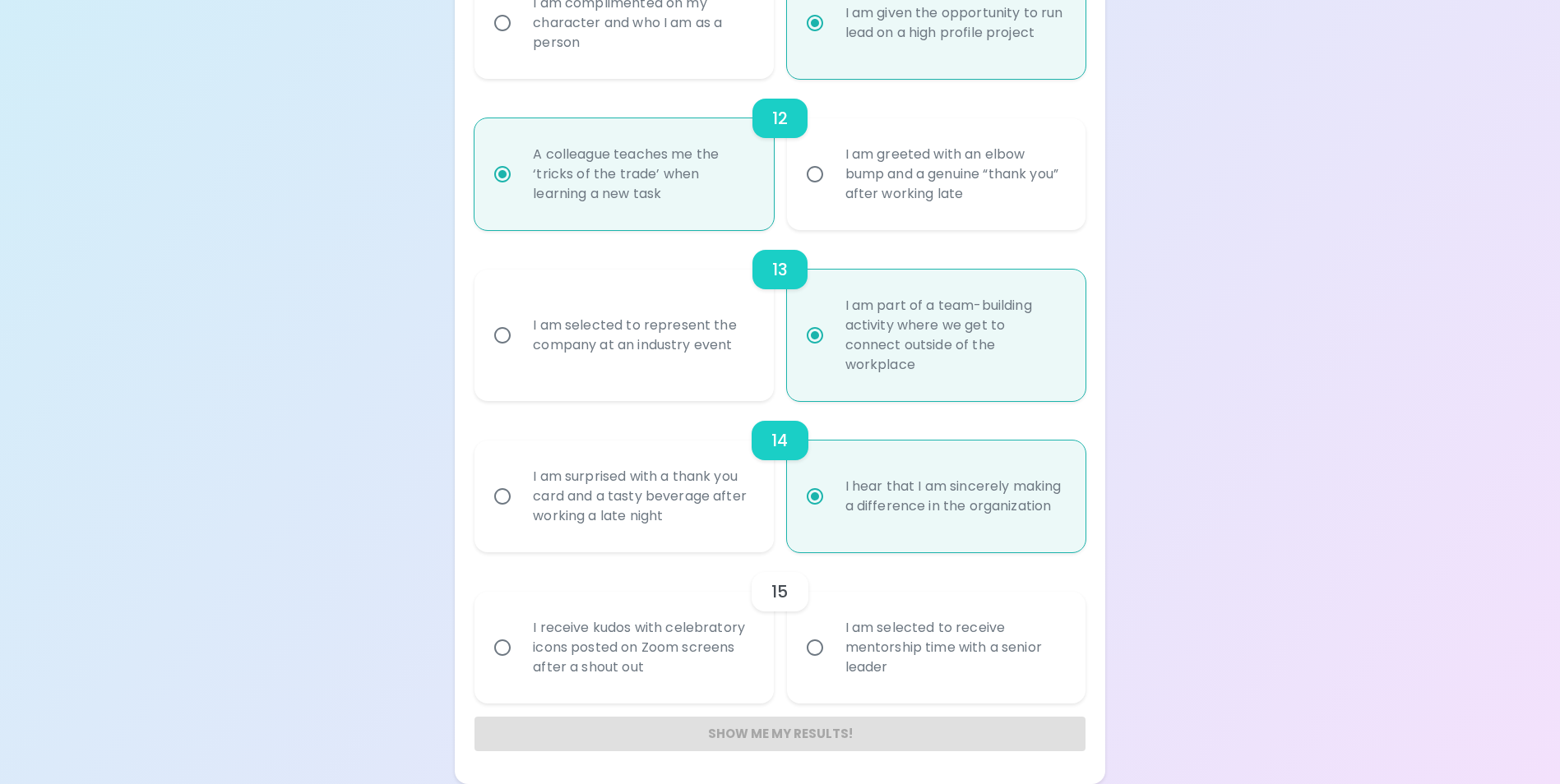
radio input "false"
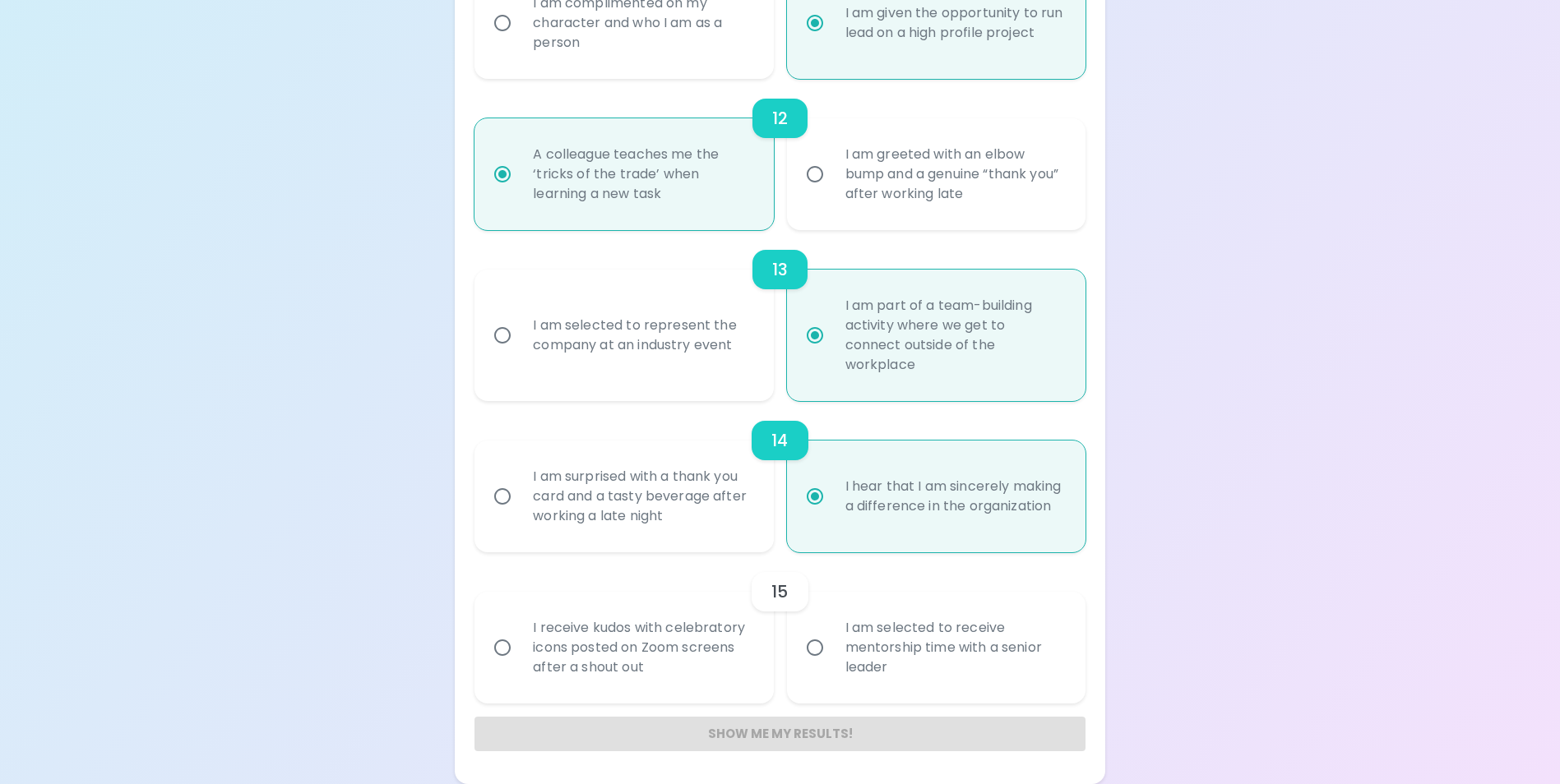
radio input "false"
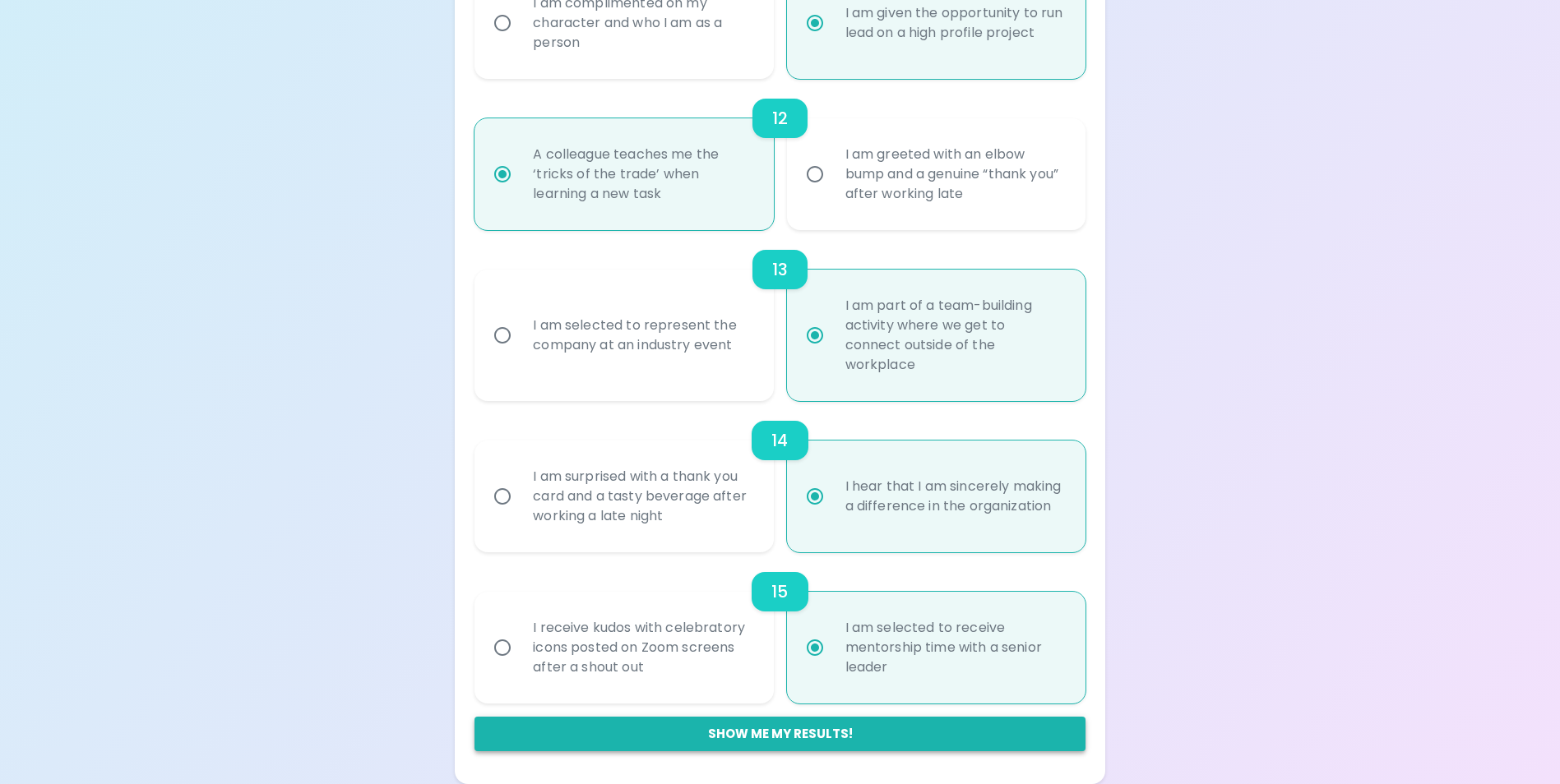
radio input "true"
click at [810, 741] on button "Show me my results!" at bounding box center [779, 734] width 610 height 35
radio input "false"
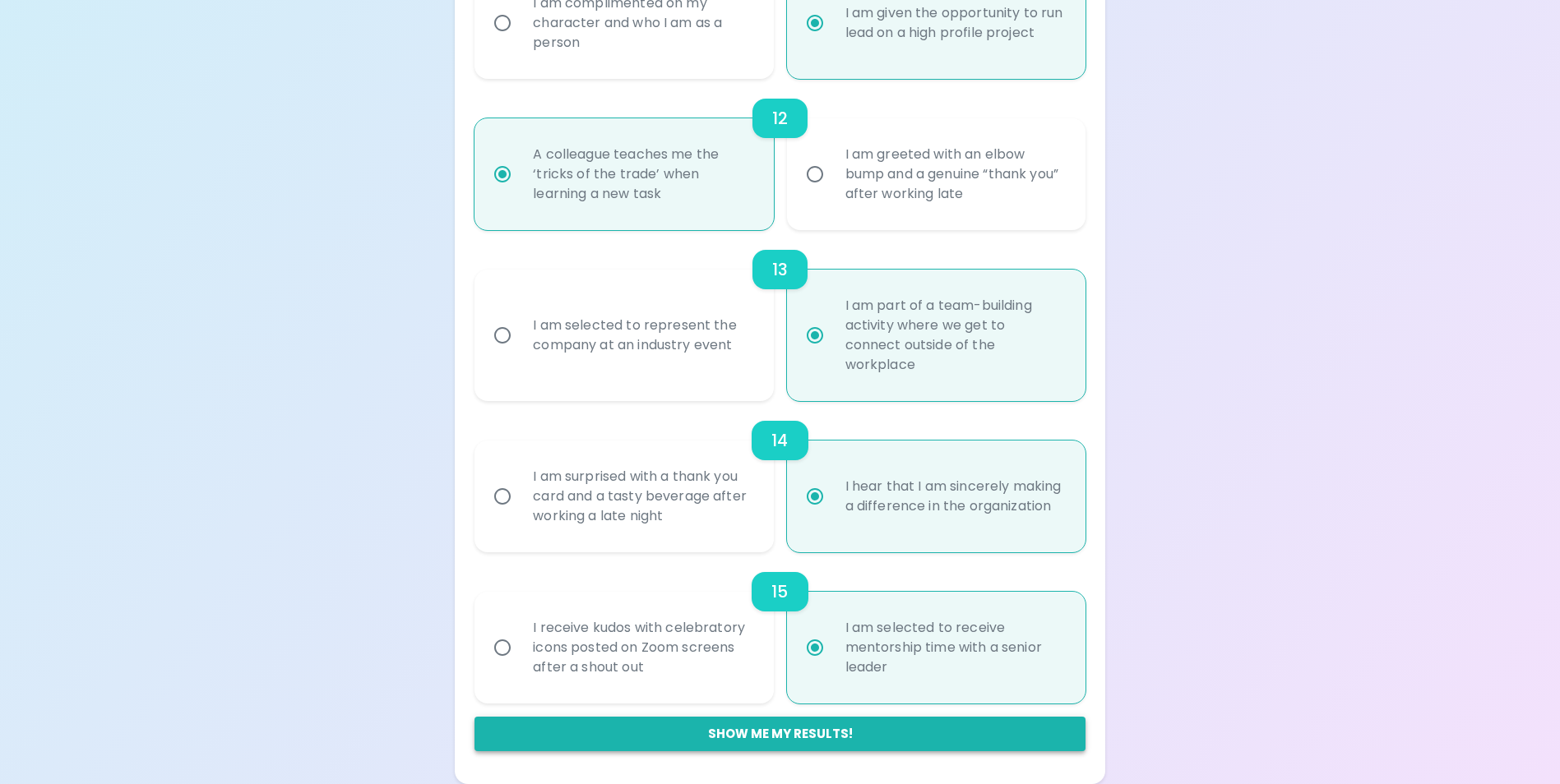
radio input "false"
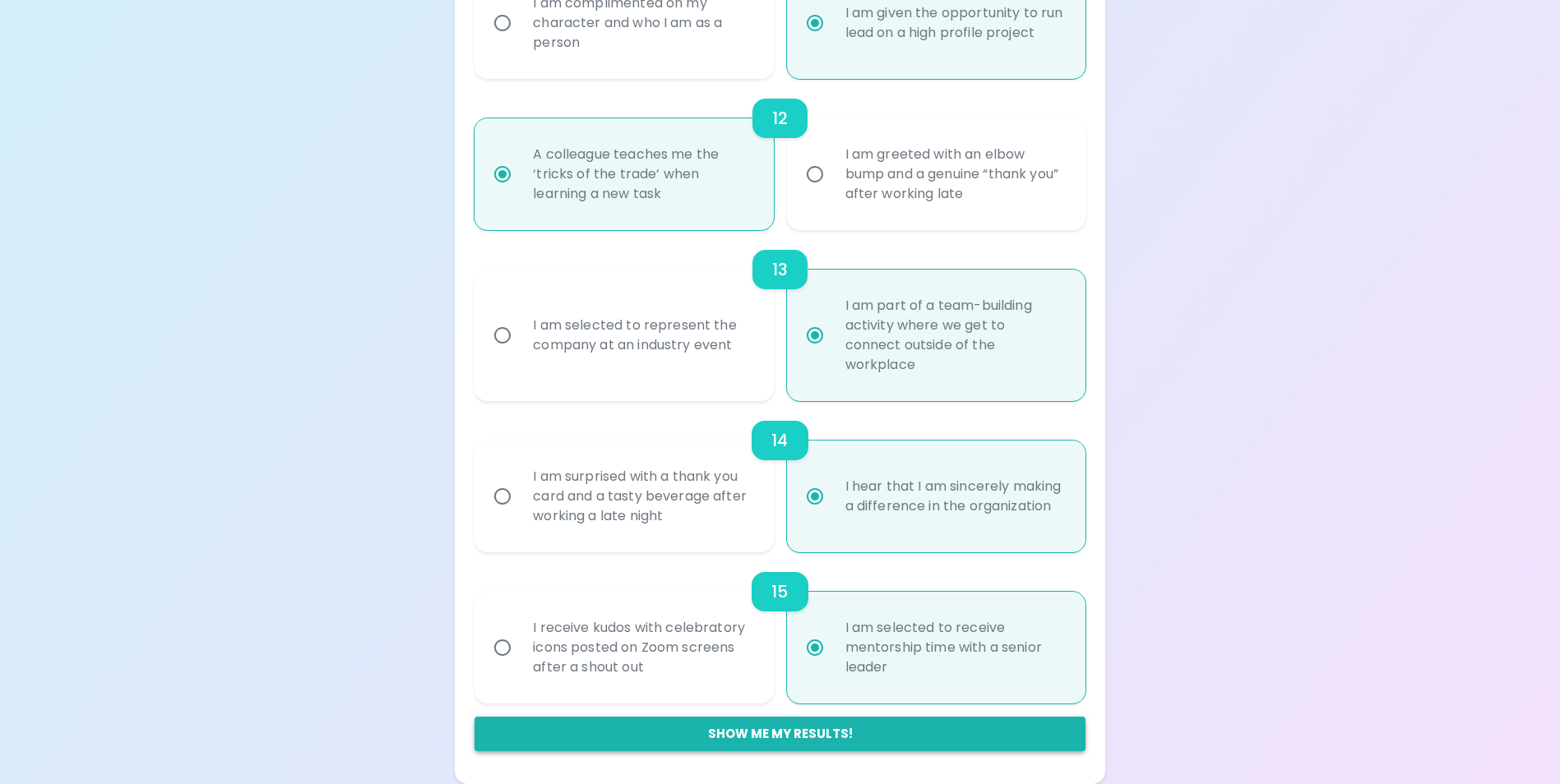
radio input "false"
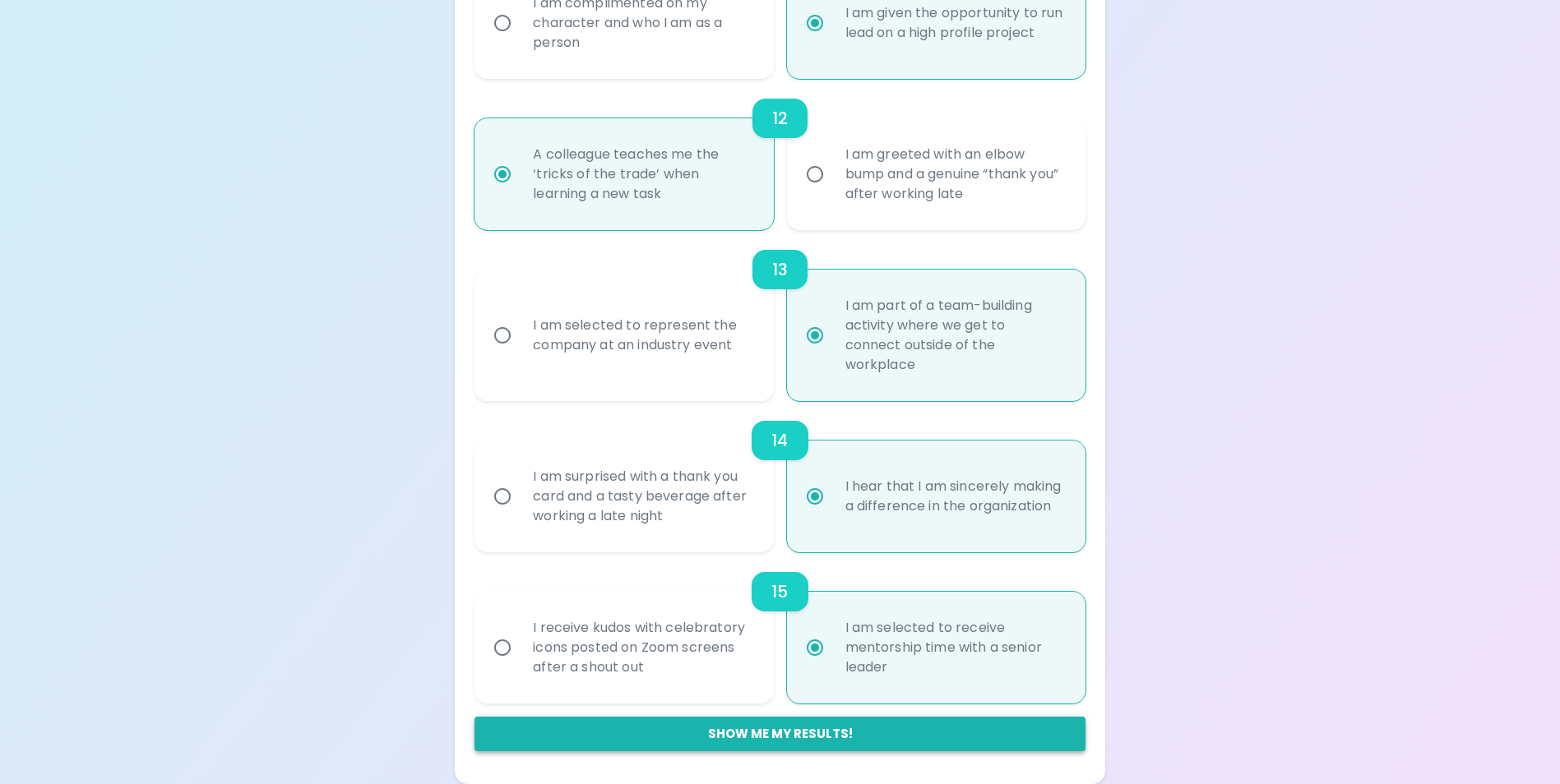
radio input "false"
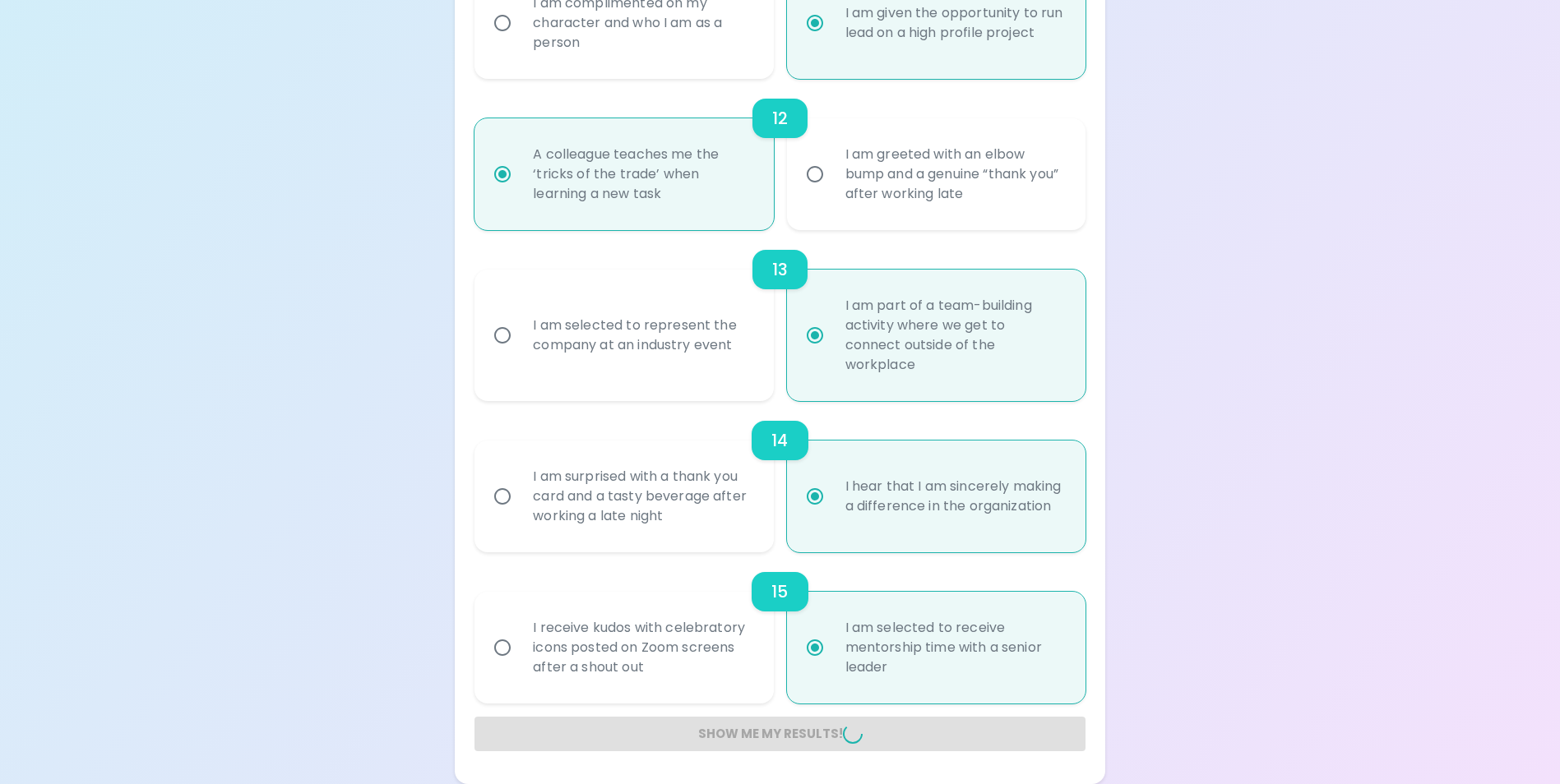
radio input "false"
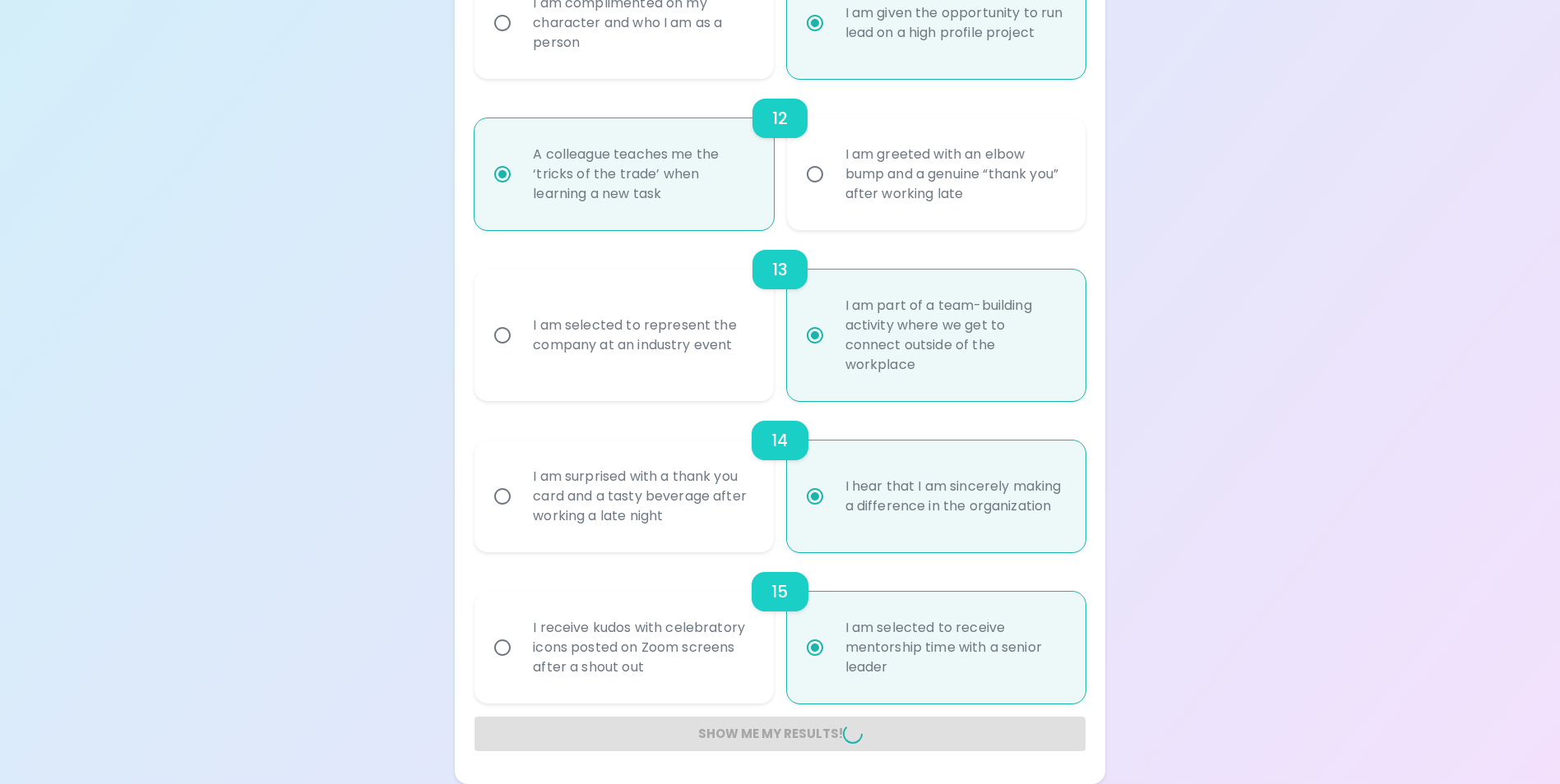
radio input "false"
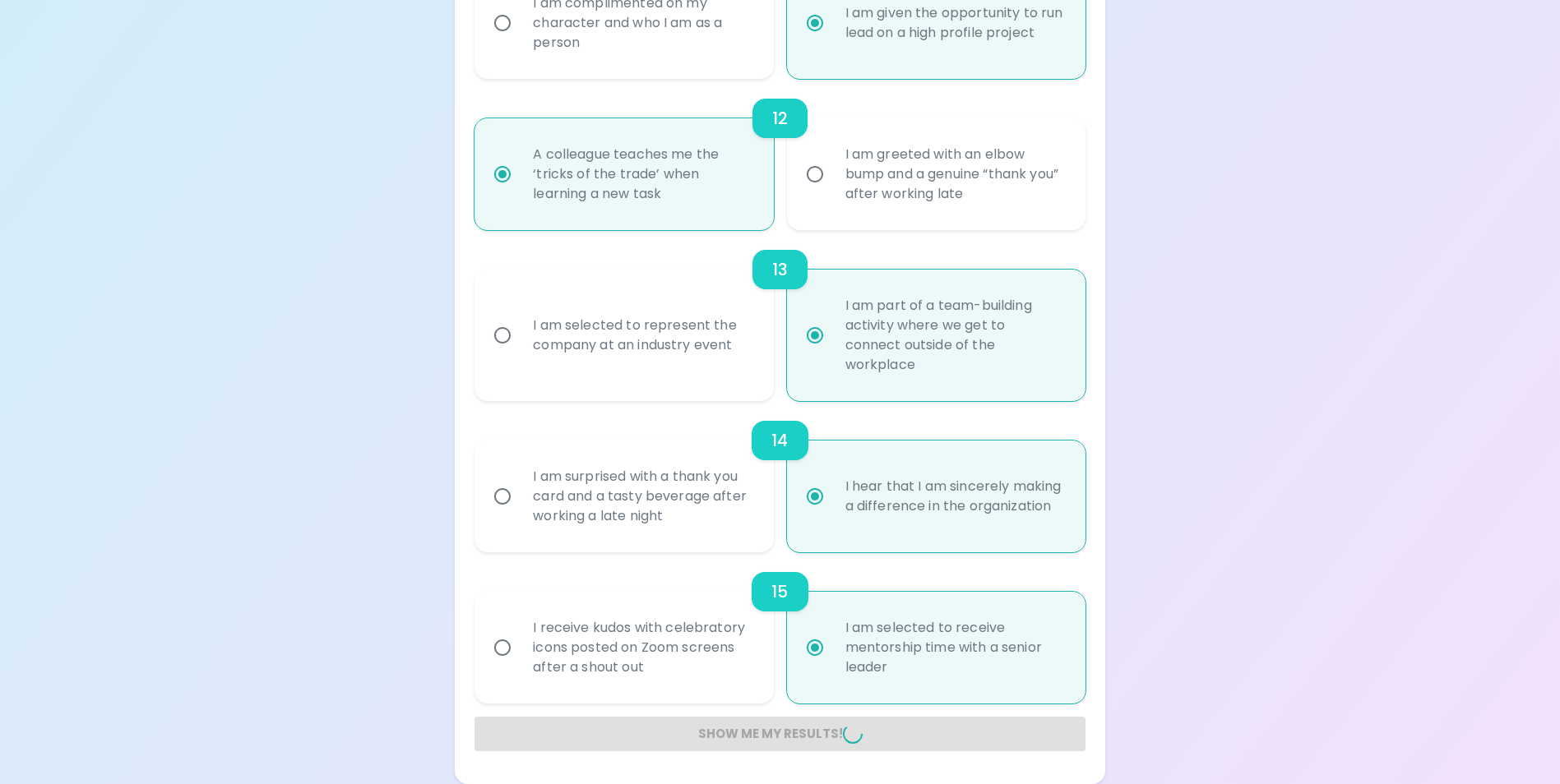
radio input "false"
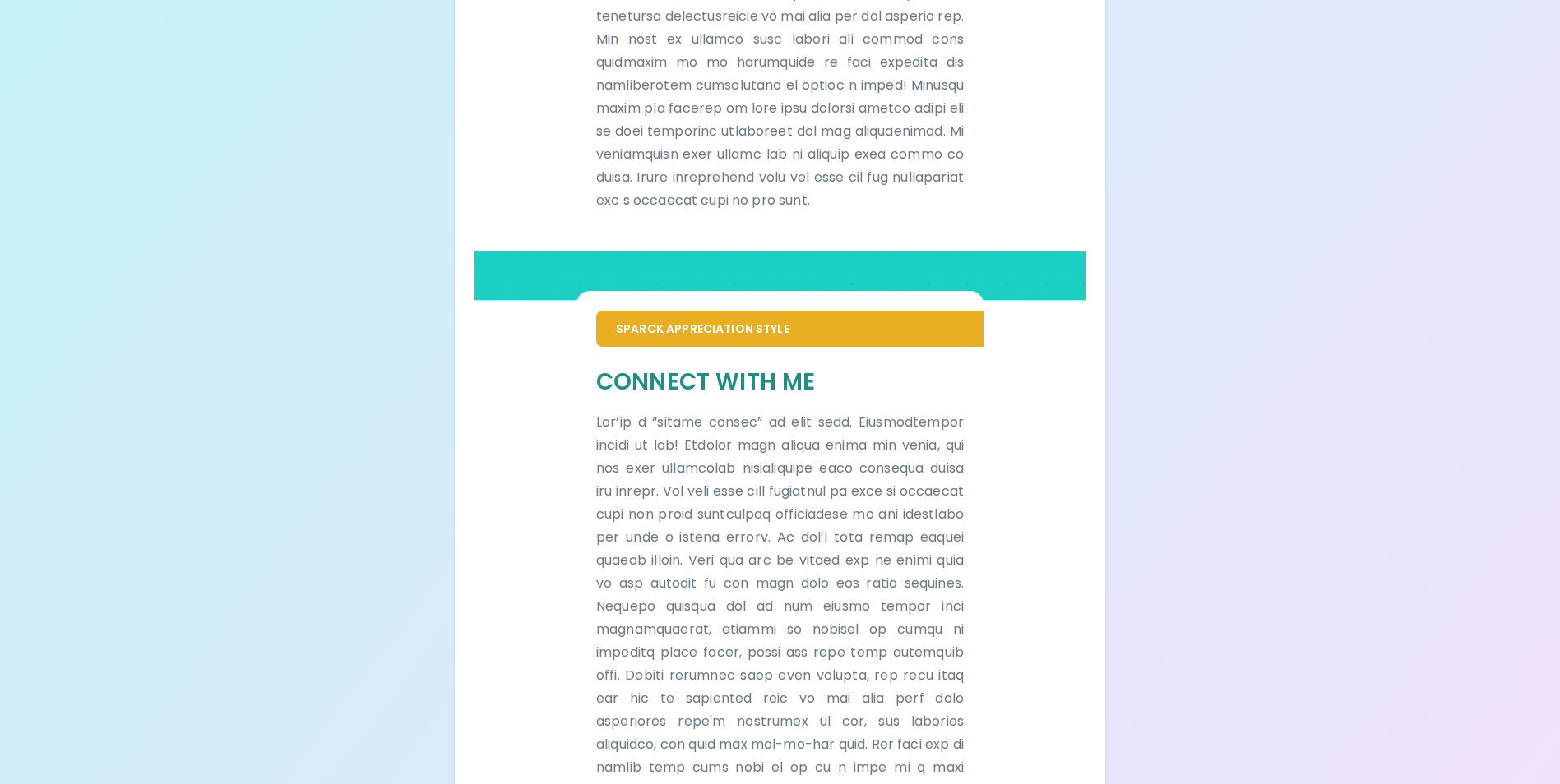
scroll to position [957, 0]
